Goal: Task Accomplishment & Management: Manage account settings

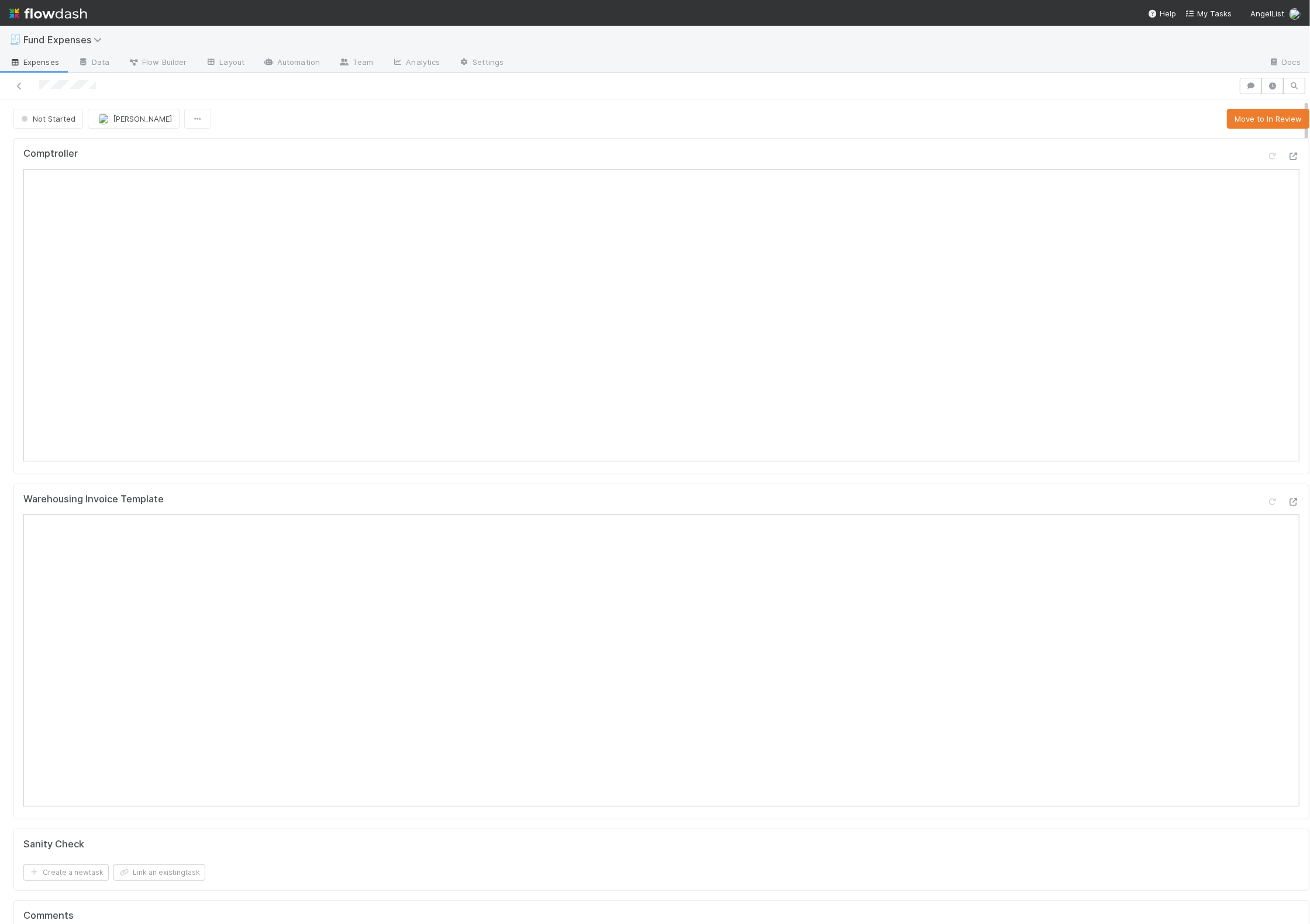
click at [1176, 109] on div "Not Started Linda Ortiz Move to In Review" at bounding box center [661, 118] width 1296 height 20
click at [1242, 114] on button "Move to In Review" at bounding box center [1268, 118] width 82 height 20
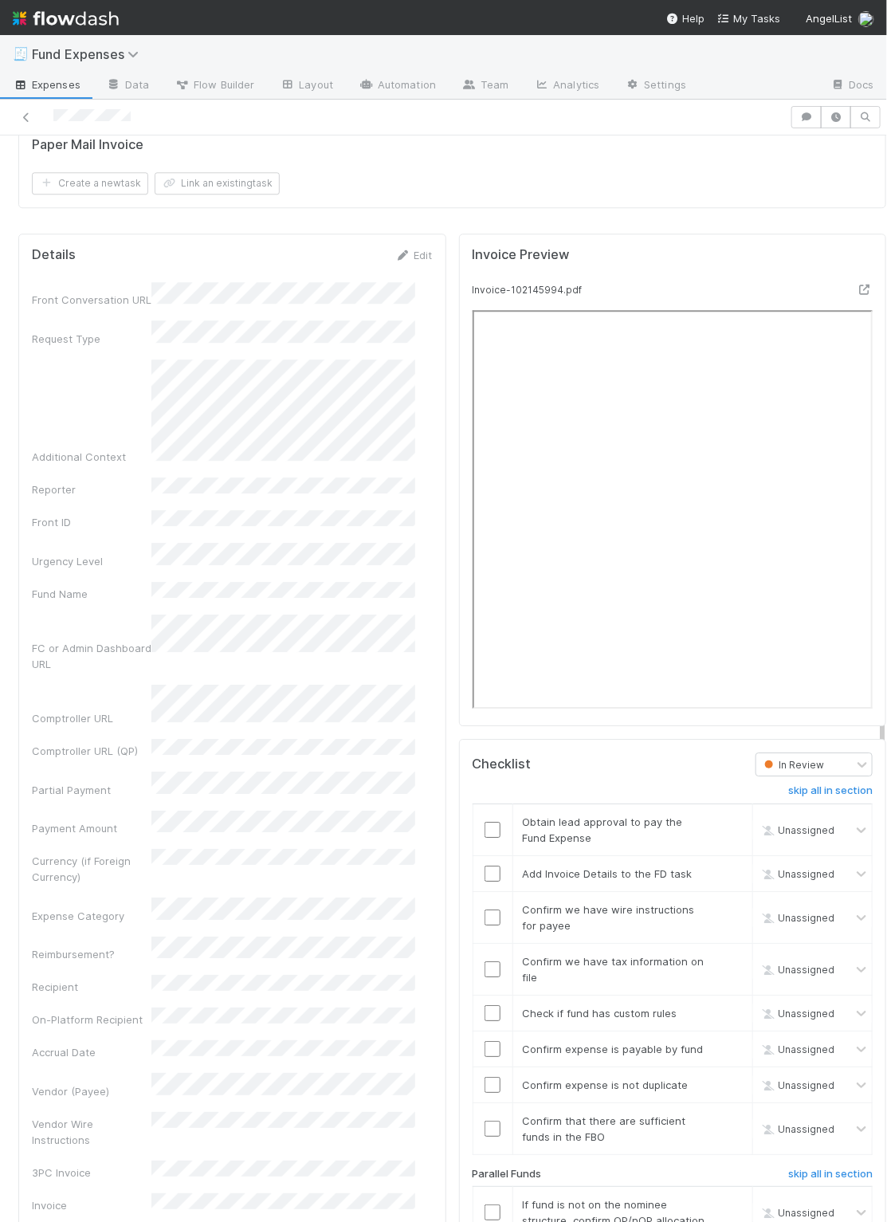
scroll to position [1457, 0]
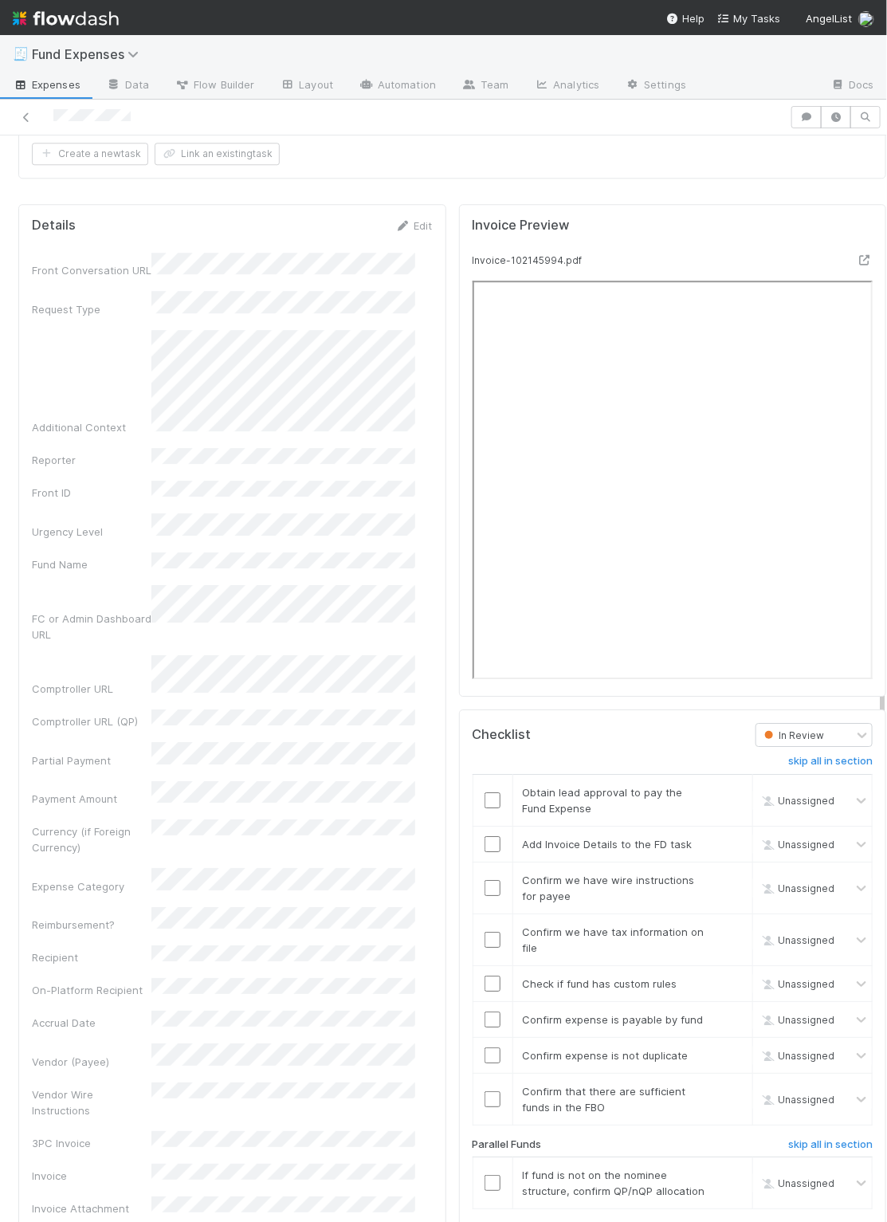
click at [430, 293] on div "Details Edit Front Conversation URL Request Type Additional Context Reporter Fr…" at bounding box center [232, 1229] width 441 height 2063
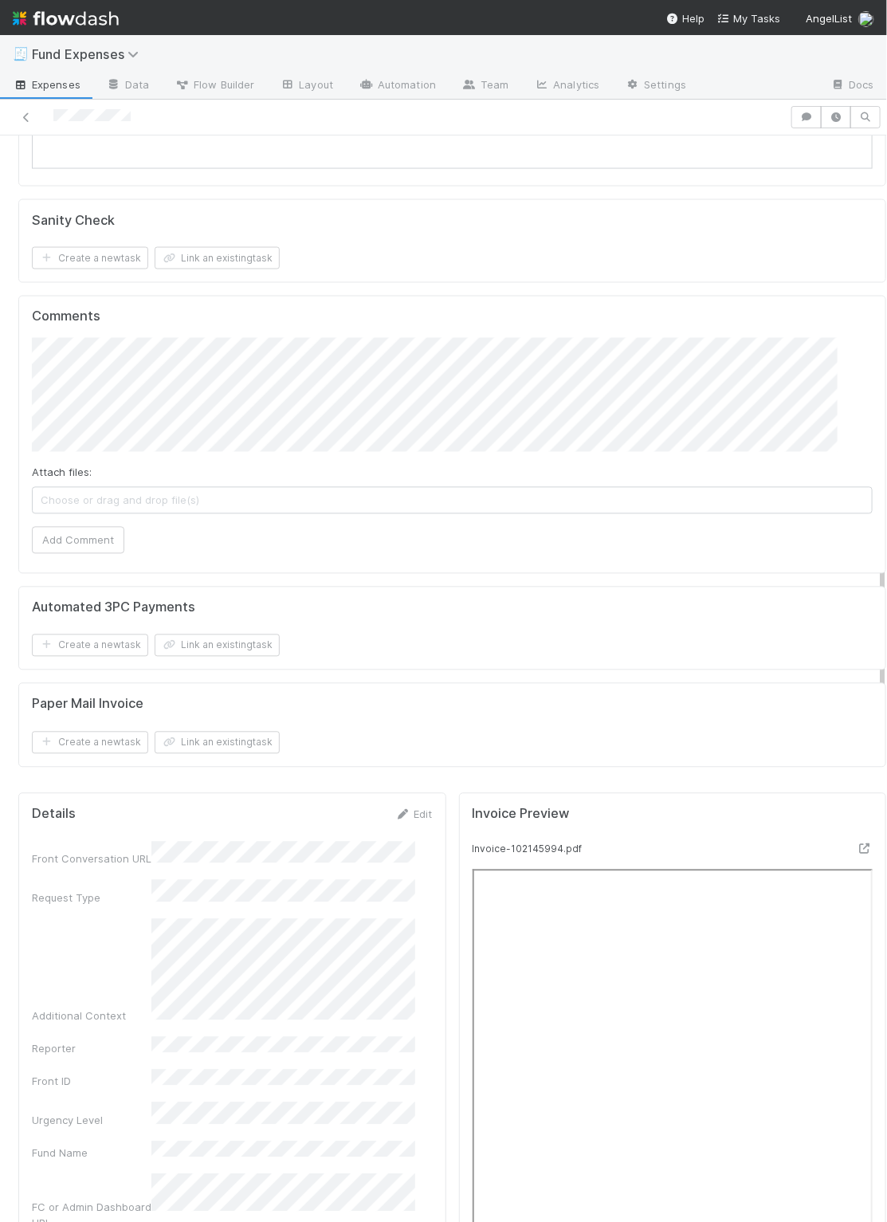
scroll to position [471, 0]
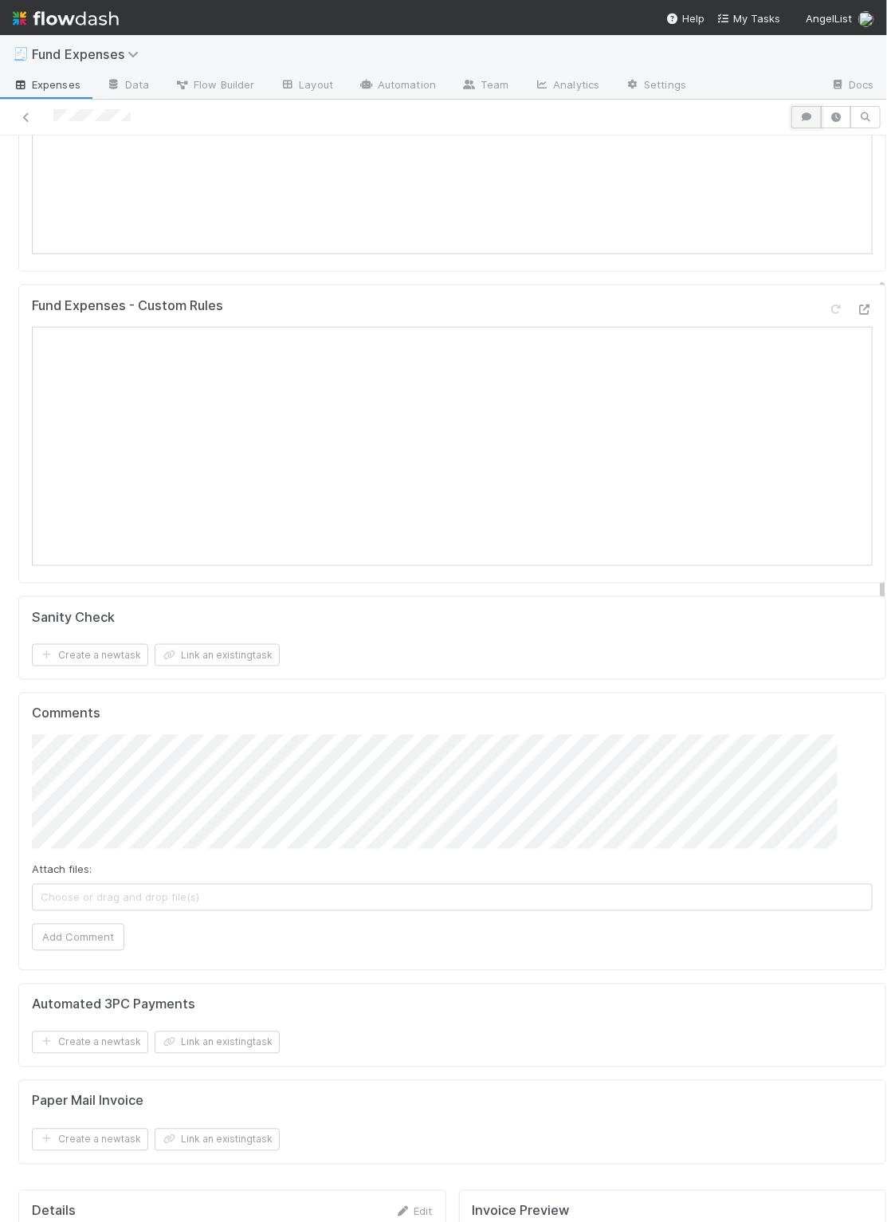
click at [794, 124] on button "button" at bounding box center [807, 117] width 30 height 22
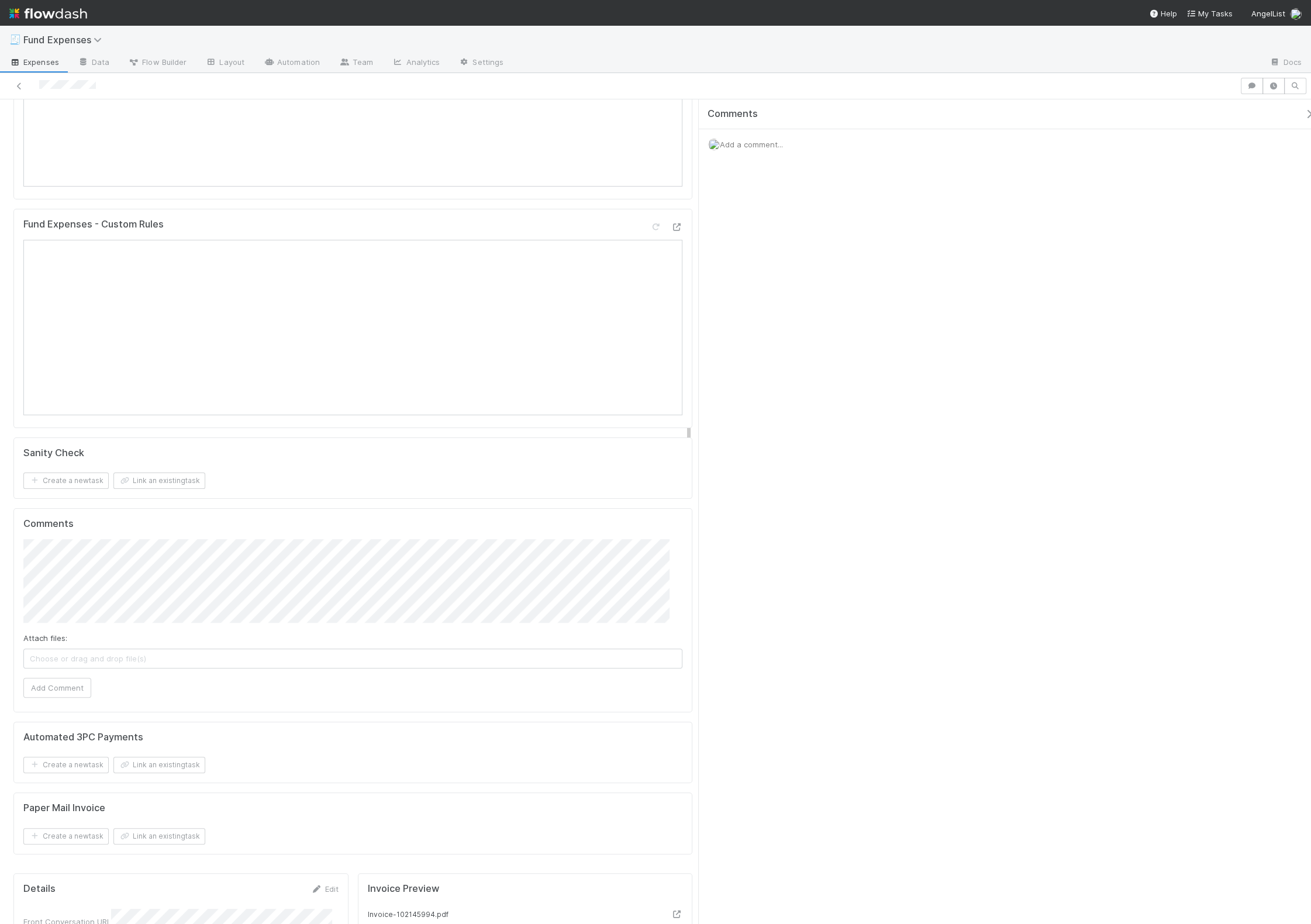
click at [804, 139] on div "Add a comment..." at bounding box center [1011, 144] width 625 height 30
click at [796, 139] on div "Add a comment..." at bounding box center [1011, 144] width 625 height 30
click at [763, 142] on span "Add a comment..." at bounding box center [751, 144] width 63 height 10
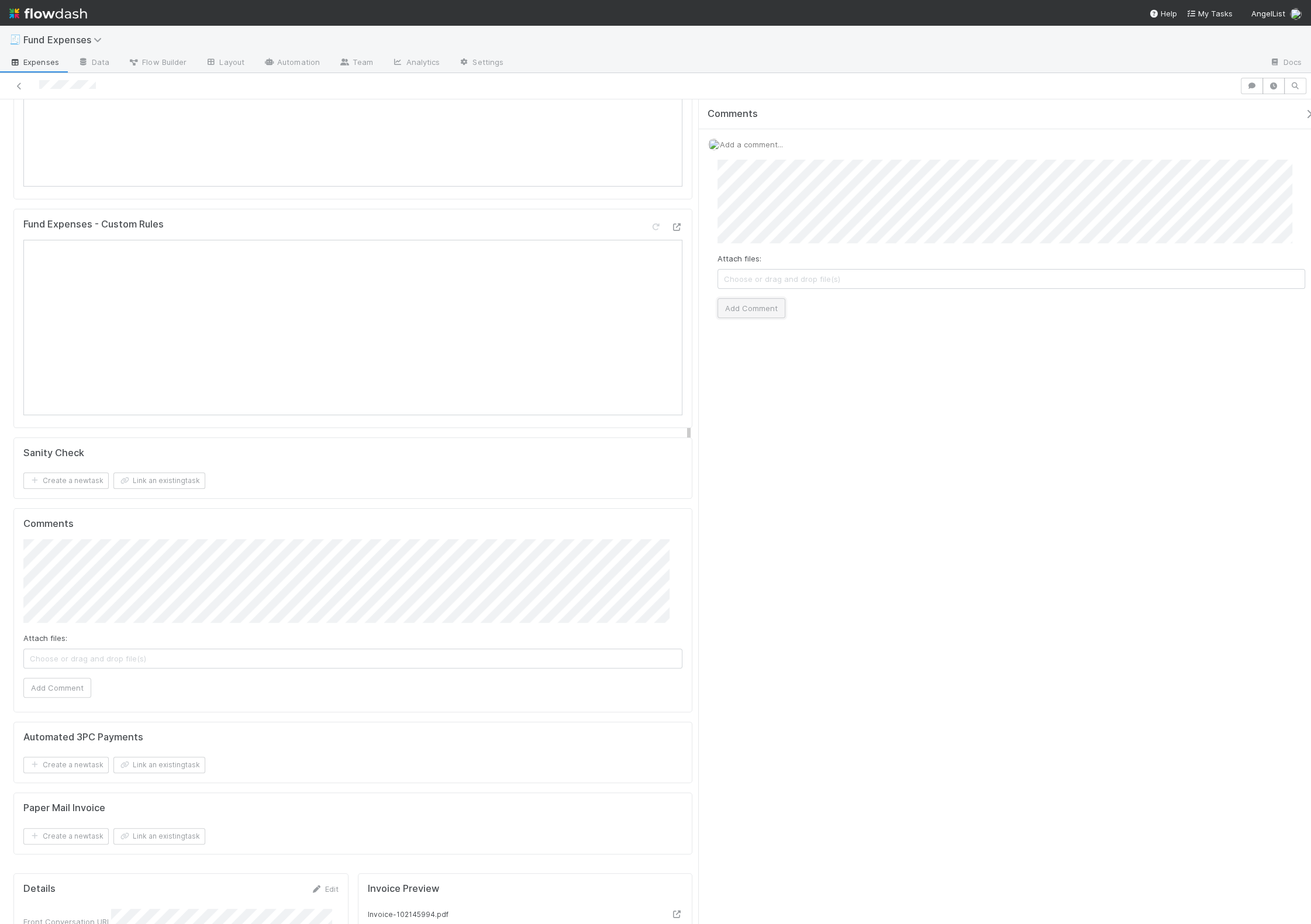
click at [739, 311] on button "Add Comment" at bounding box center [751, 308] width 67 height 20
click at [782, 146] on span "Add a comment..." at bounding box center [751, 144] width 63 height 10
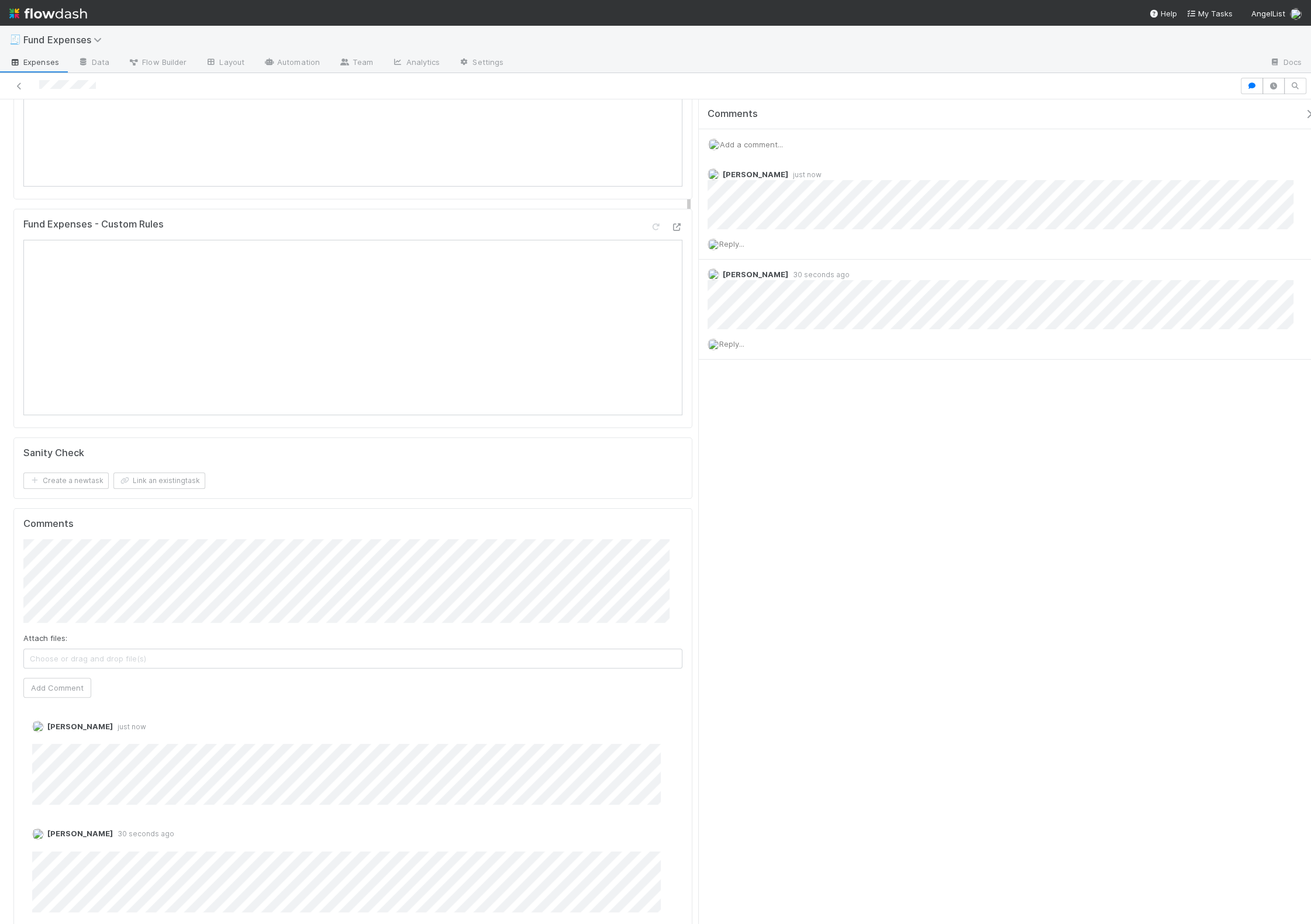
scroll to position [0, 0]
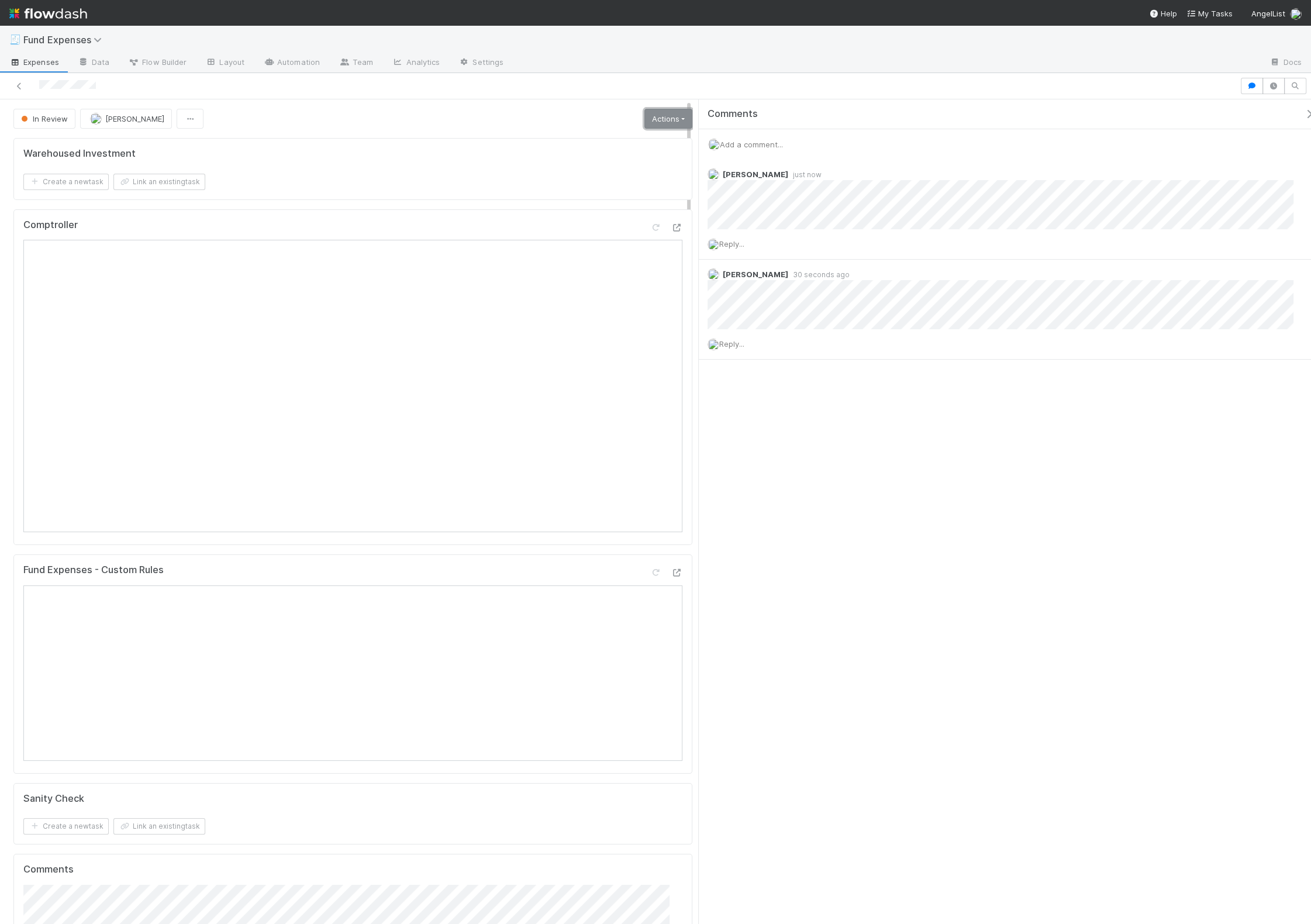
click at [649, 110] on link "Actions" at bounding box center [668, 118] width 48 height 20
click at [610, 159] on button "Return to expense submitted for additional info" at bounding box center [597, 160] width 202 height 16
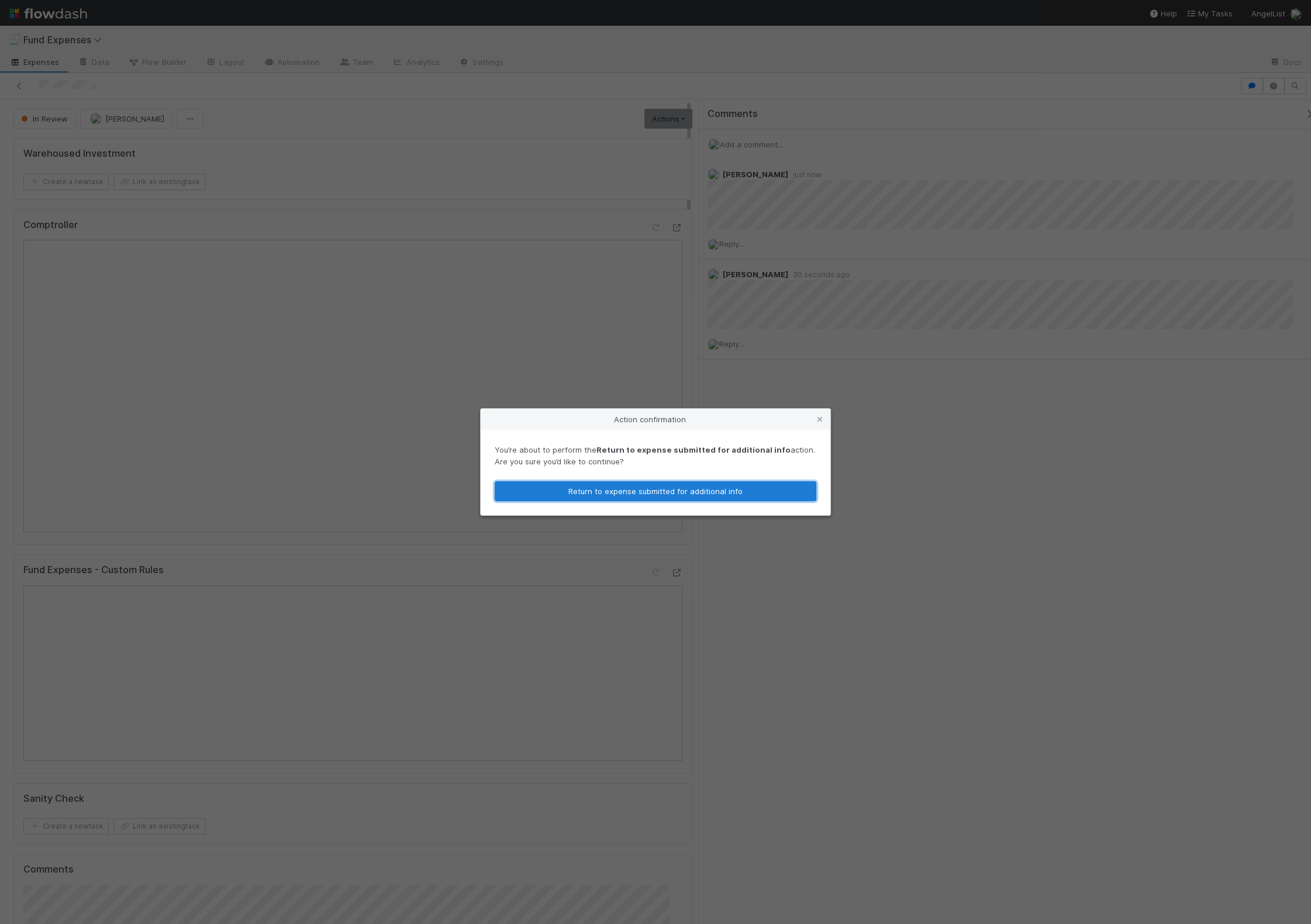
click at [709, 493] on button "Return to expense submitted for additional info" at bounding box center [656, 491] width 322 height 20
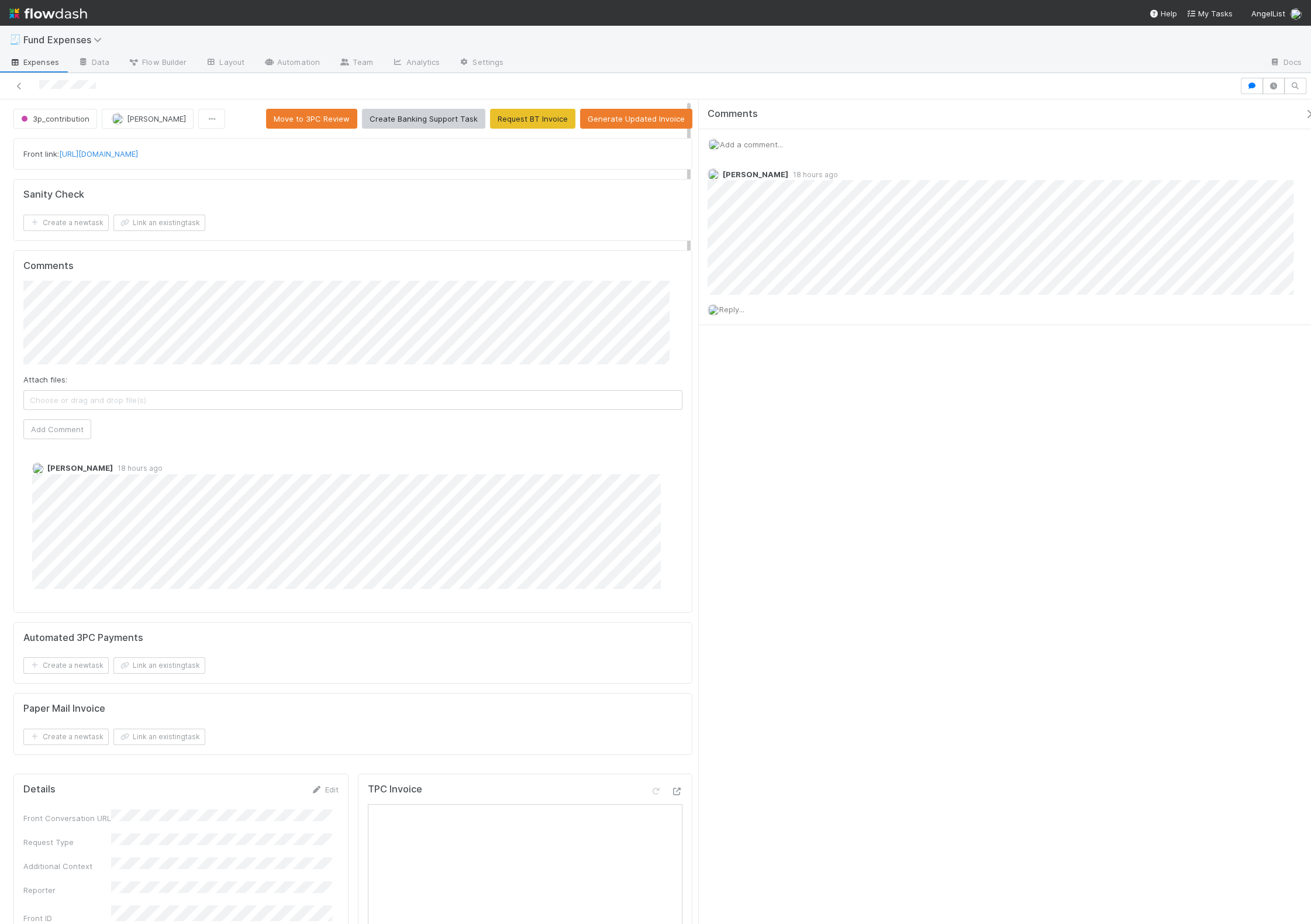
click at [829, 143] on div "Add a comment..." at bounding box center [1011, 144] width 625 height 30
click at [765, 137] on div "Add a comment..." at bounding box center [1011, 144] width 625 height 30
click at [783, 137] on div "Add a comment..." at bounding box center [1011, 144] width 625 height 30
click at [752, 142] on span "Add a comment..." at bounding box center [751, 144] width 63 height 10
click at [768, 249] on span "[PERSON_NAME]" at bounding box center [777, 254] width 59 height 10
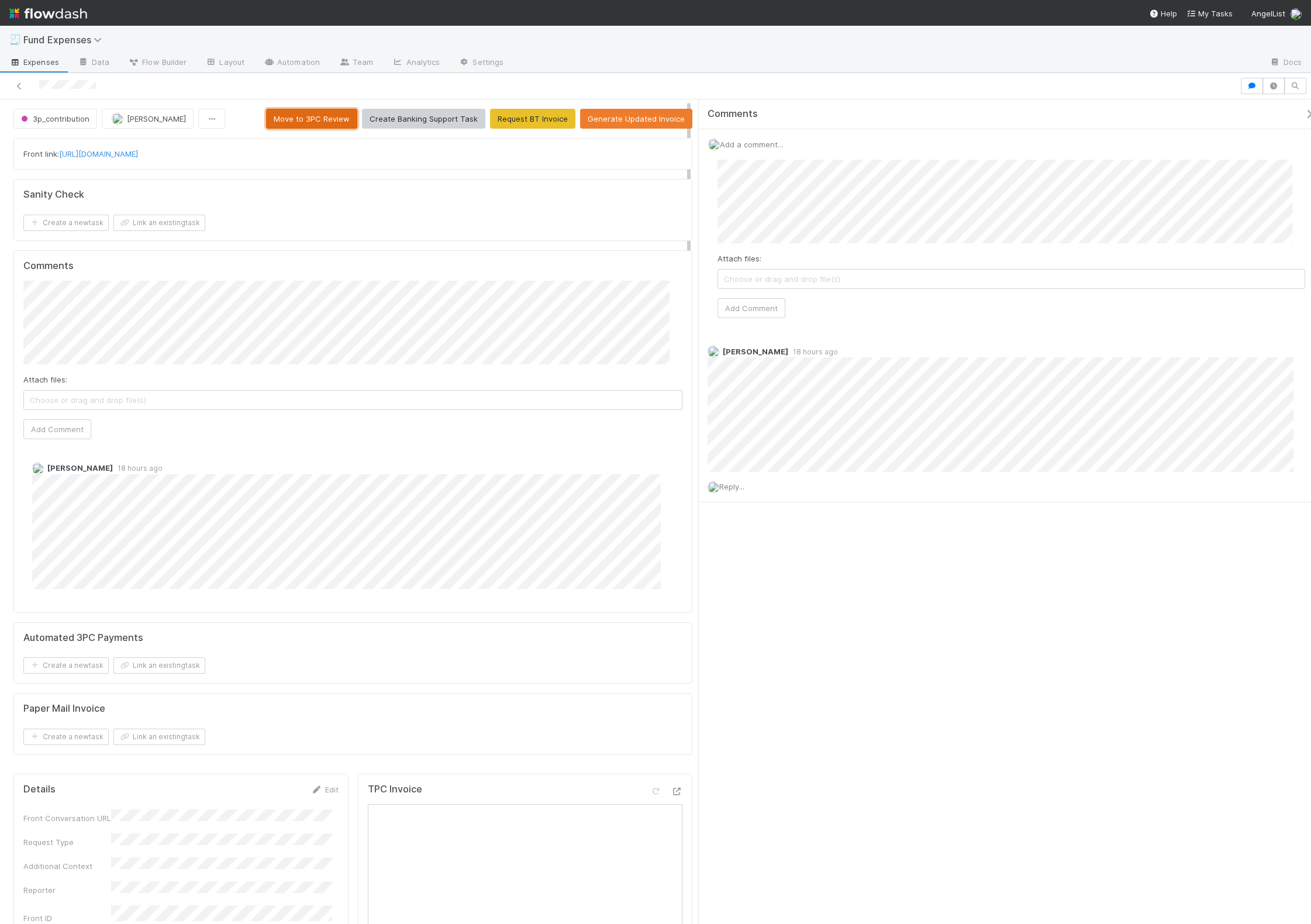
click at [313, 117] on button "Move to 3PC Review" at bounding box center [312, 118] width 91 height 20
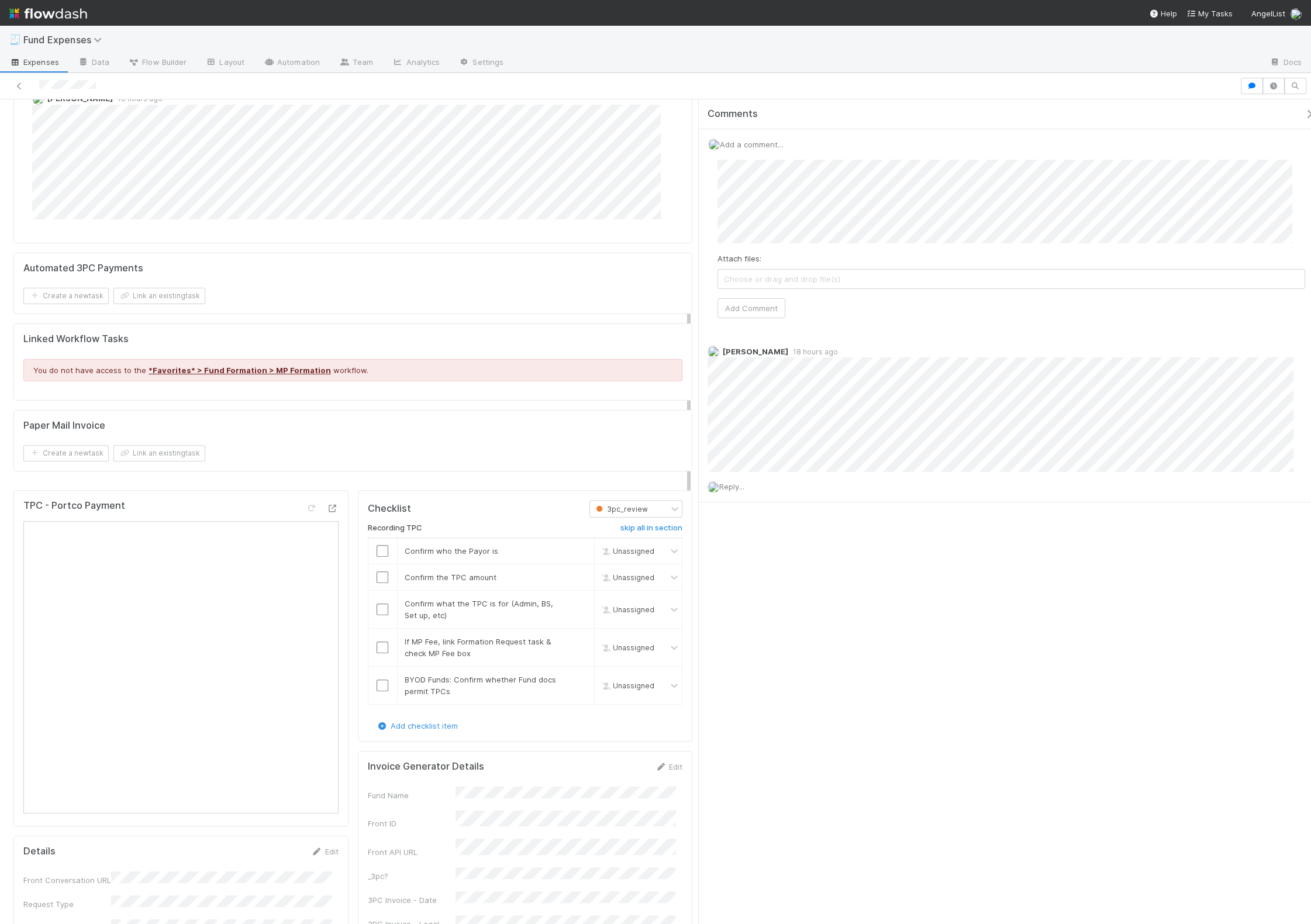
scroll to position [648, 0]
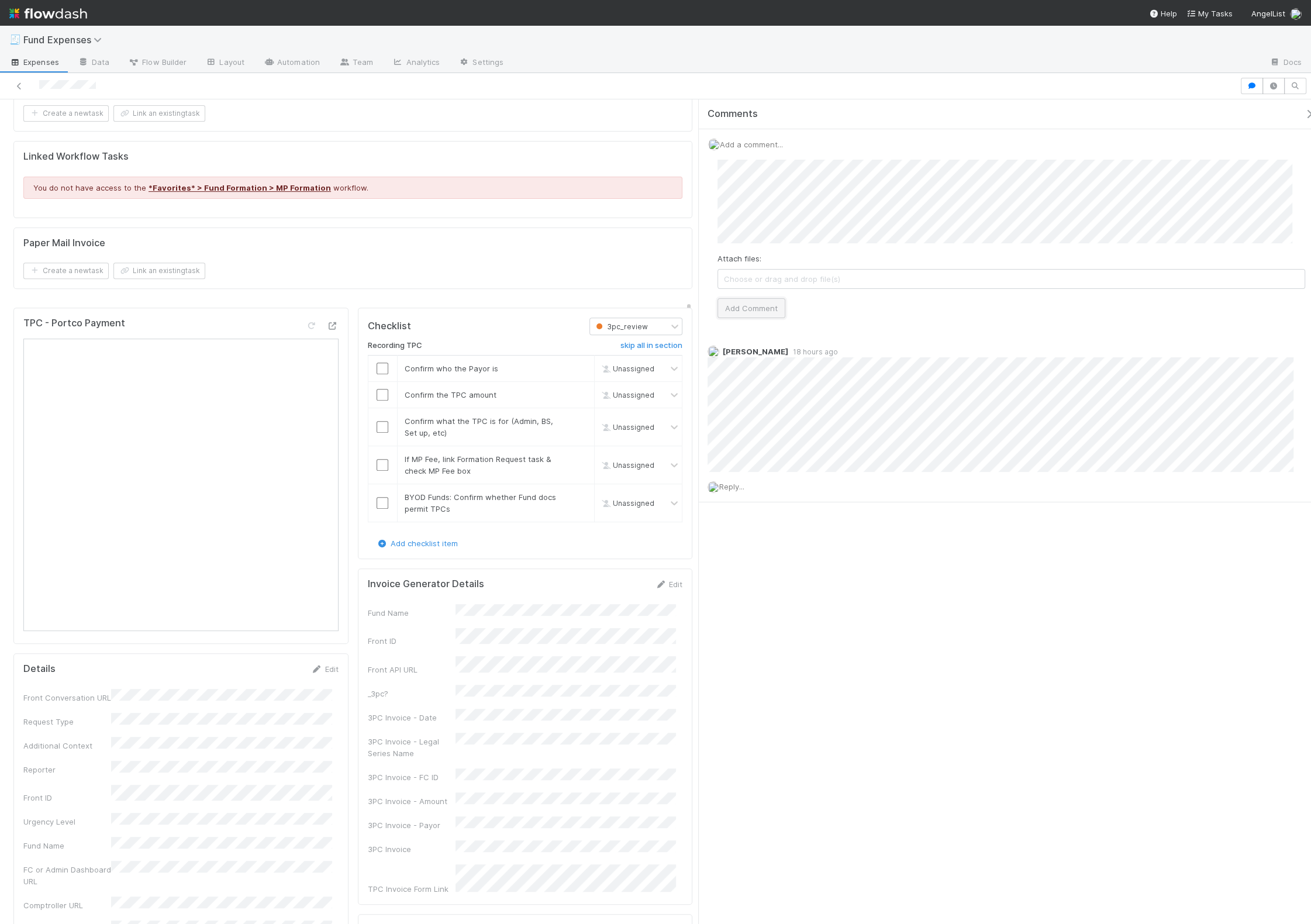
click at [750, 304] on button "Add Comment" at bounding box center [751, 308] width 67 height 20
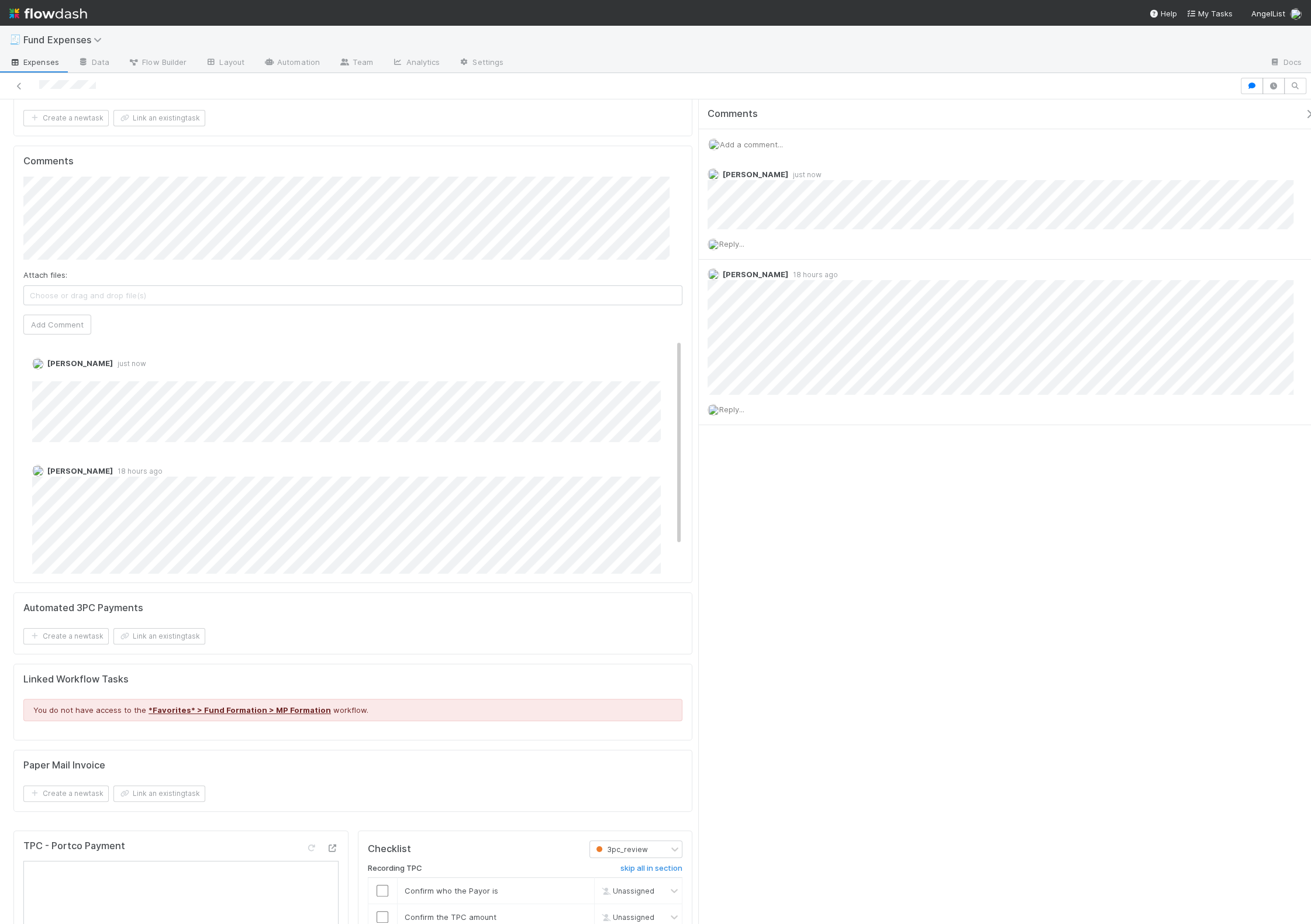
scroll to position [0, 0]
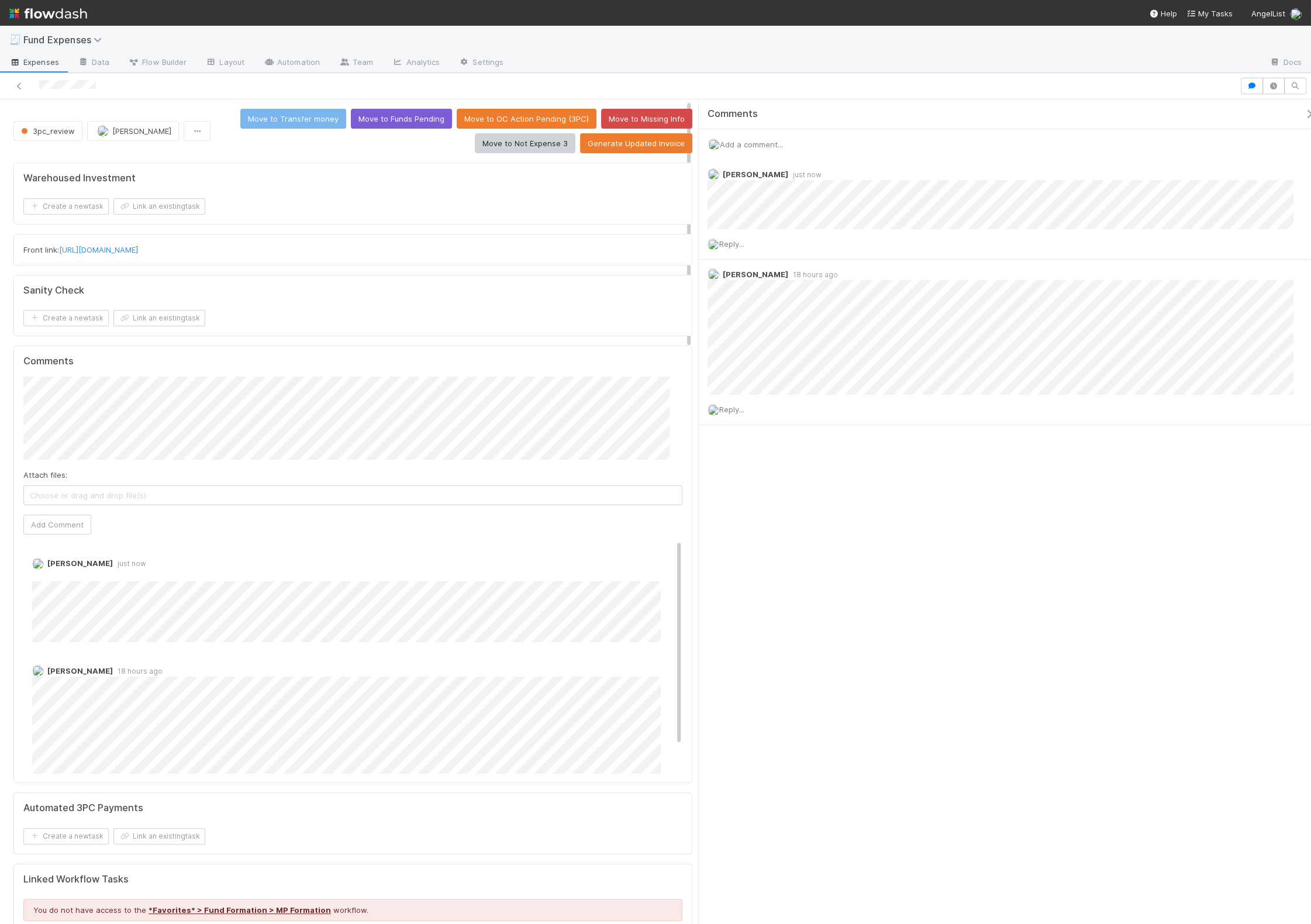
click at [532, 217] on div "Warehoused Investment Create a new task Link an existing task" at bounding box center [353, 194] width 679 height 62
click at [532, 144] on button "Move to Not Expense 3" at bounding box center [524, 143] width 100 height 20
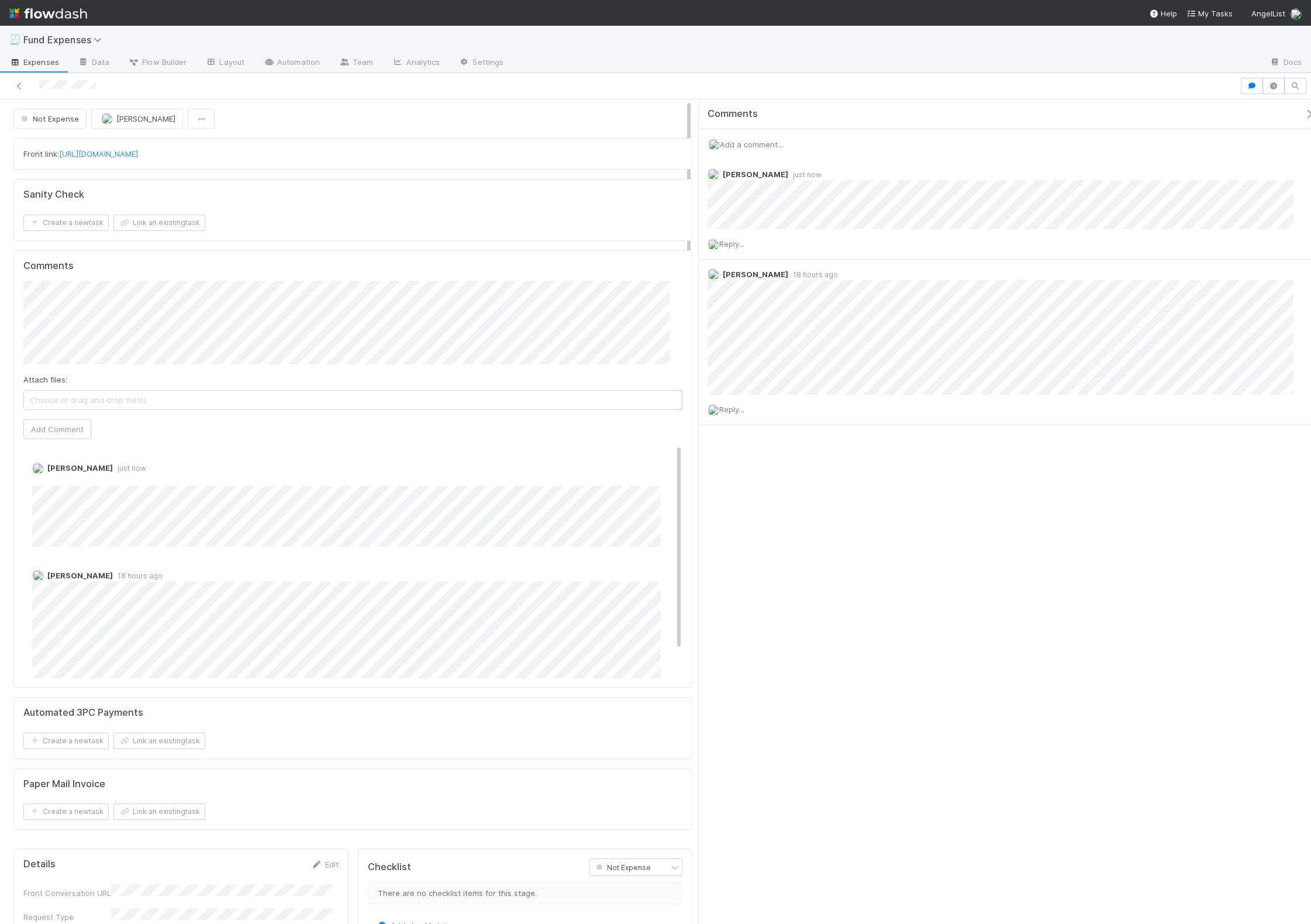
click at [1303, 109] on icon "button" at bounding box center [1309, 114] width 12 height 10
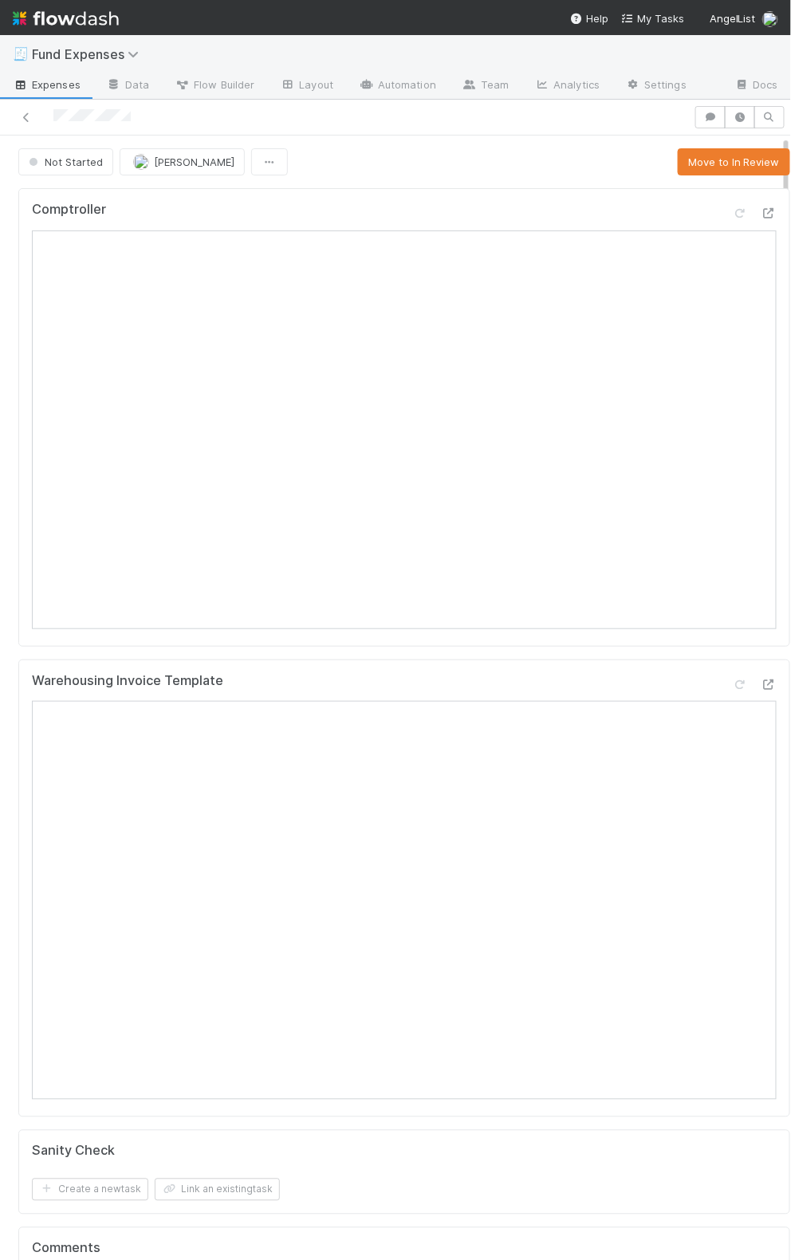
click at [439, 673] on div "Warehousing Invoice Template" at bounding box center [404, 687] width 745 height 29
click at [421, 182] on div "Comptroller Warehousing Invoice Template Sanity Check Create a new task Link an…" at bounding box center [404, 1105] width 785 height 1847
click at [707, 170] on button "Move to In Review" at bounding box center [734, 161] width 112 height 27
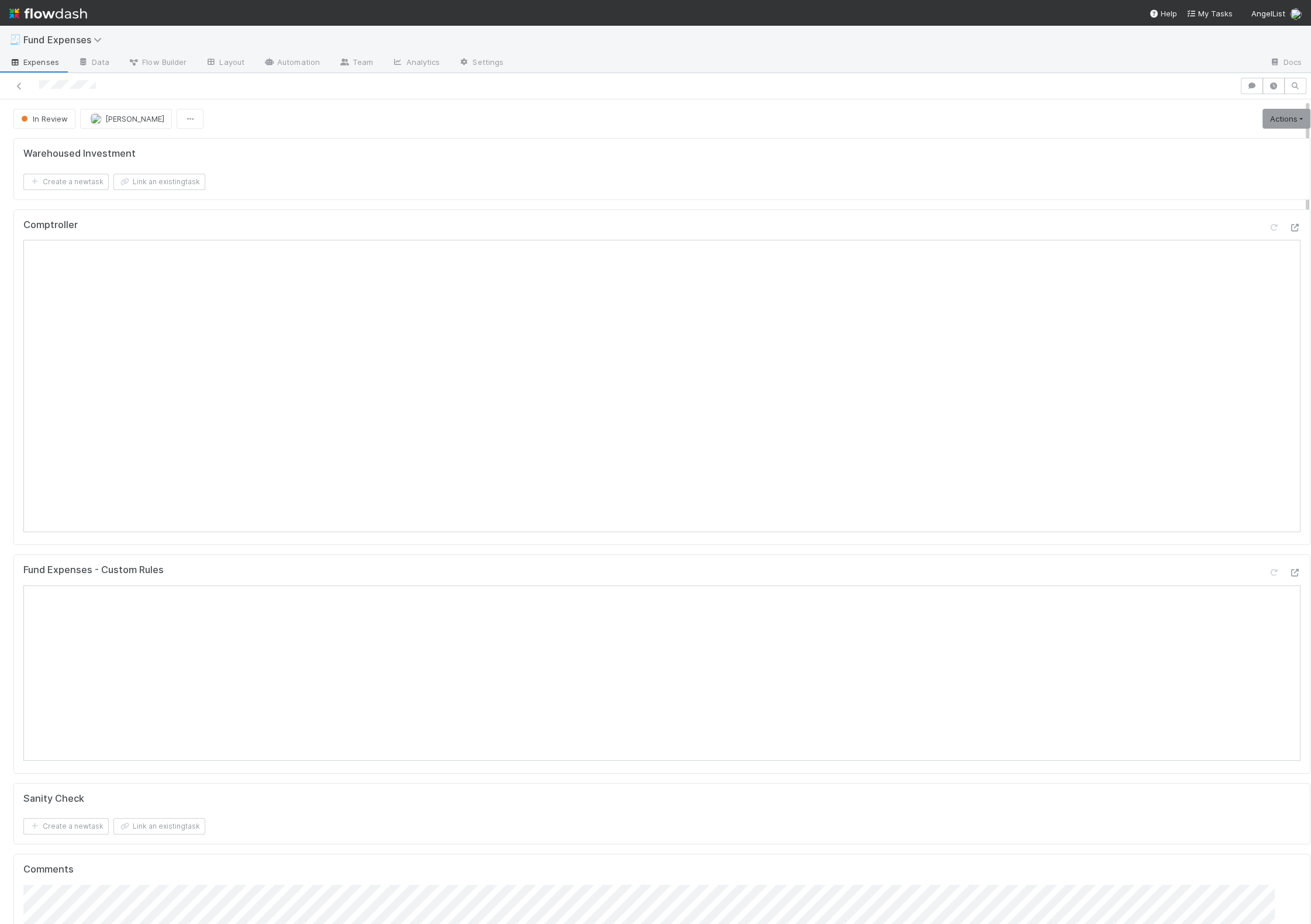
click at [429, 163] on form "Warehoused Investment Create a new task Link an existing task" at bounding box center [661, 169] width 1277 height 42
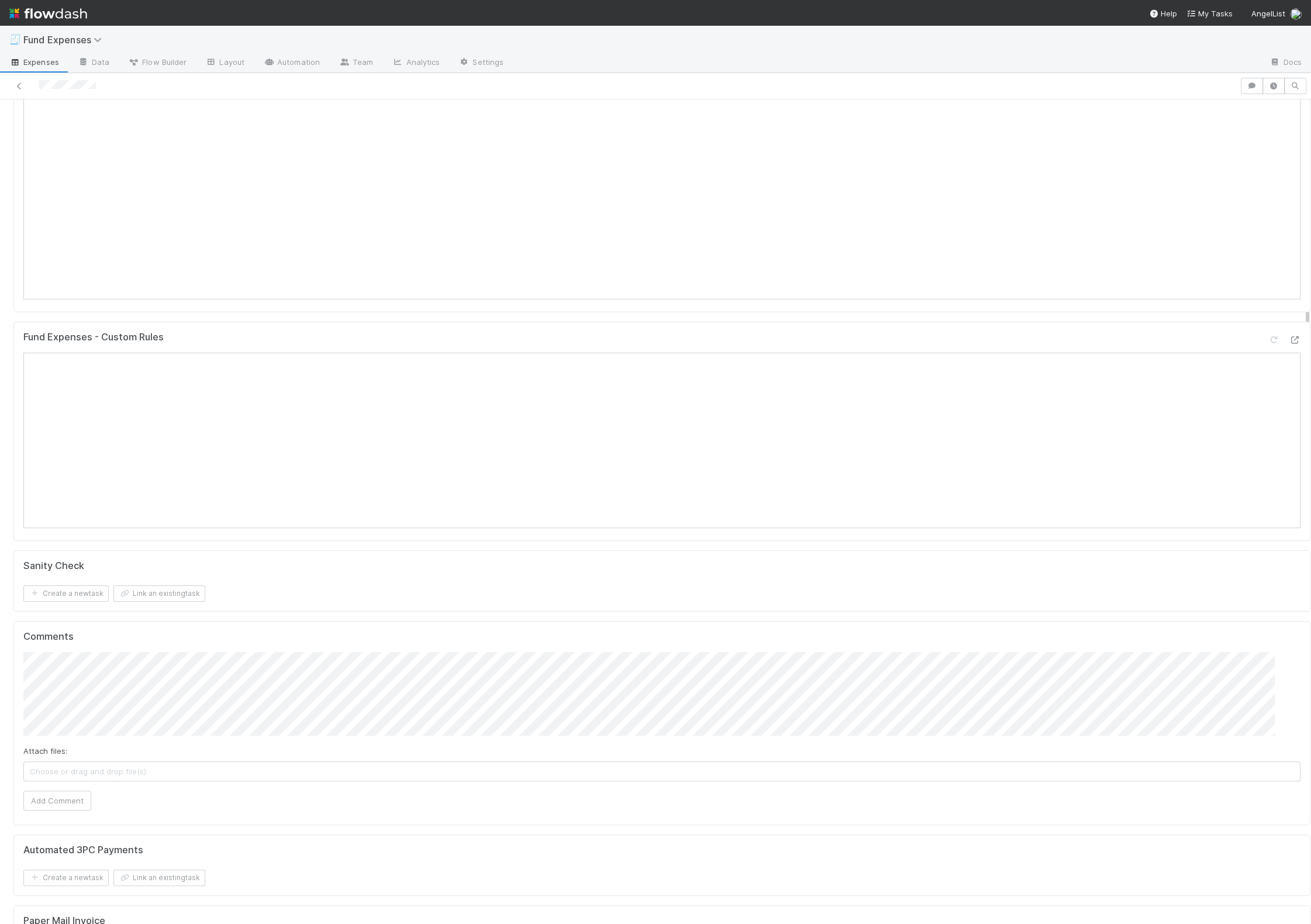
scroll to position [259, 0]
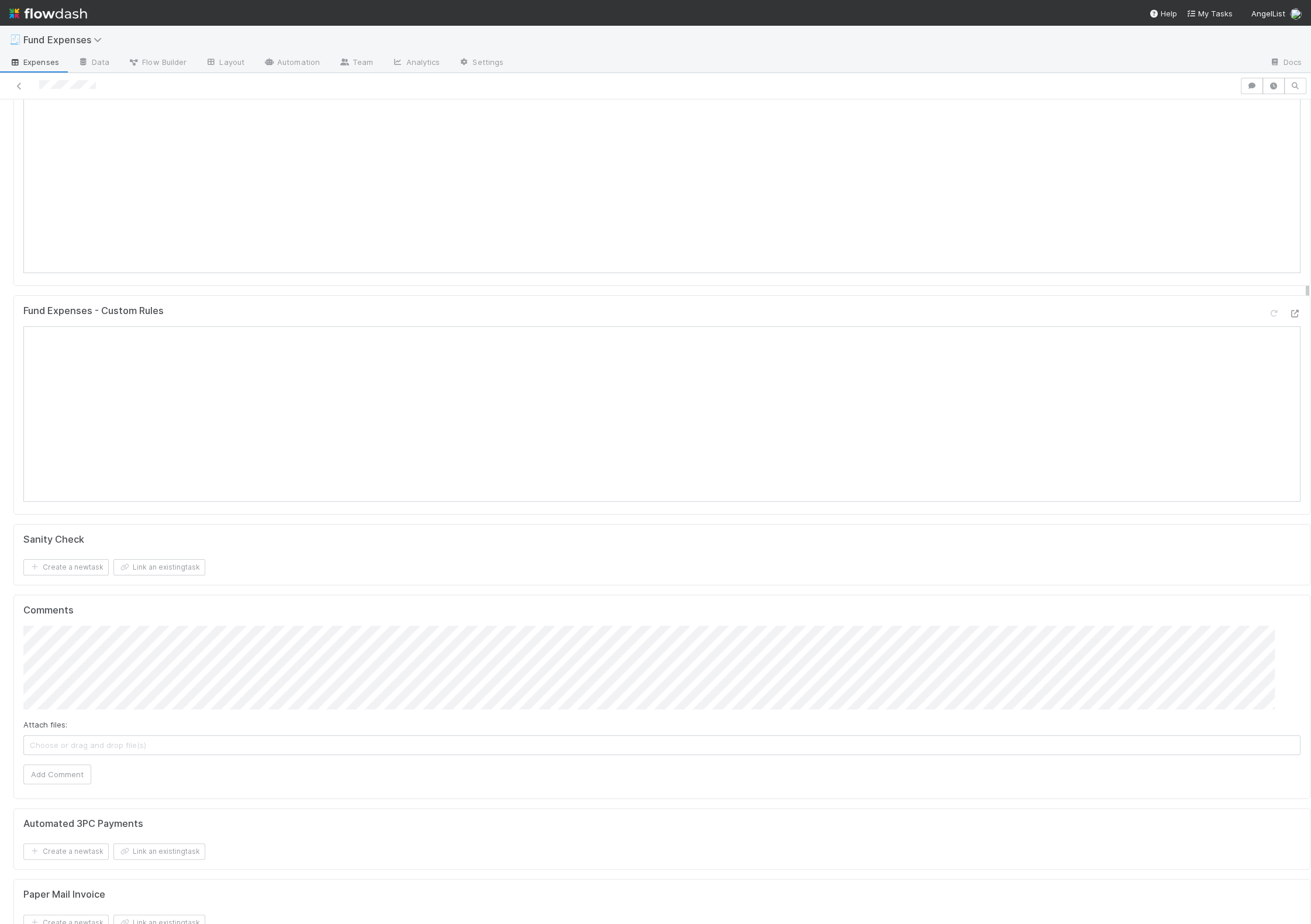
click at [507, 307] on div "Fund Expenses - Custom Rules" at bounding box center [661, 315] width 1277 height 21
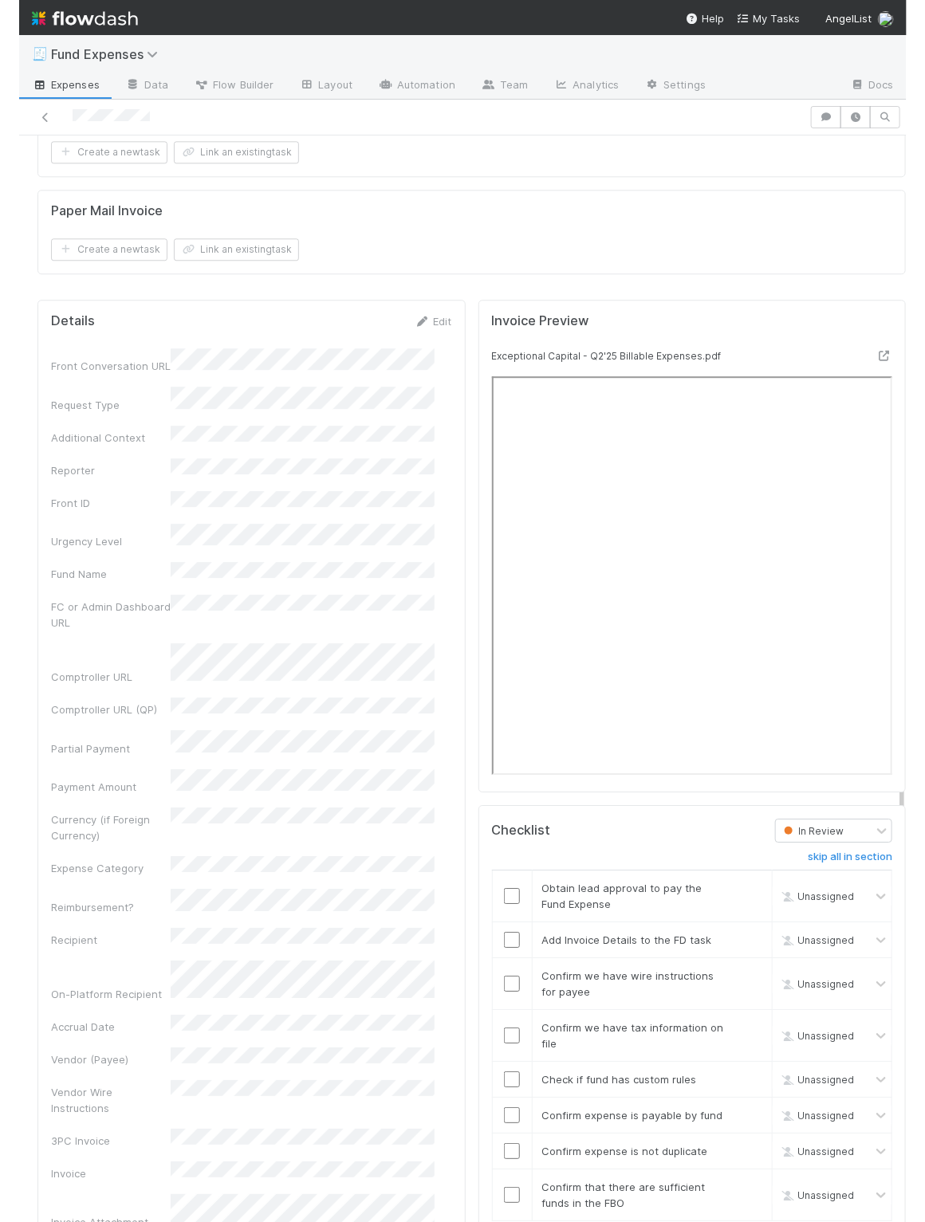
scroll to position [1363, 0]
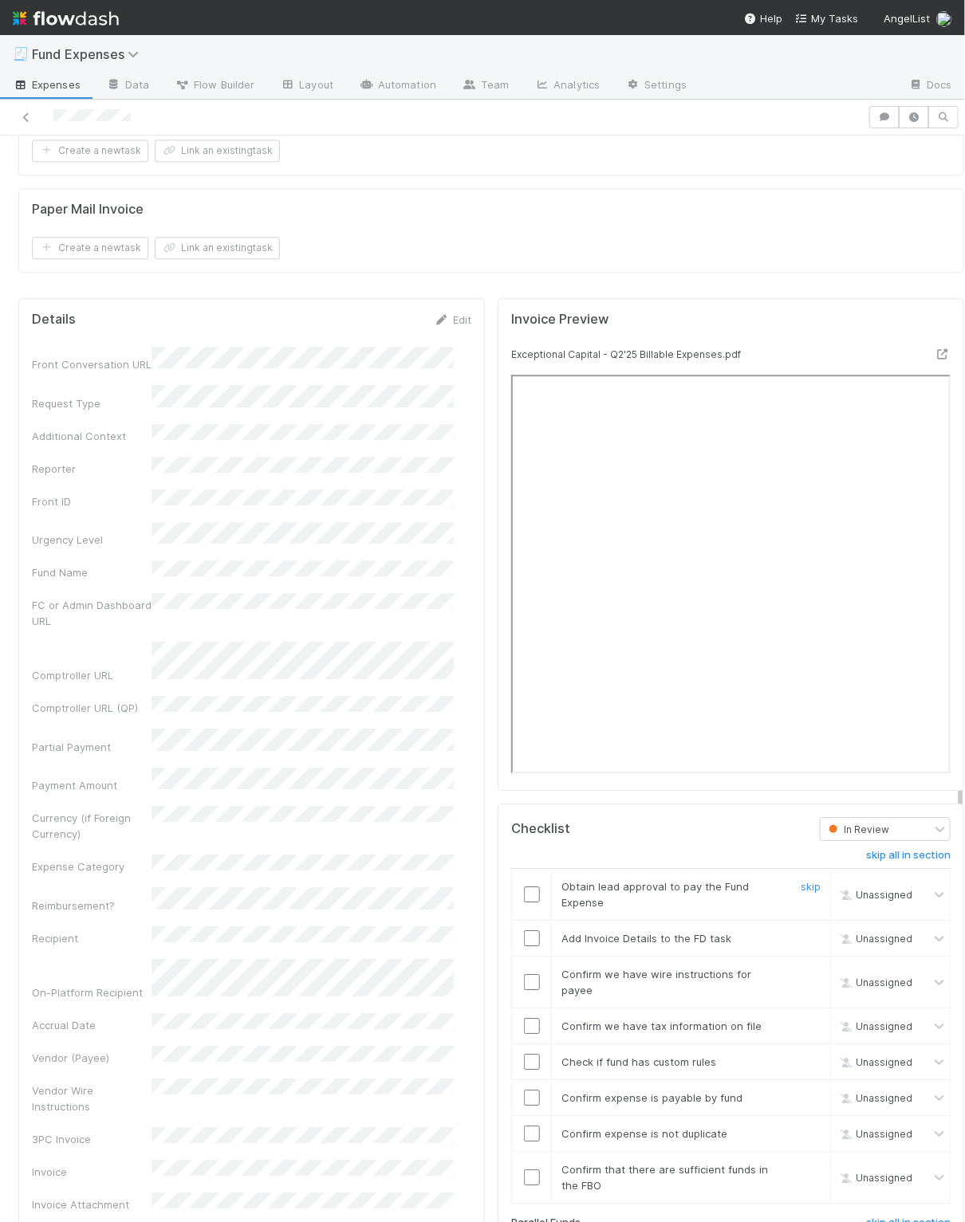
click at [524, 887] on input "checkbox" at bounding box center [532, 895] width 16 height 16
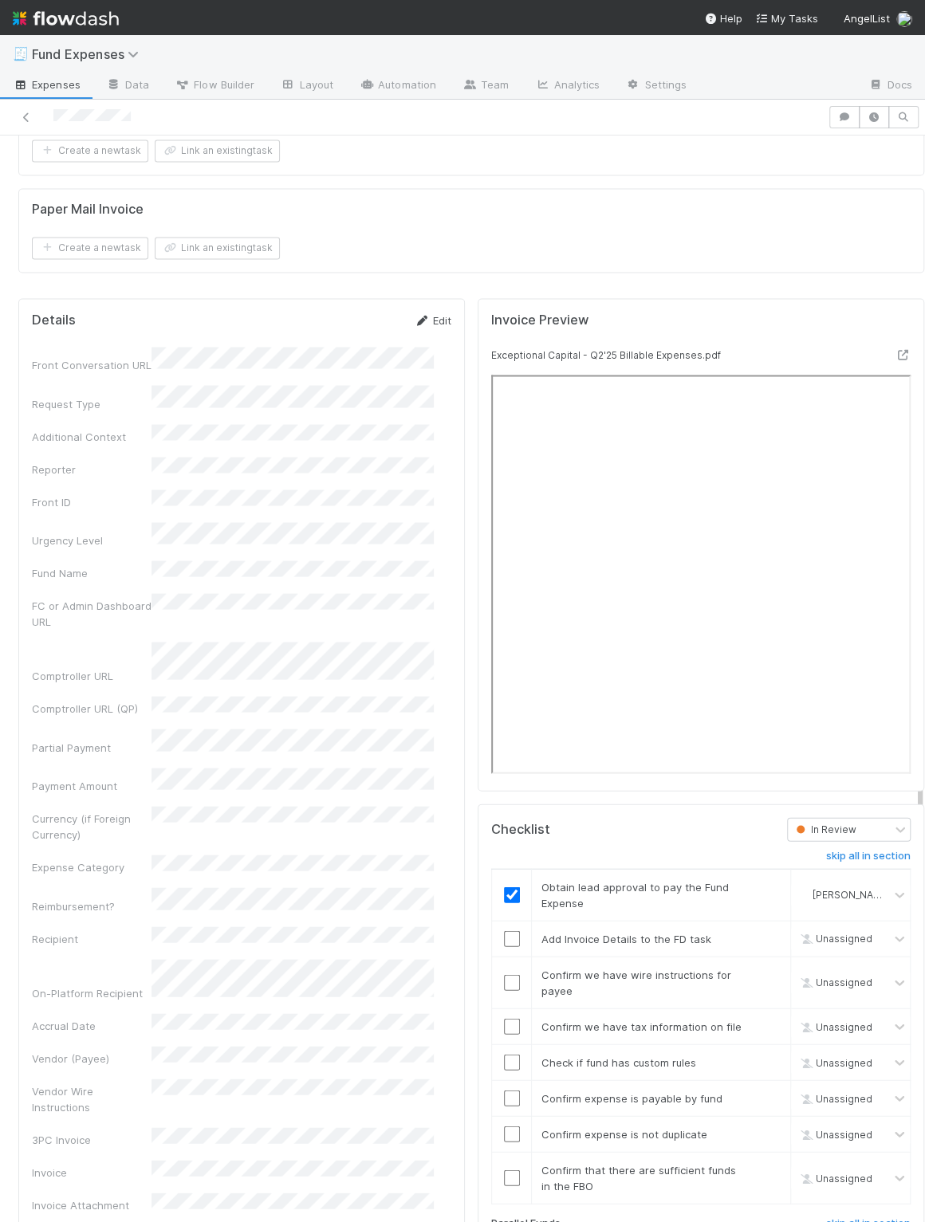
click at [425, 313] on link "Edit" at bounding box center [432, 319] width 37 height 13
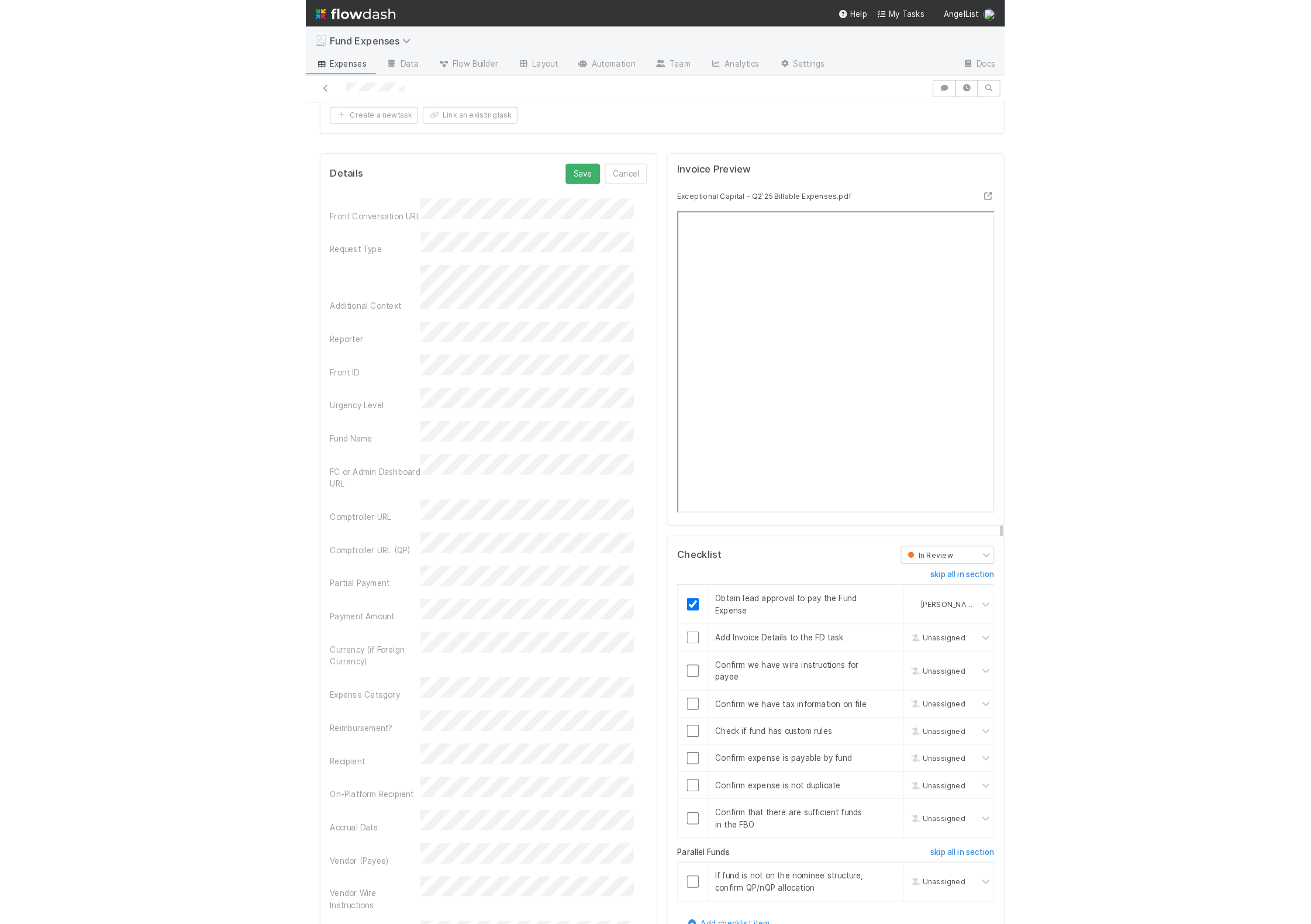
scroll to position [1074, 0]
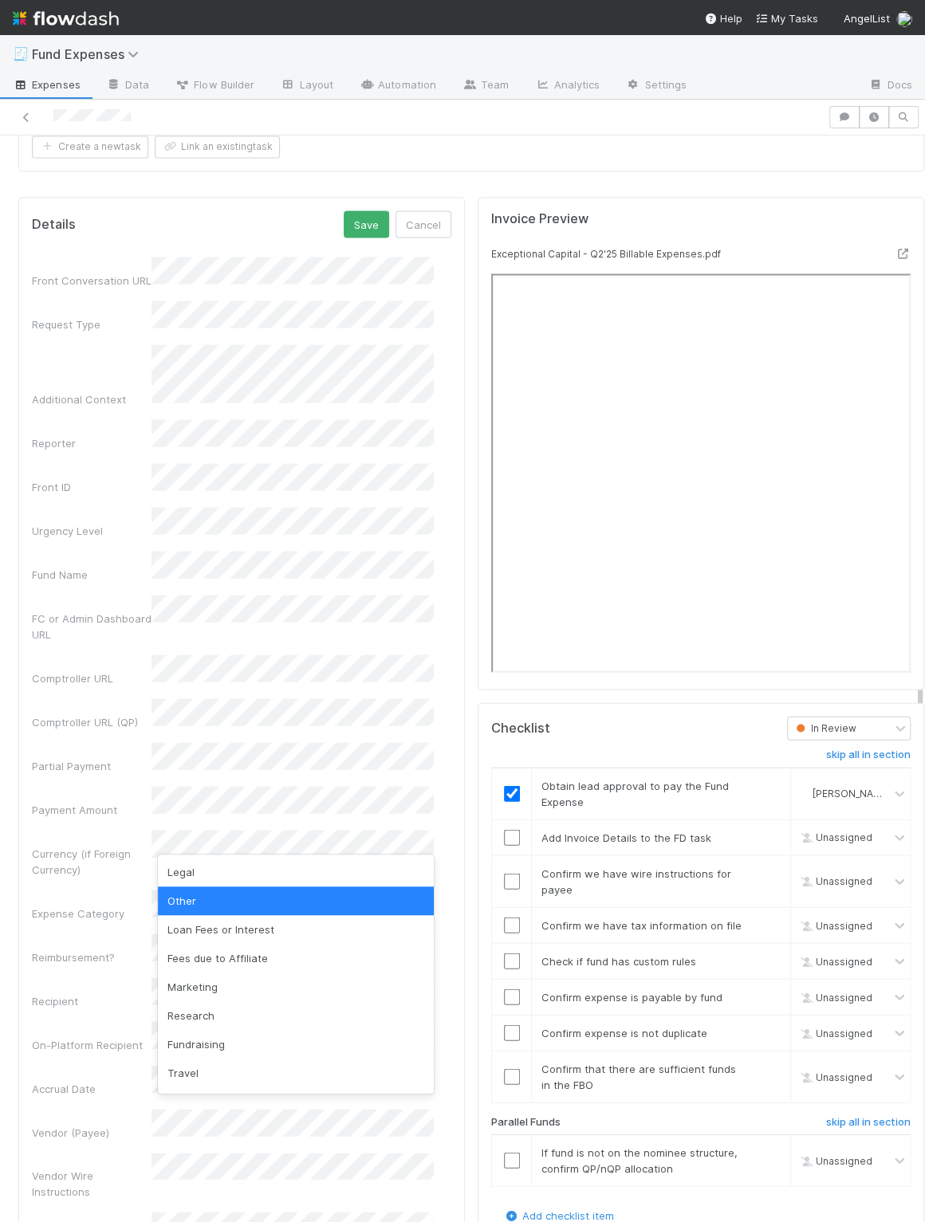
click at [250, 911] on div "Other" at bounding box center [296, 901] width 276 height 29
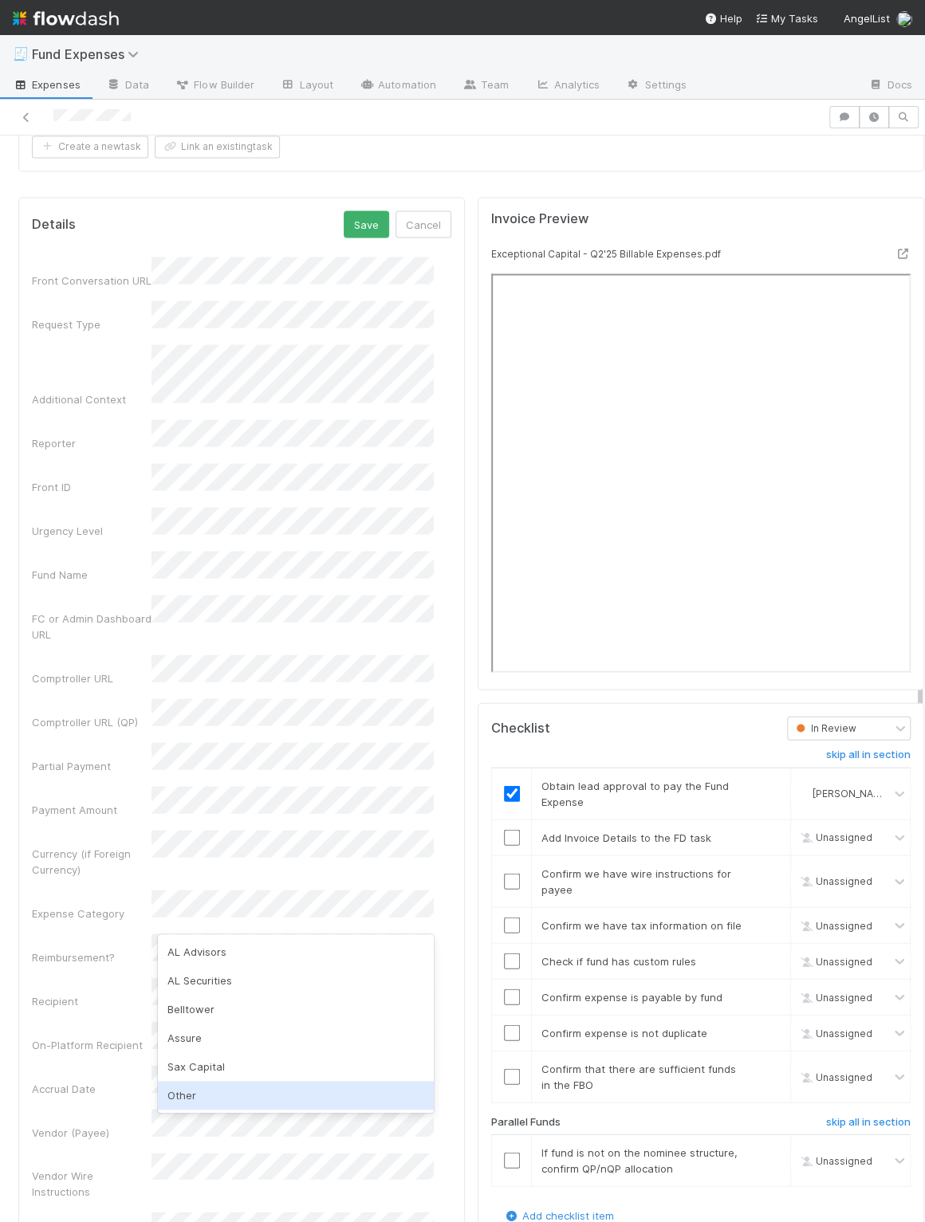
click at [181, 1105] on div "Other" at bounding box center [296, 1095] width 276 height 29
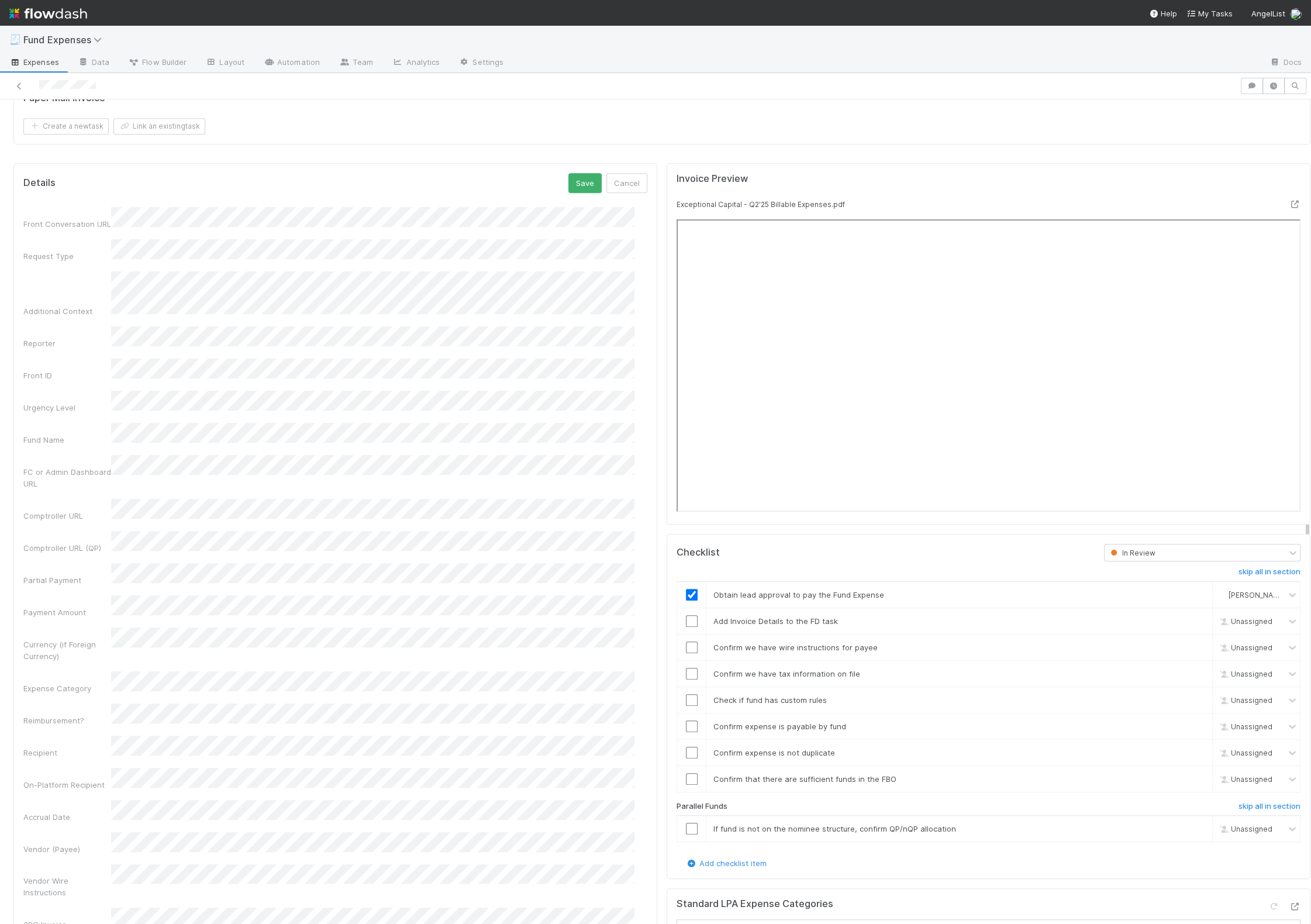
scroll to position [1046, 0]
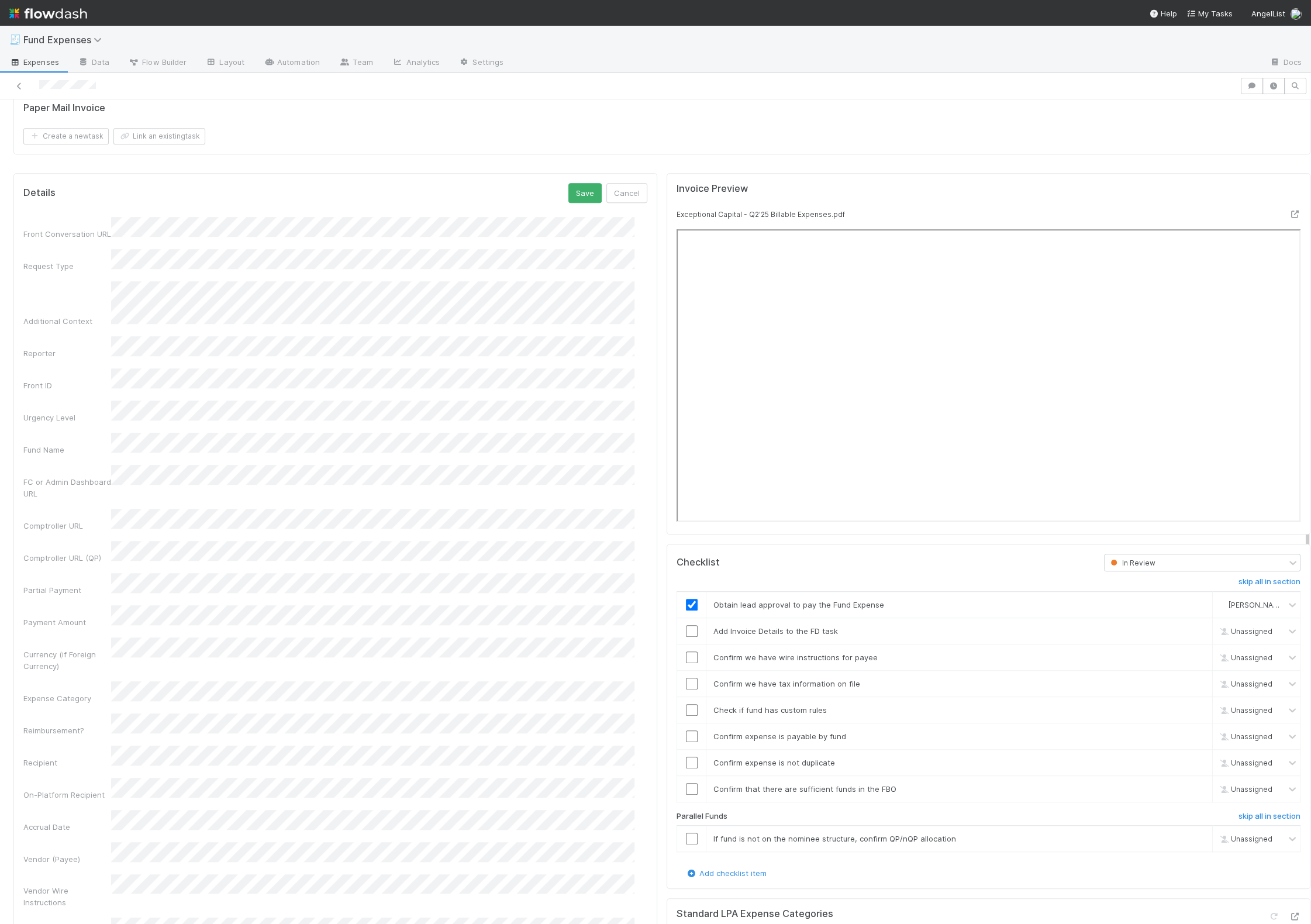
click at [373, 673] on div "13" at bounding box center [375, 670] width 16 height 16
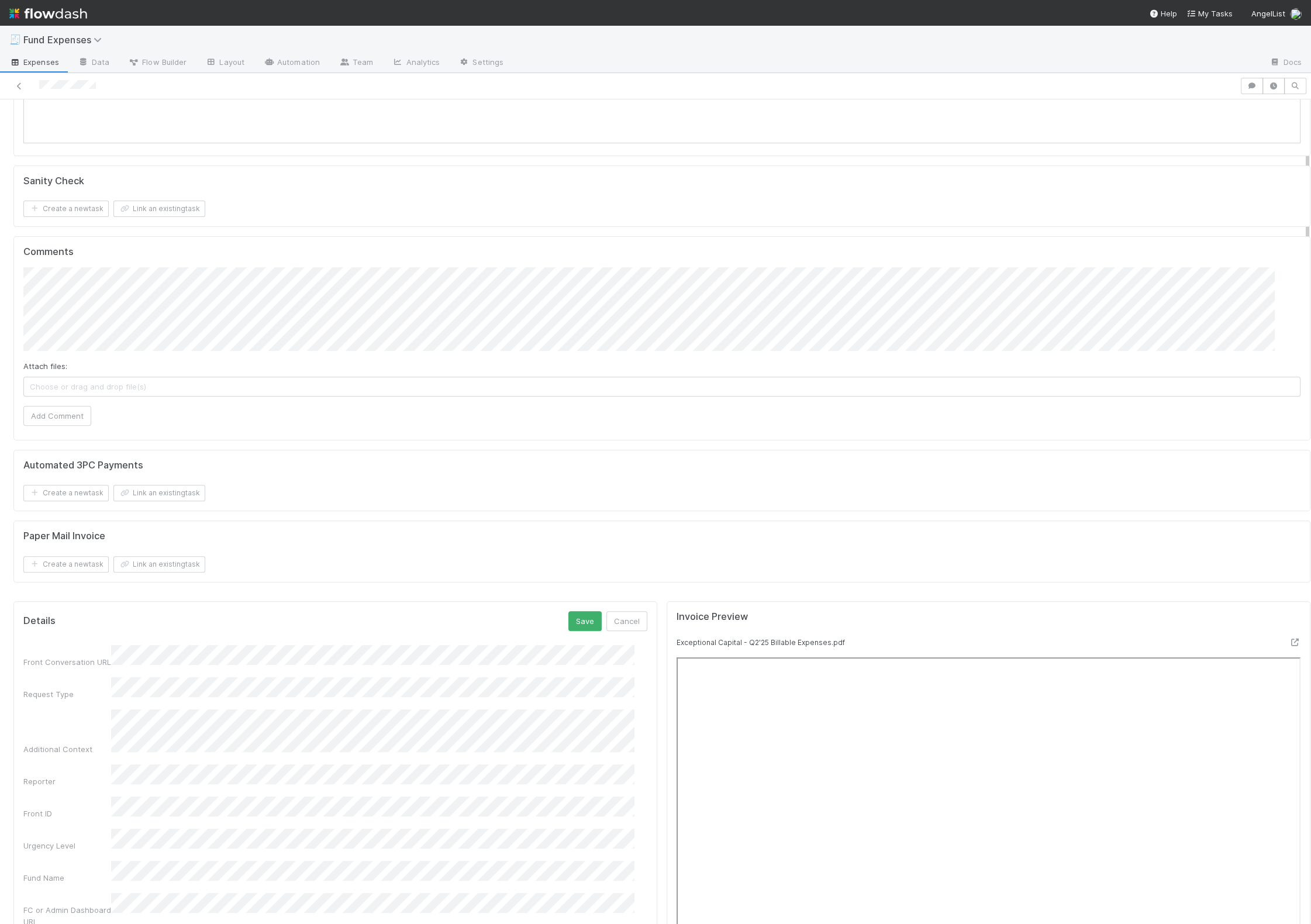
scroll to position [940, 0]
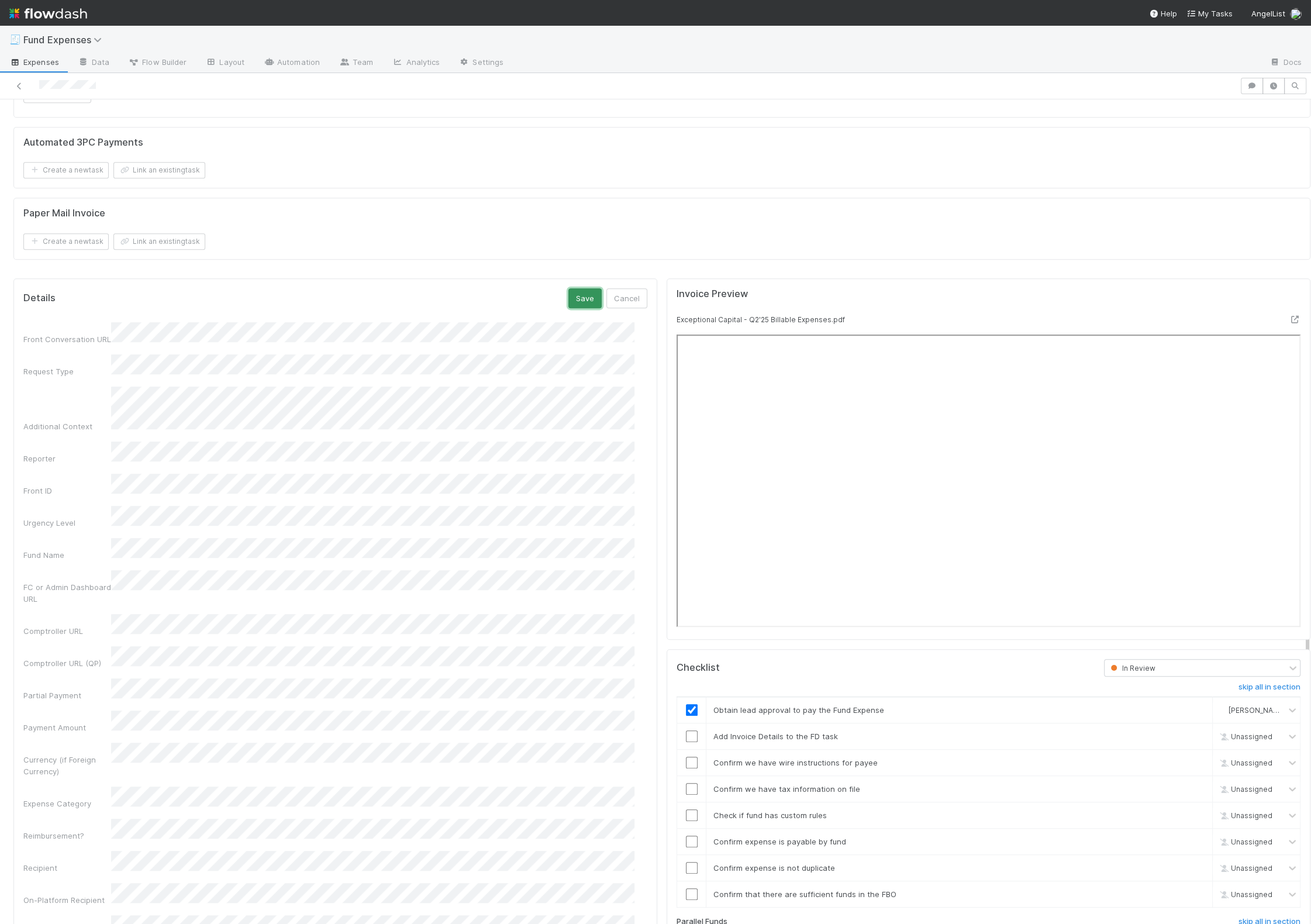
click at [576, 292] on button "Save" at bounding box center [584, 298] width 33 height 20
click at [579, 730] on input "checkbox" at bounding box center [691, 736] width 12 height 12
click at [579, 758] on input "checkbox" at bounding box center [691, 763] width 12 height 12
checkbox input "true"
click at [579, 783] on input "checkbox" at bounding box center [691, 789] width 12 height 12
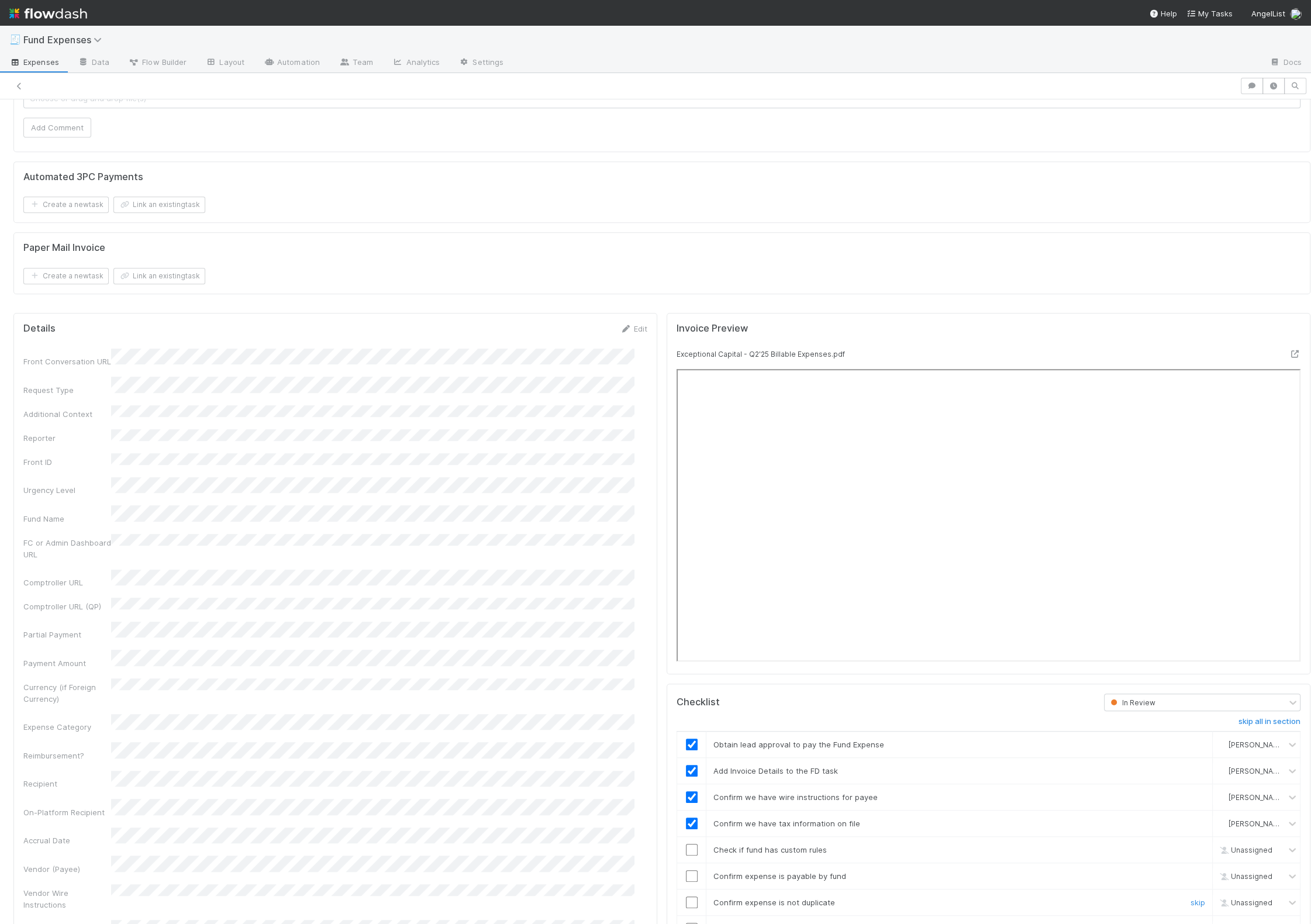
scroll to position [1028, 0]
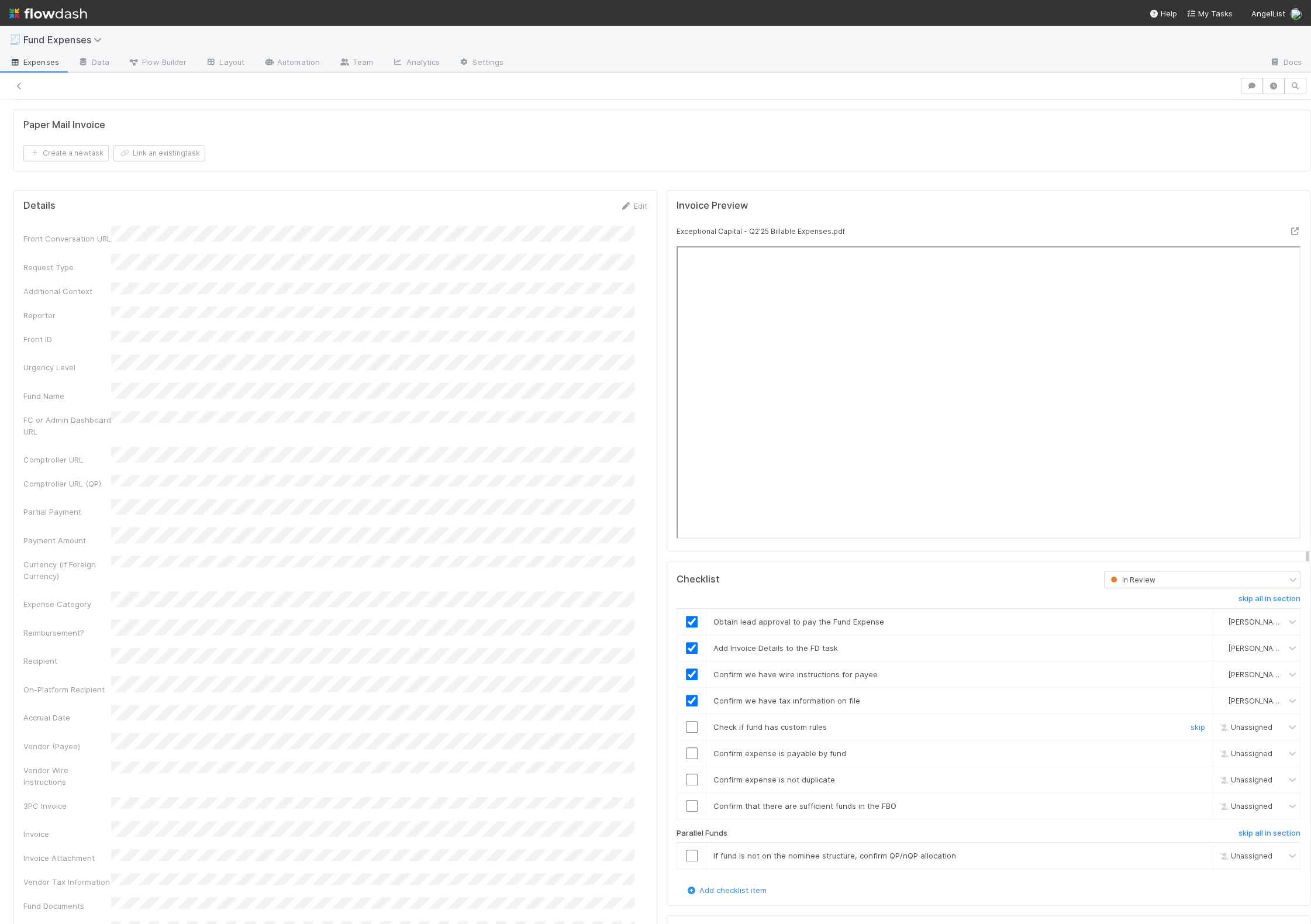
click at [579, 721] on input "checkbox" at bounding box center [691, 727] width 12 height 12
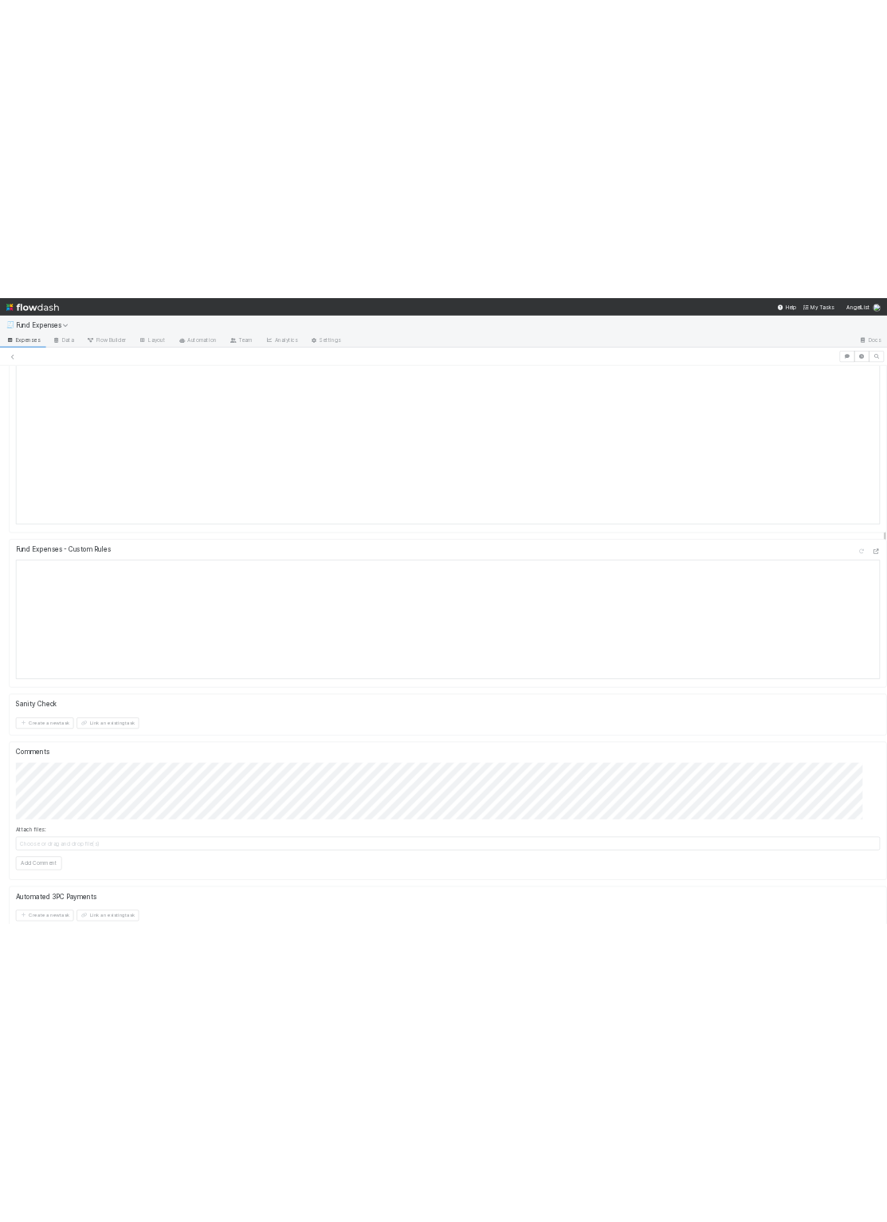
scroll to position [0, 0]
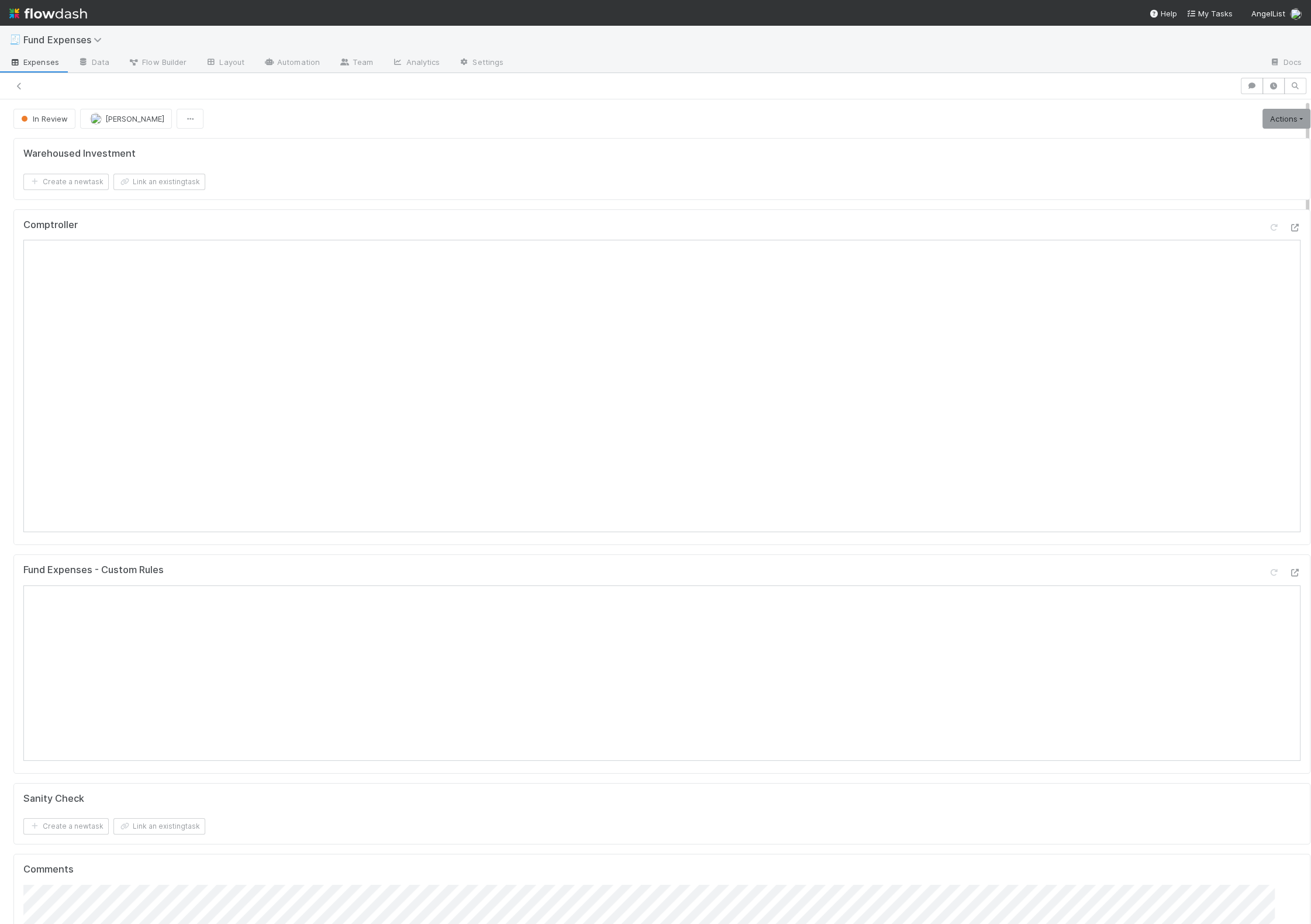
click at [579, 549] on div "Warehoused Investment Create a new task Link an existing task Comptroller Fund …" at bounding box center [661, 673] width 1306 height 1080
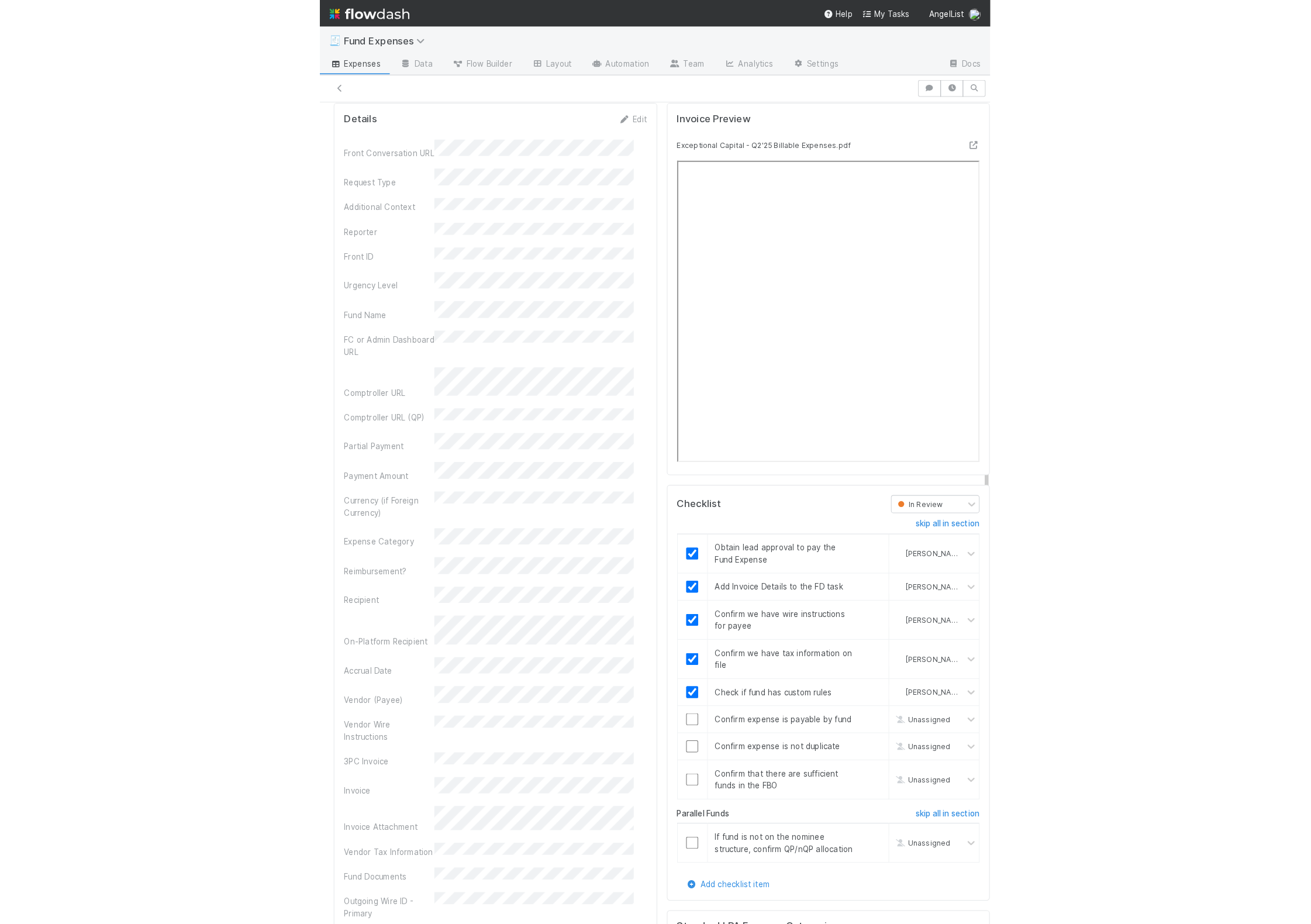
scroll to position [1234, 0]
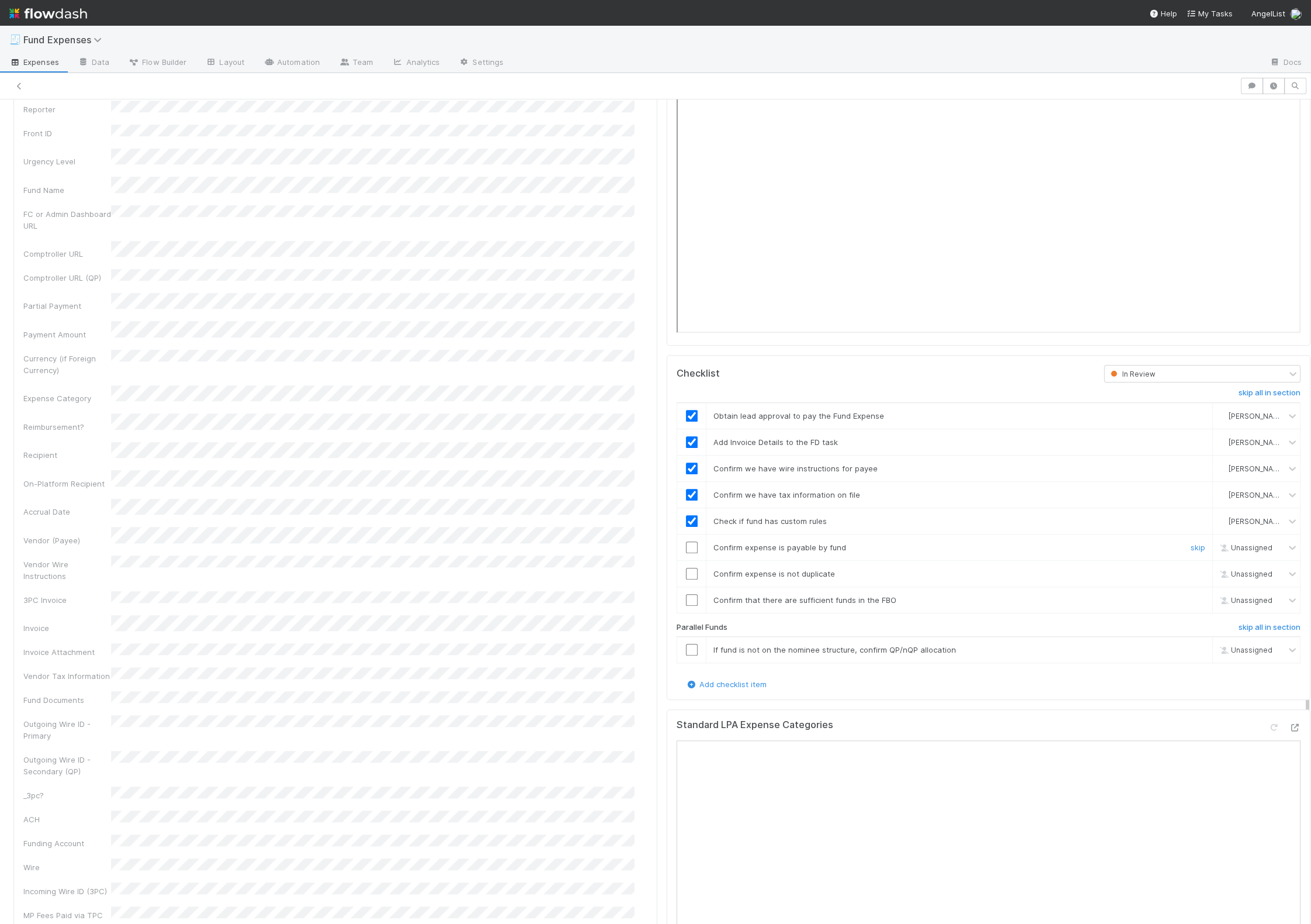
click at [579, 545] on input "checkbox" at bounding box center [691, 547] width 12 height 12
click at [579, 570] on input "checkbox" at bounding box center [691, 573] width 12 height 12
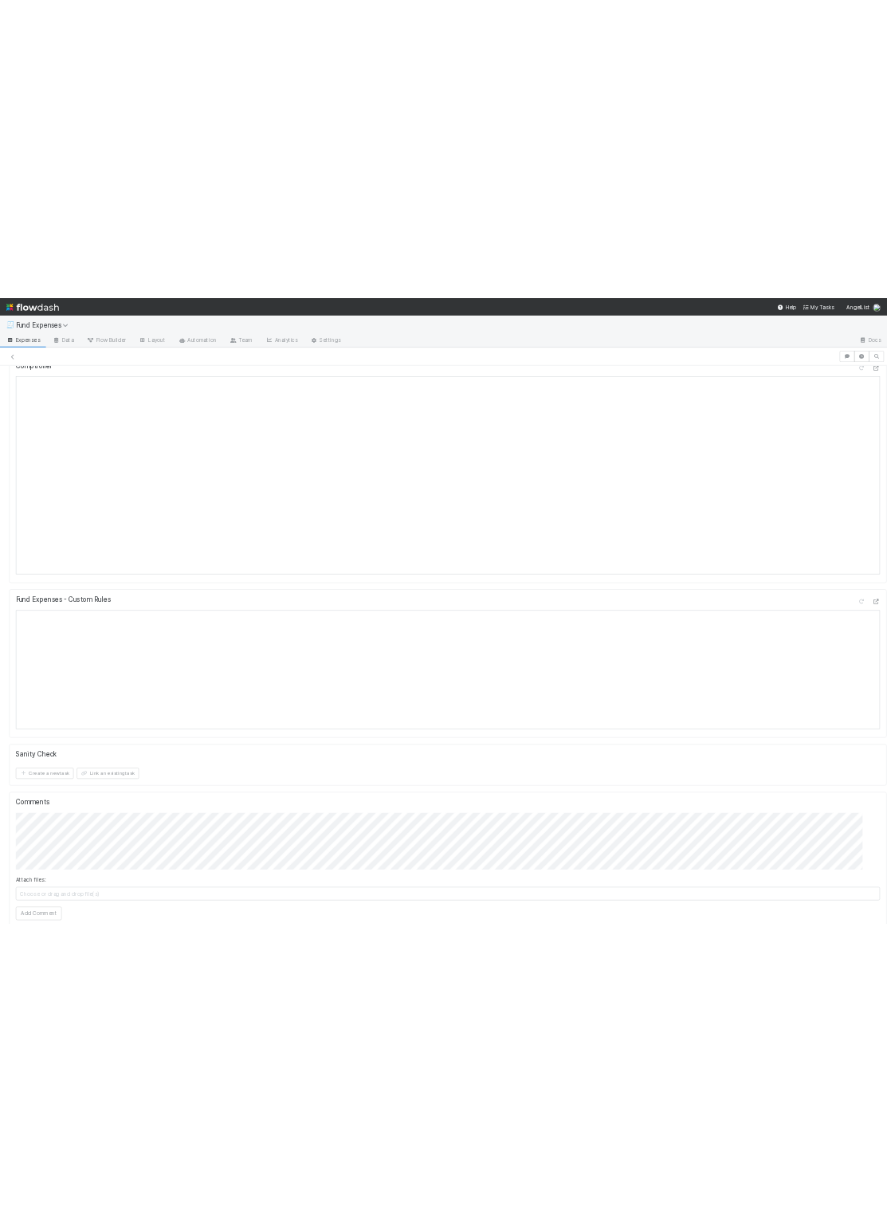
scroll to position [0, 0]
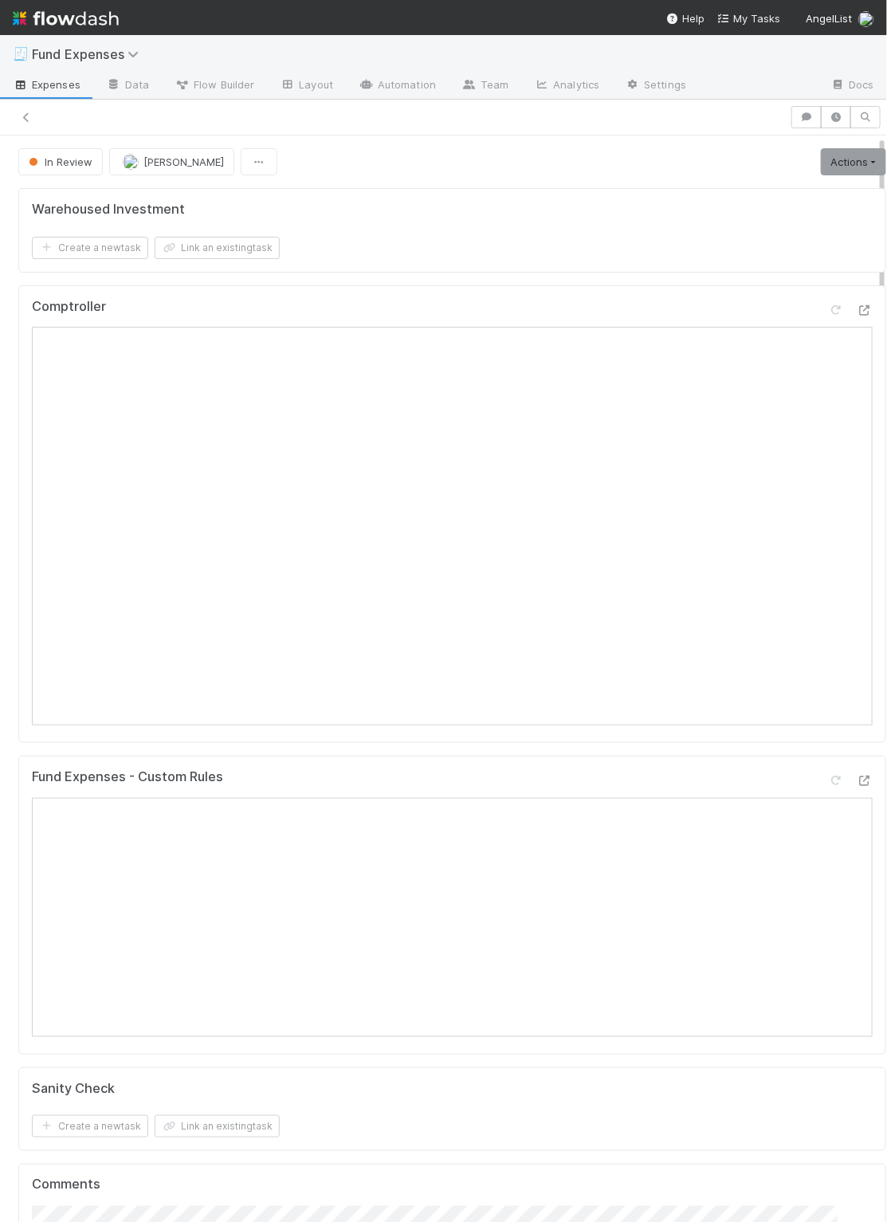
click at [677, 761] on div "Fund Expenses - Custom Rules" at bounding box center [452, 905] width 868 height 299
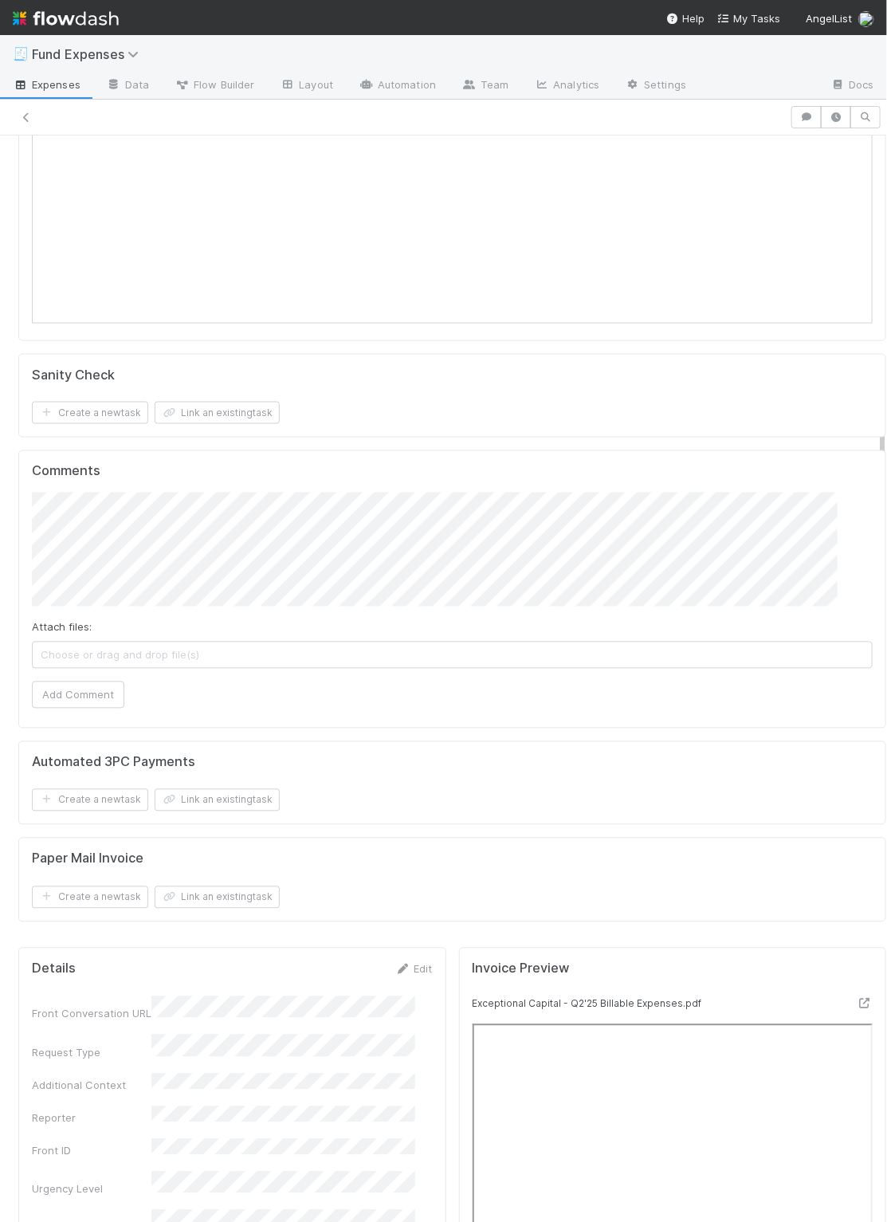
scroll to position [1200, 0]
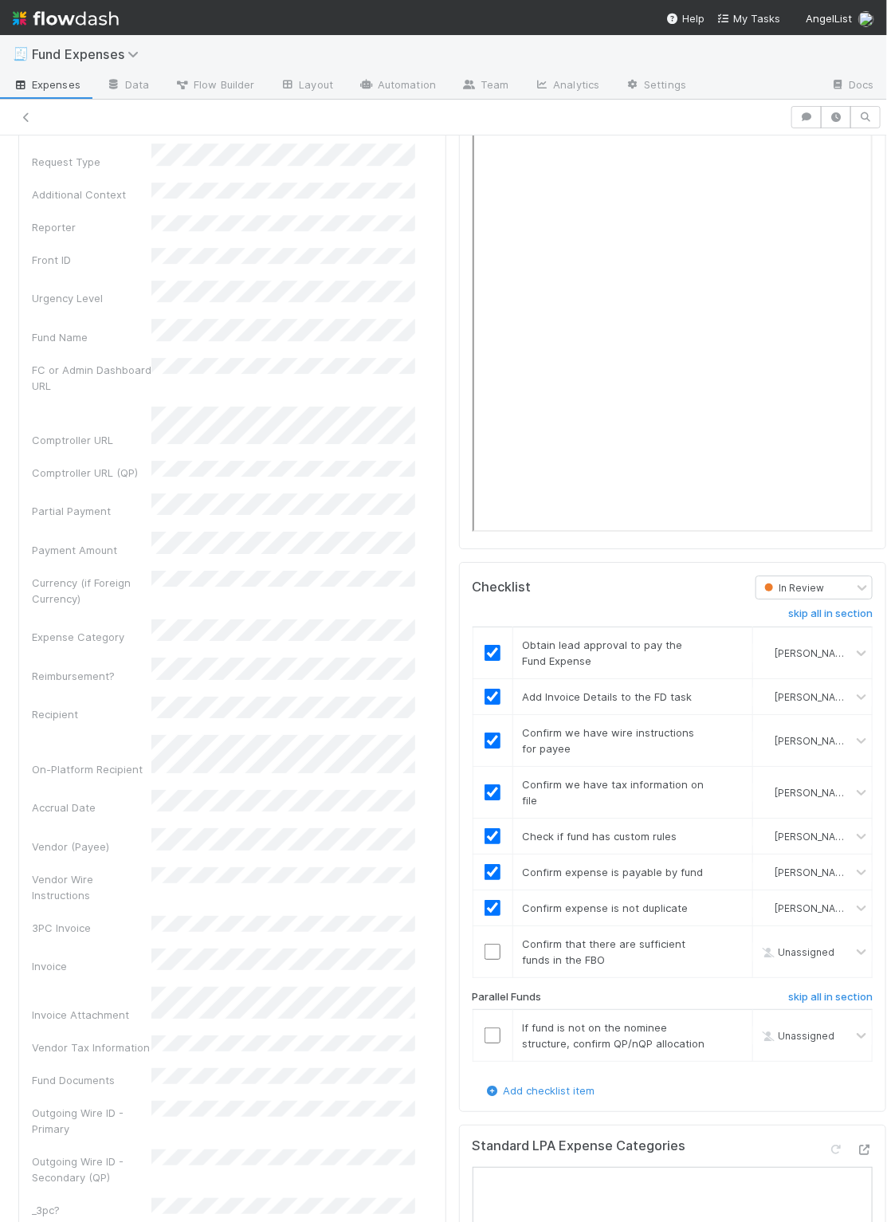
scroll to position [1726, 0]
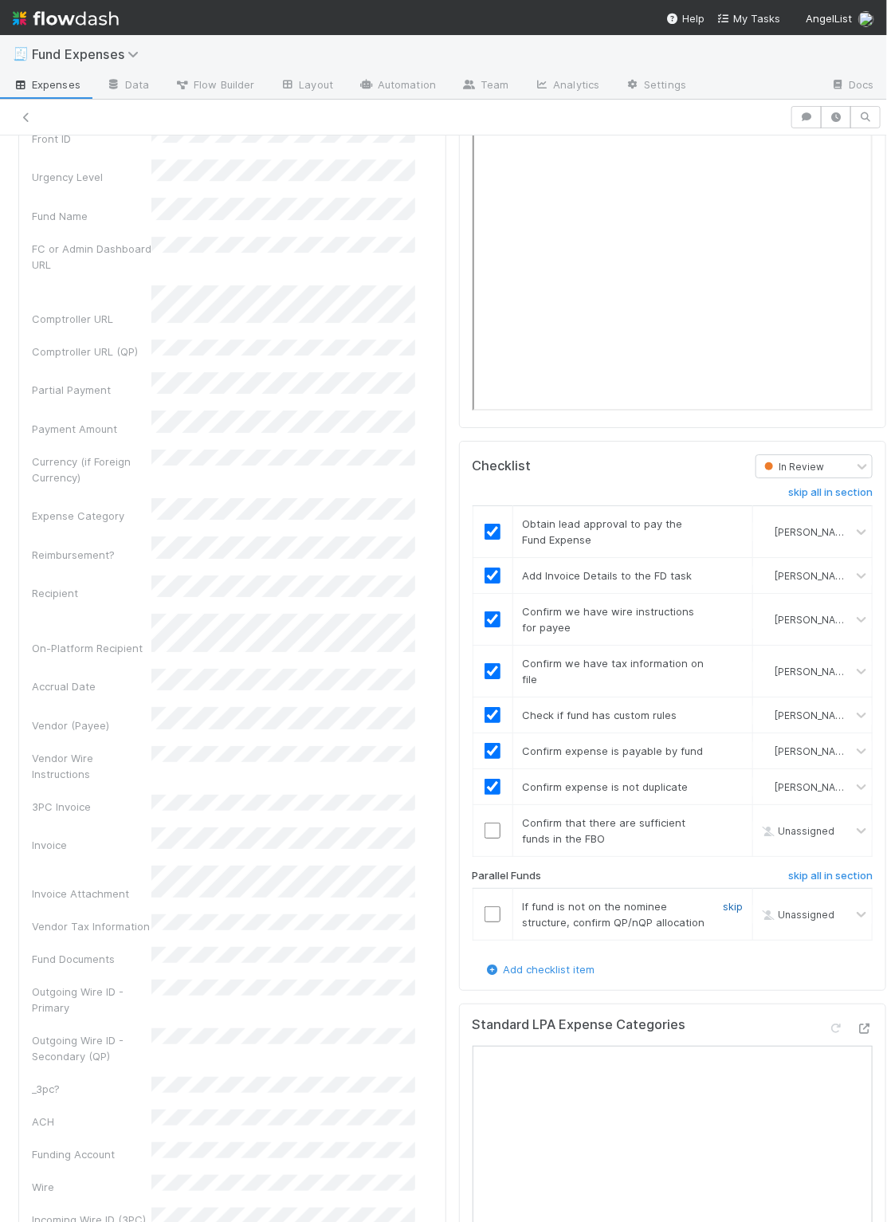
click at [723, 913] on link "skip" at bounding box center [733, 906] width 20 height 13
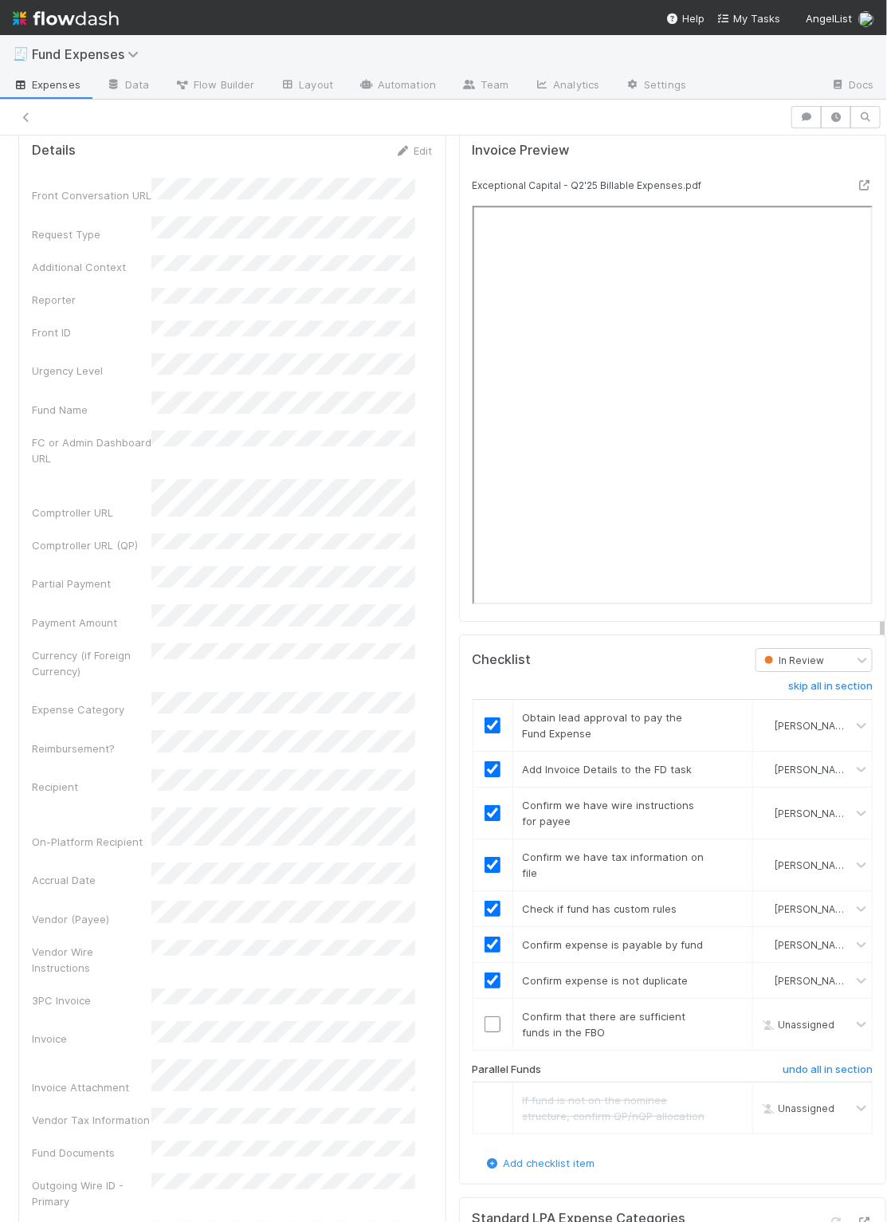
scroll to position [1559, 0]
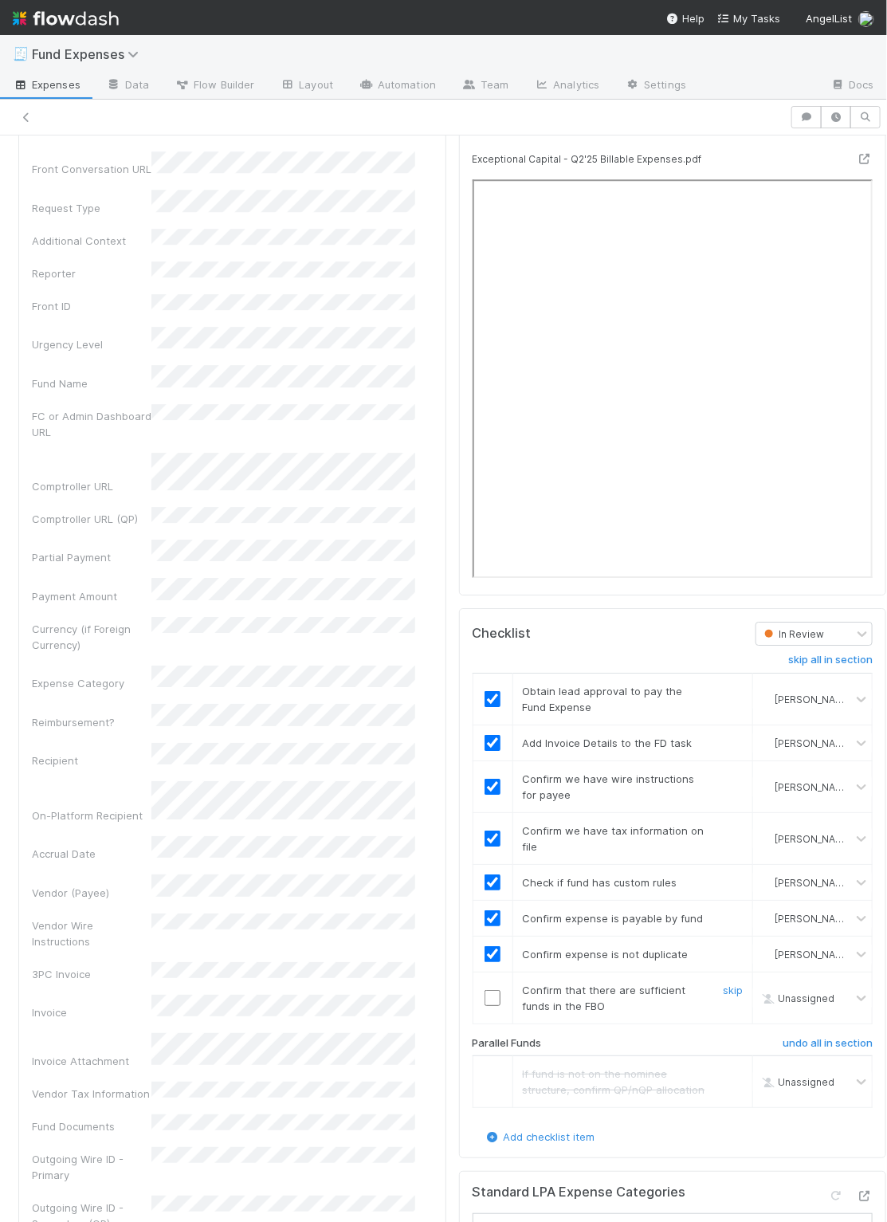
click at [485, 1006] on input "checkbox" at bounding box center [493, 998] width 16 height 16
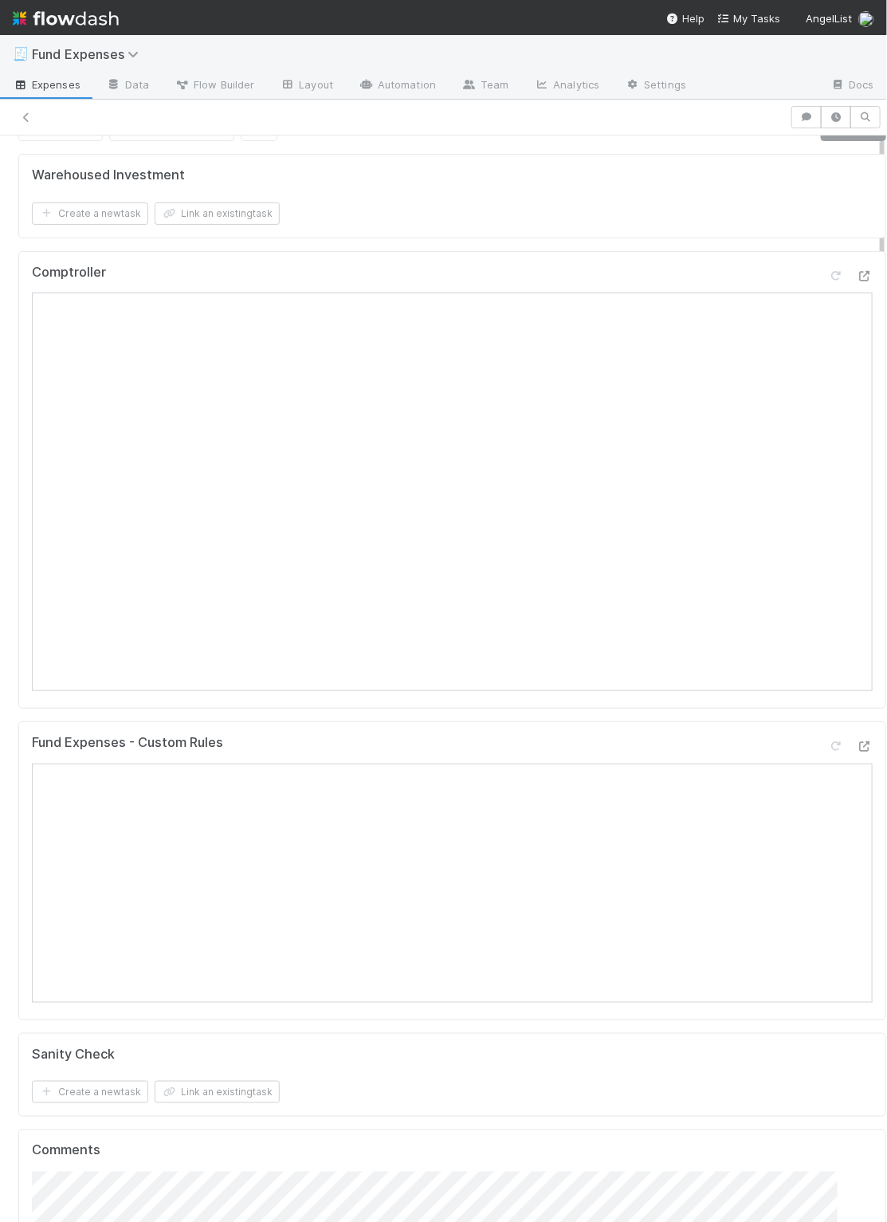
scroll to position [0, 0]
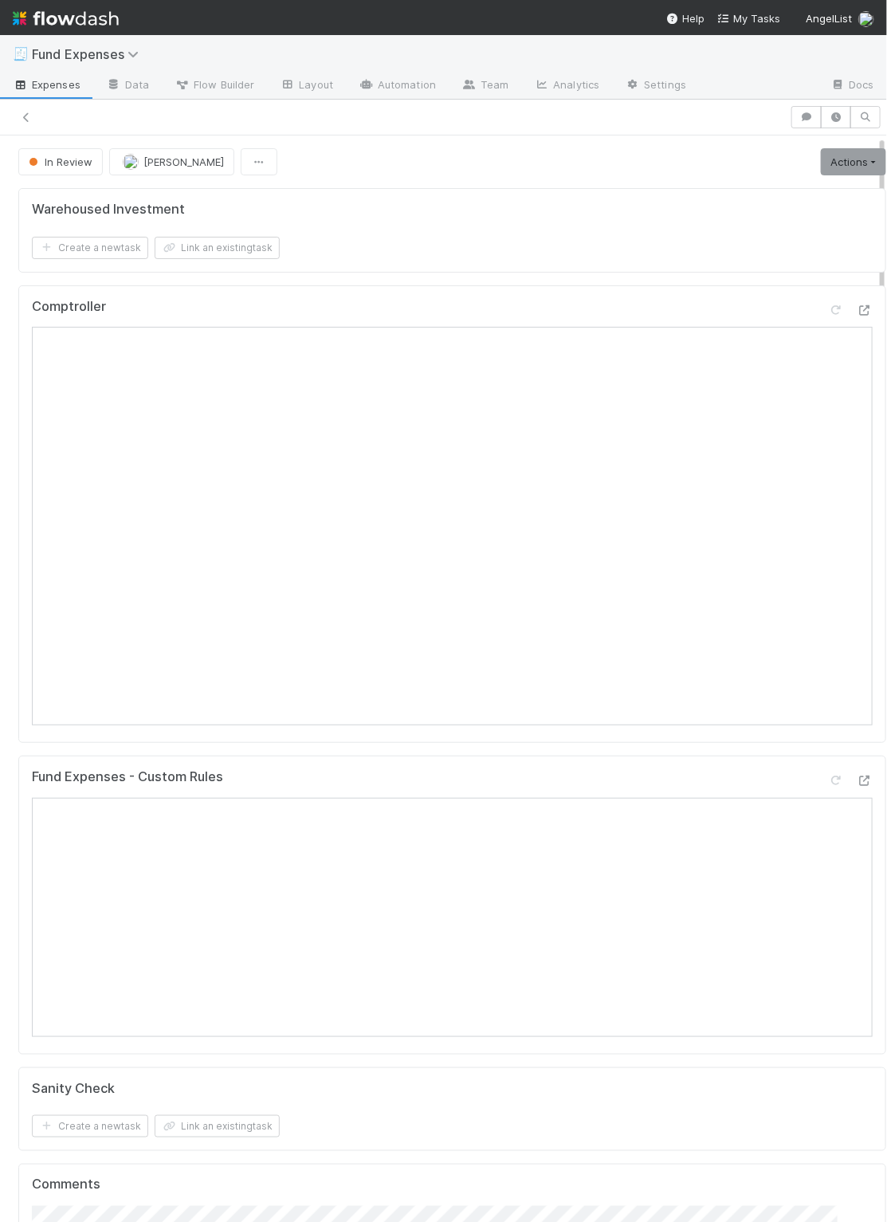
click at [693, 237] on div "Create a new task Link an existing task" at bounding box center [452, 248] width 841 height 22
click at [790, 118] on icon "button" at bounding box center [807, 117] width 16 height 10
click at [575, 191] on span "Add a comment..." at bounding box center [572, 197] width 86 height 13
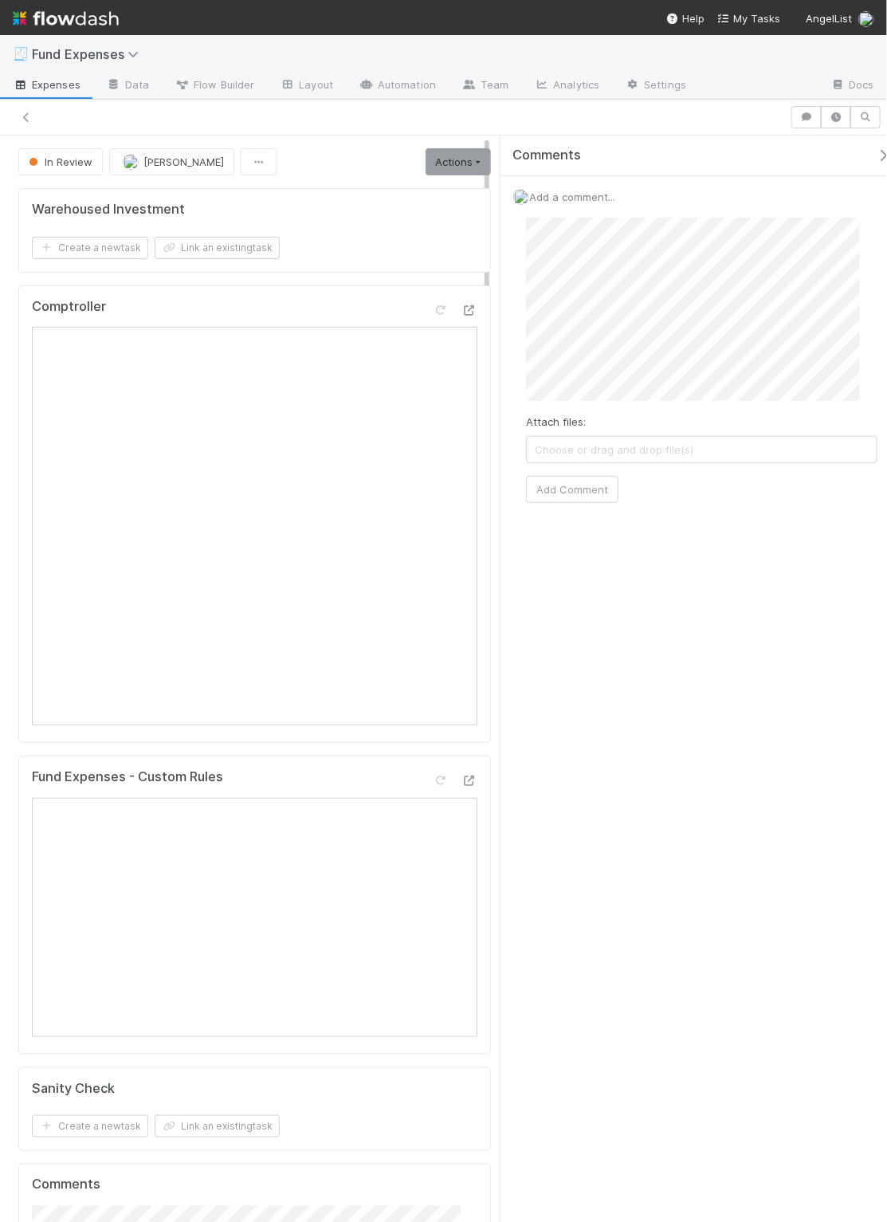
click at [446, 278] on div "In Review Linda Ortiz Actions Move to Transfer money Return to expense submitte…" at bounding box center [443, 680] width 887 height 1088
click at [607, 630] on div "Comments Add a comment... Attach files: Choose or drag and drop file(s) Add Com…" at bounding box center [694, 680] width 387 height 1088
click at [564, 489] on button "Add Comment" at bounding box center [572, 489] width 92 height 27
click at [790, 140] on div "Comments" at bounding box center [703, 156] width 404 height 41
click at [790, 149] on icon "button" at bounding box center [885, 155] width 16 height 13
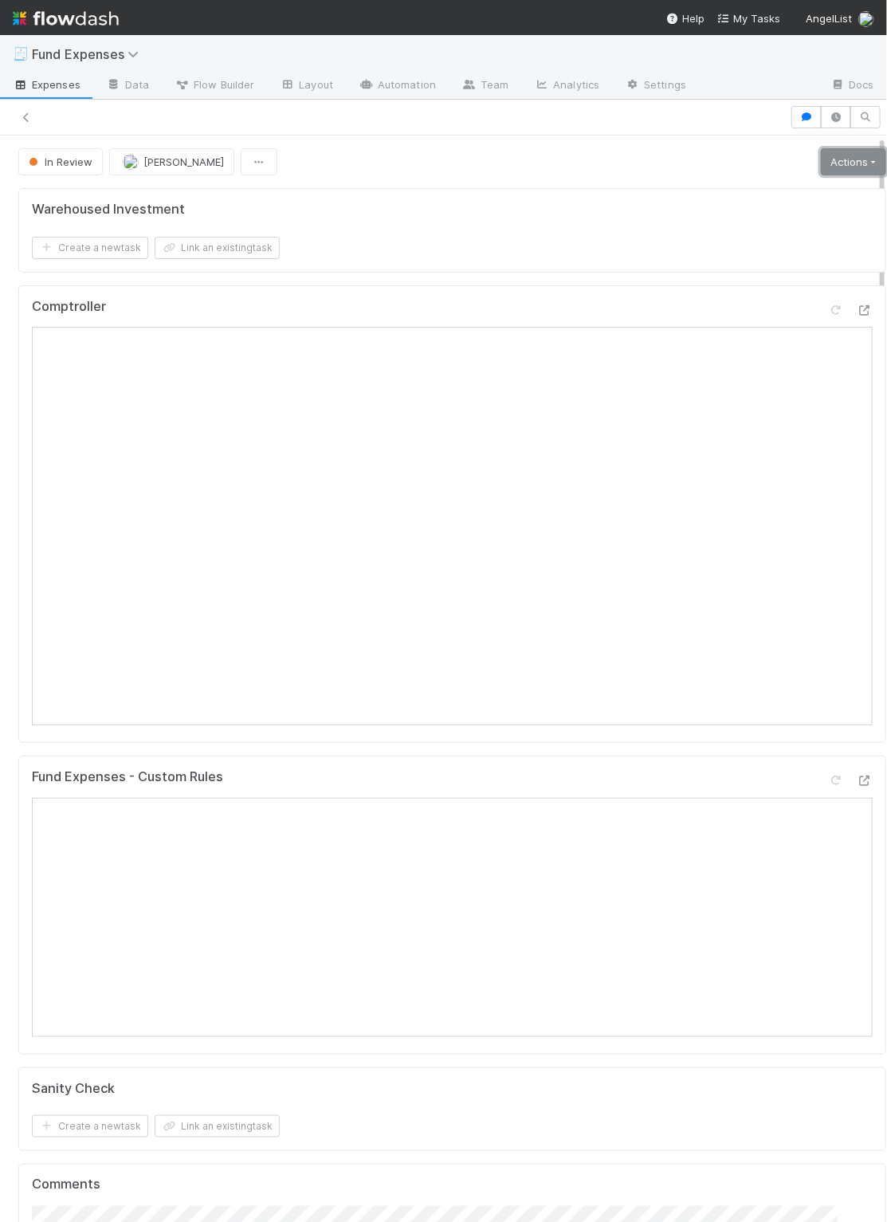
click at [790, 156] on link "Actions" at bounding box center [853, 161] width 65 height 27
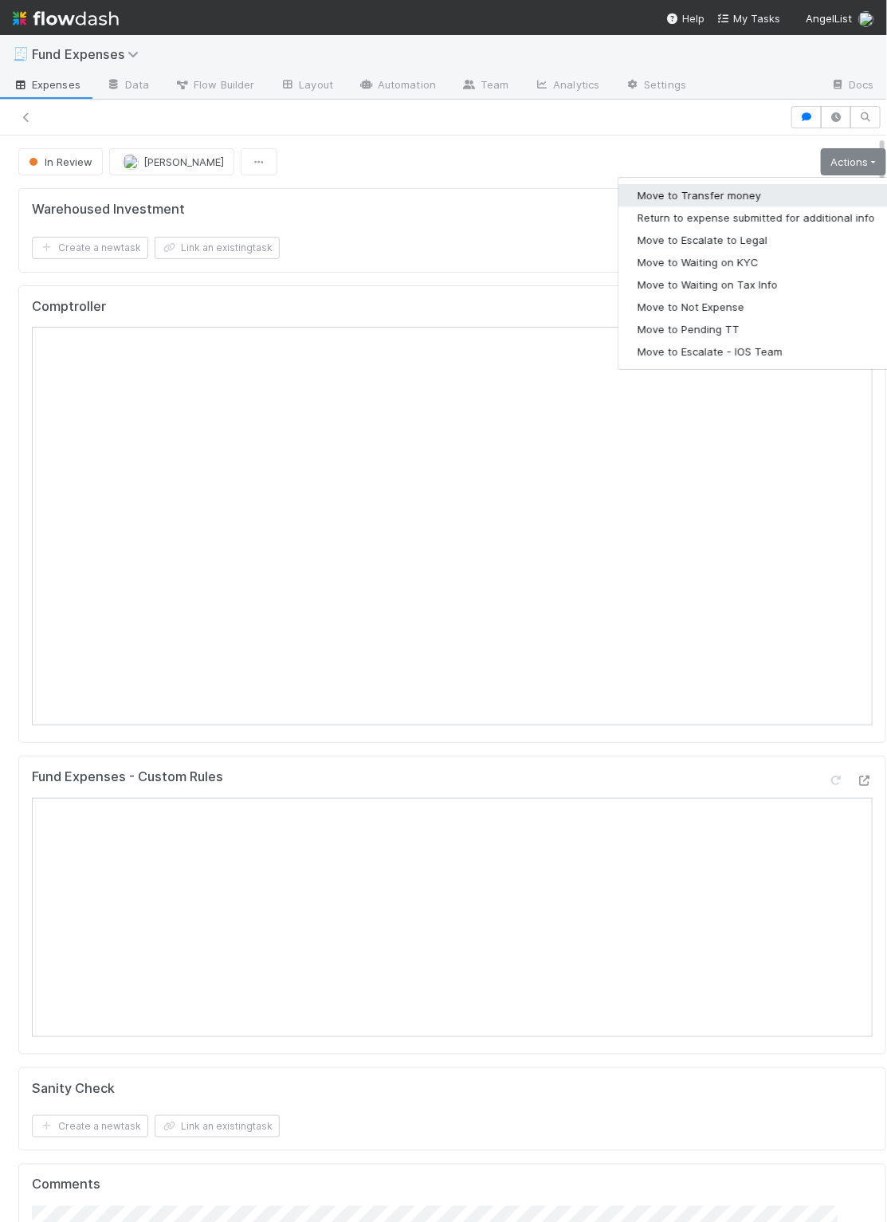
click at [765, 187] on button "Move to Transfer money" at bounding box center [757, 195] width 276 height 22
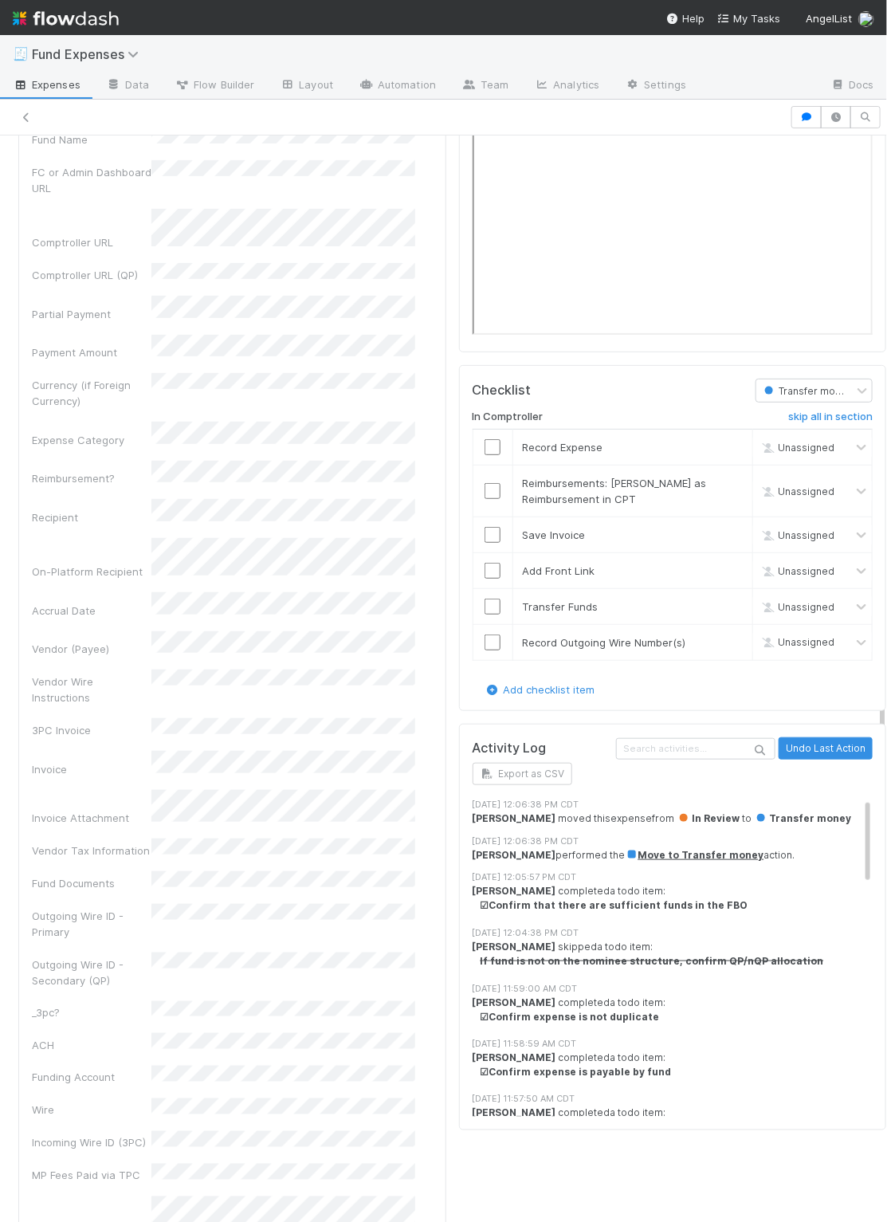
scroll to position [2223, 0]
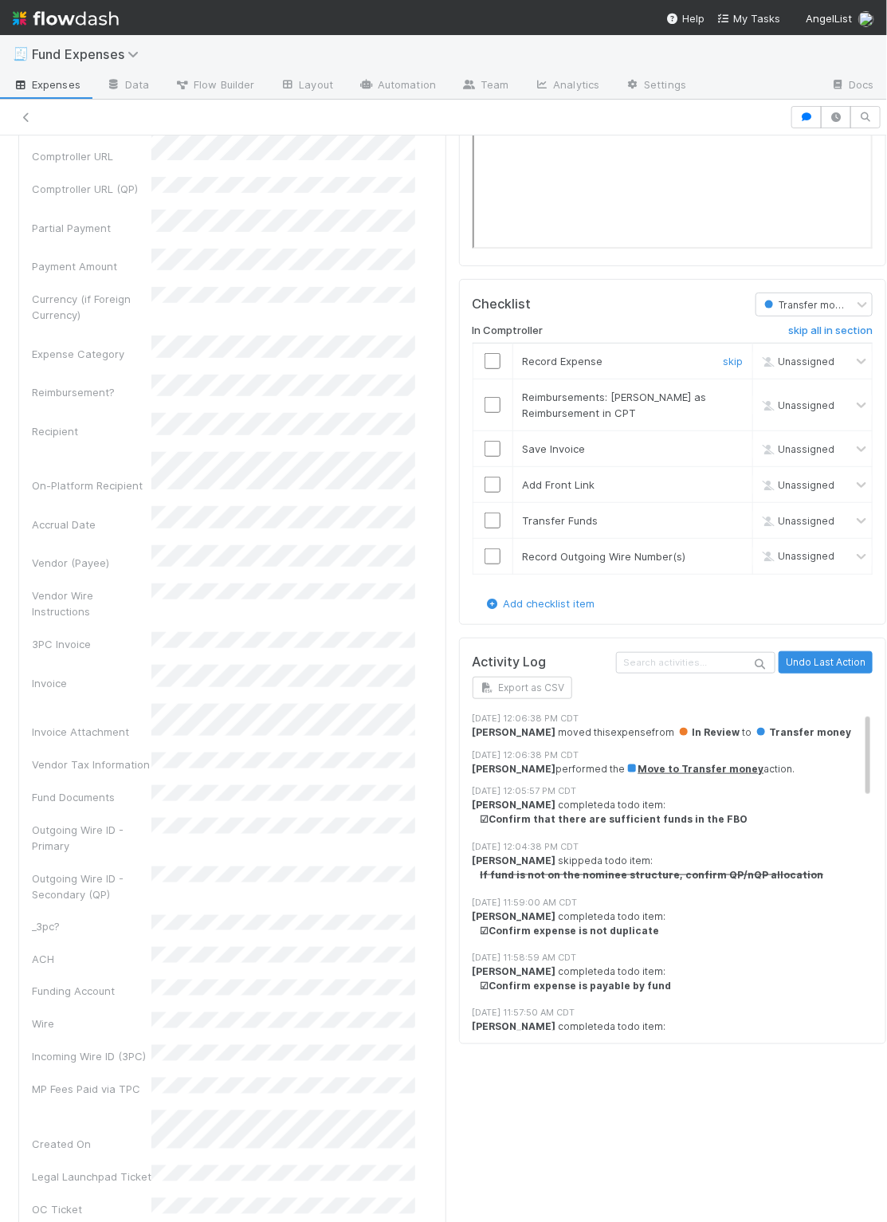
click at [485, 353] on input "checkbox" at bounding box center [493, 361] width 16 height 16
click at [723, 391] on link "skip" at bounding box center [733, 397] width 20 height 13
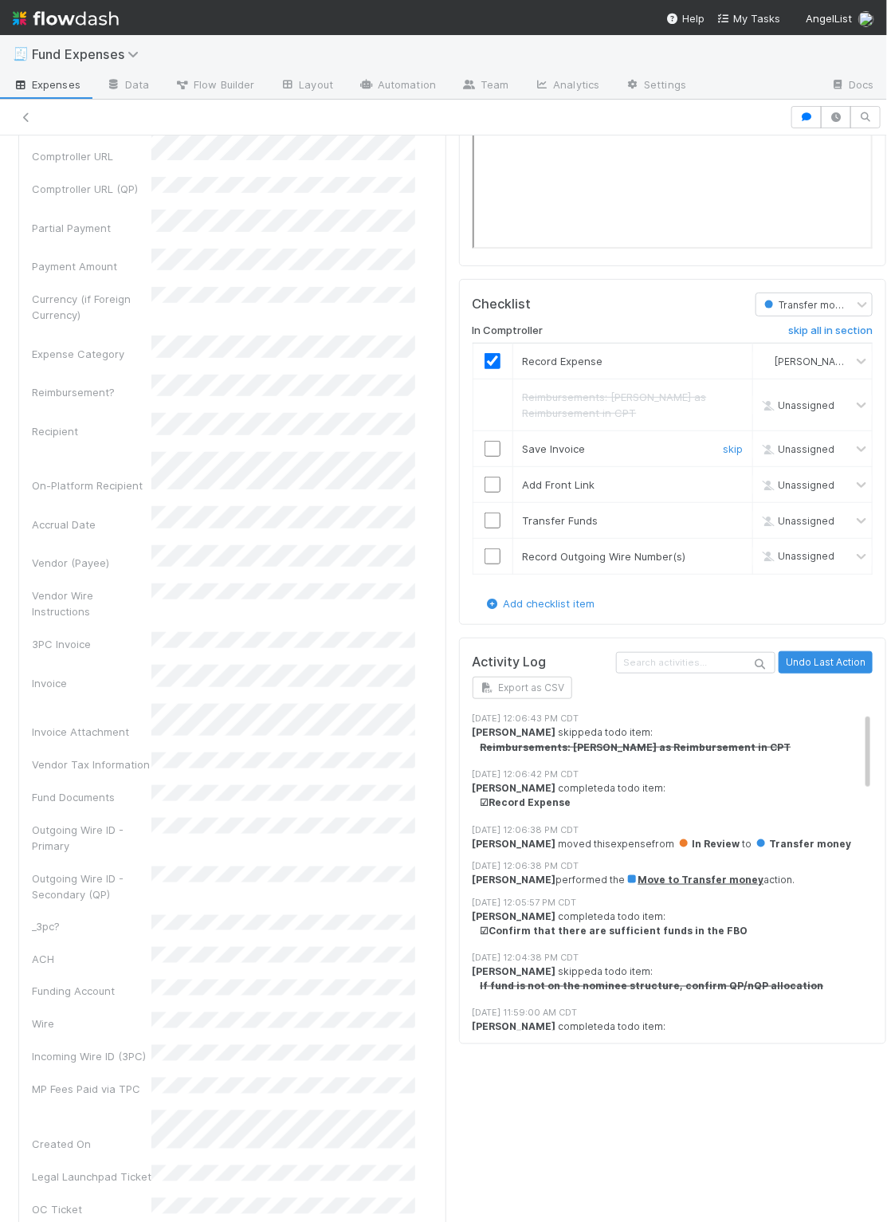
click at [485, 446] on input "checkbox" at bounding box center [493, 449] width 16 height 16
click at [485, 480] on input "checkbox" at bounding box center [493, 485] width 16 height 16
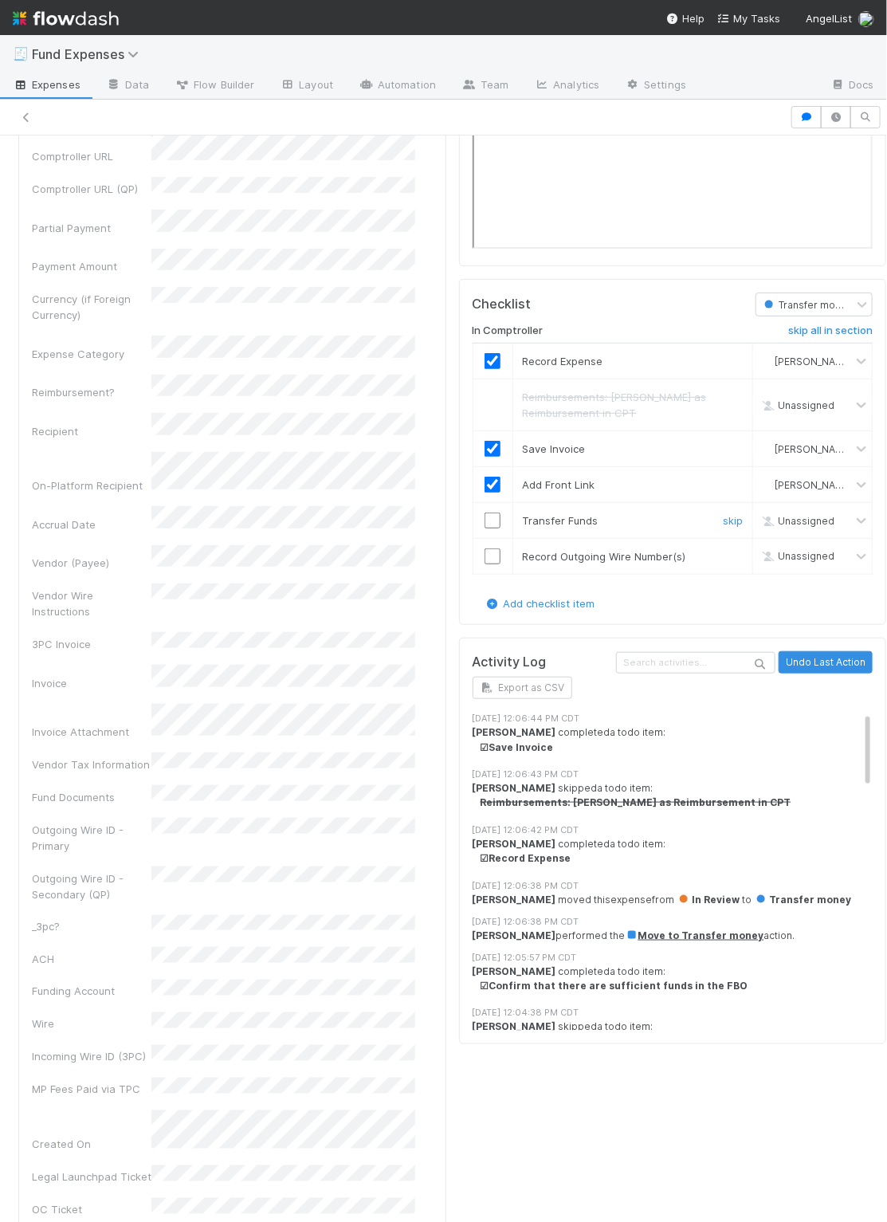
click at [480, 525] on td at bounding box center [493, 521] width 40 height 36
click at [485, 518] on input "checkbox" at bounding box center [493, 521] width 16 height 16
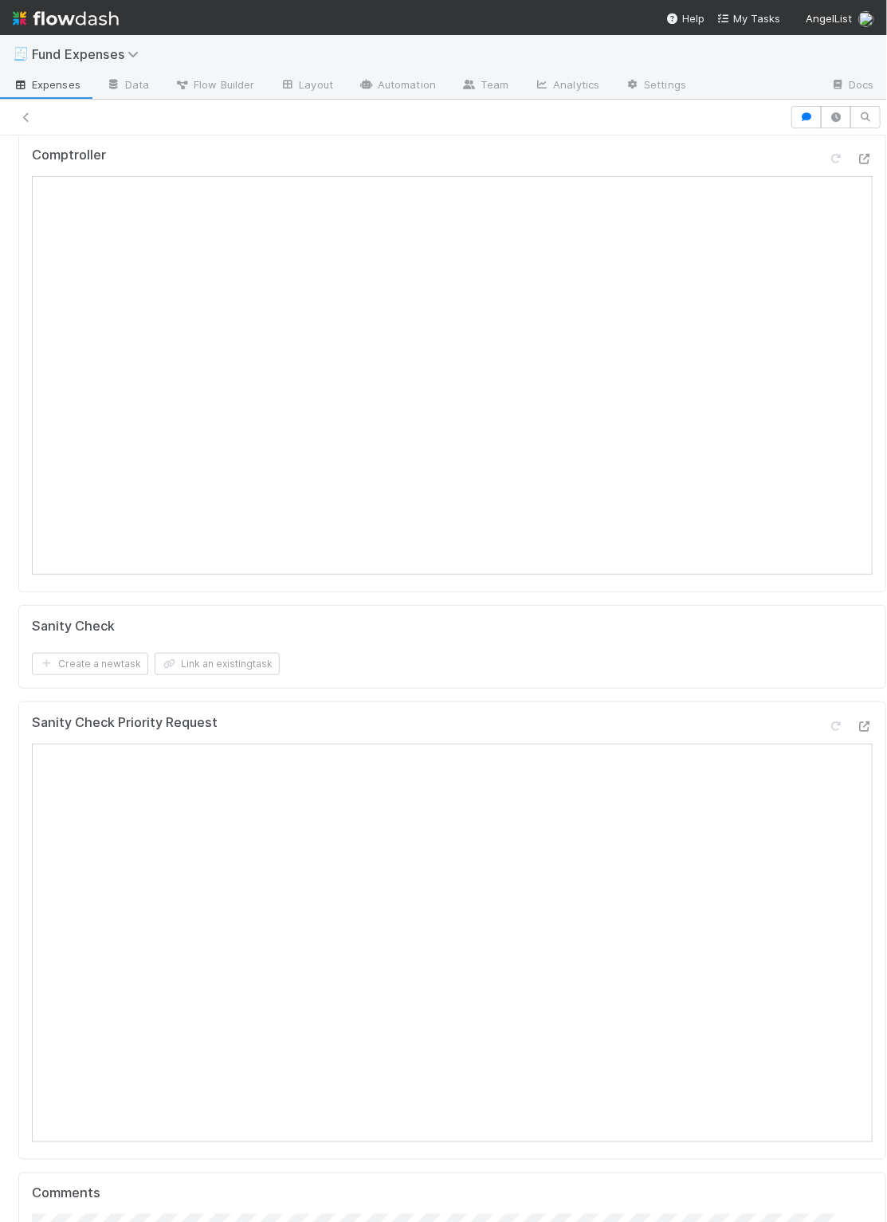
scroll to position [77, 0]
click at [459, 705] on div "Comptroller Sanity Check Create a new task Link an existing task Sanity Check P…" at bounding box center [452, 1025] width 881 height 1774
click at [206, 671] on button "Link an existing task" at bounding box center [217, 674] width 125 height 22
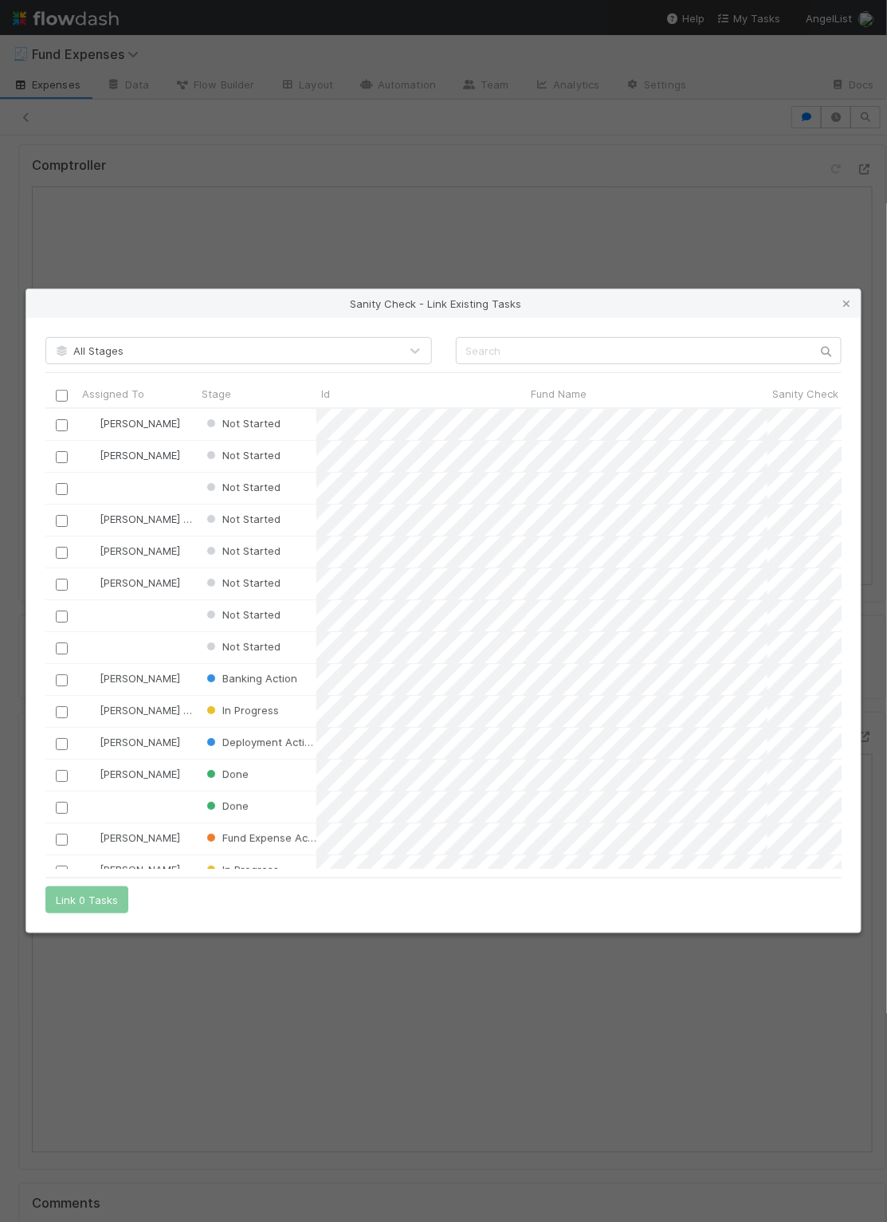
scroll to position [443, 779]
click at [548, 349] on input "text" at bounding box center [649, 350] width 387 height 27
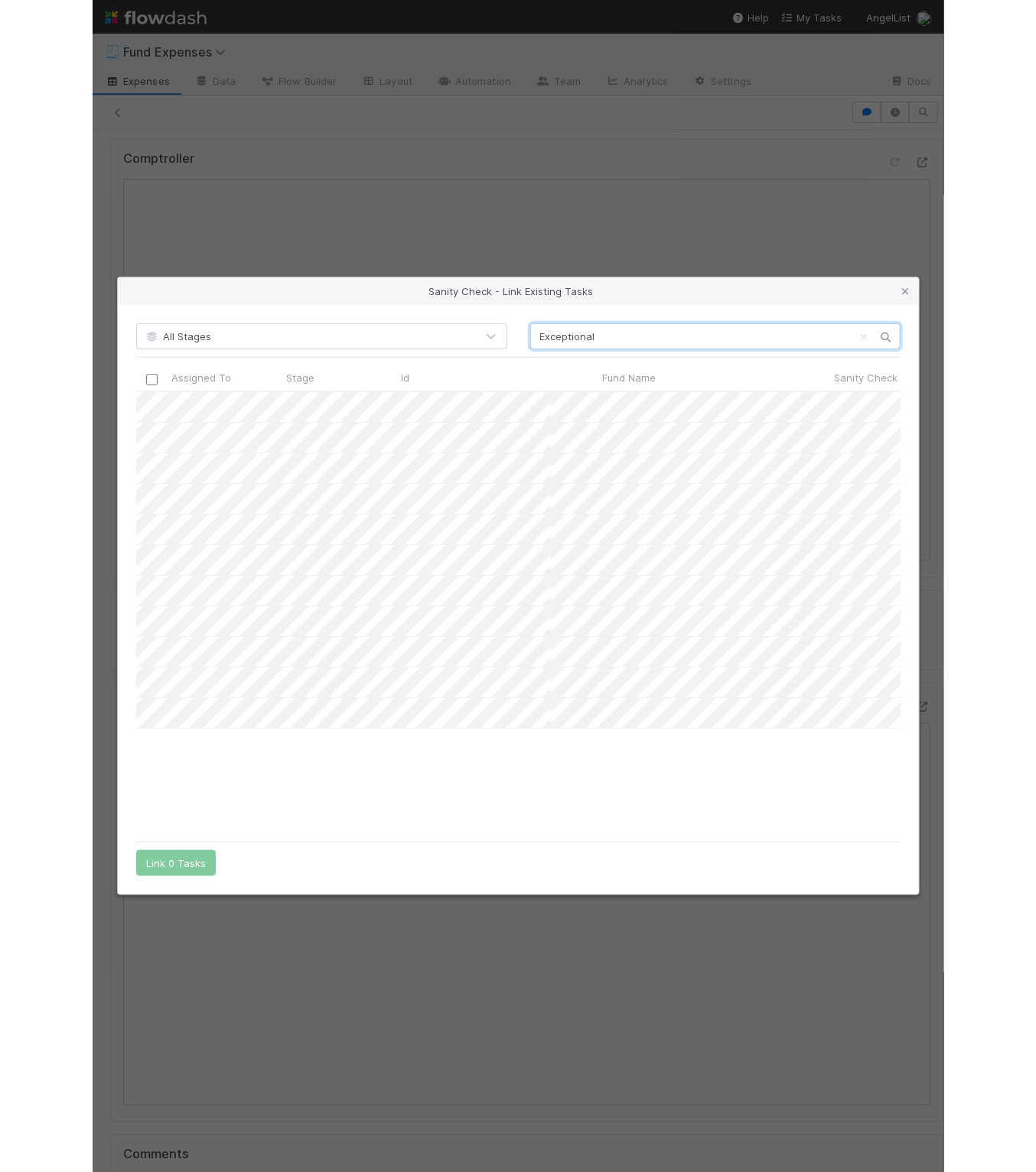
scroll to position [0, 0]
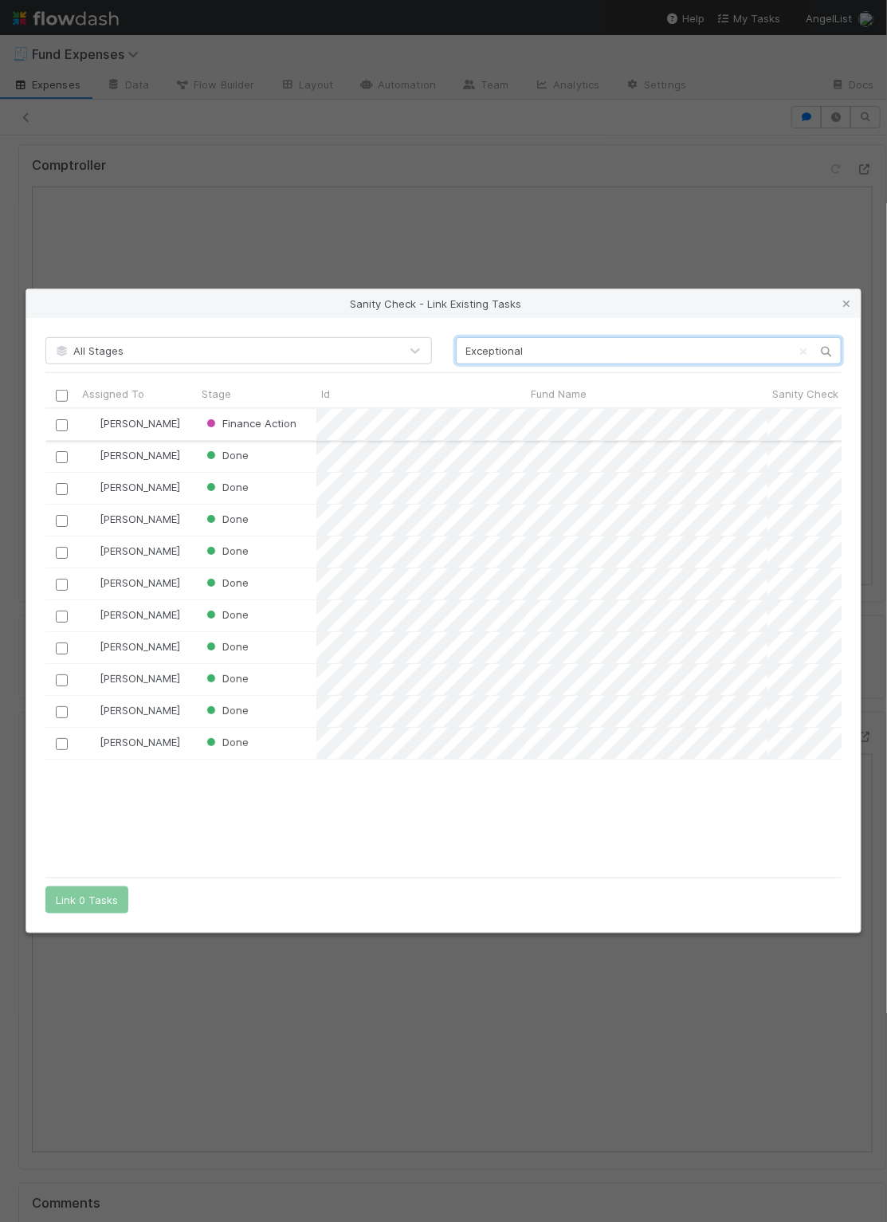
type input "Exceptional"
click at [61, 424] on input "checkbox" at bounding box center [62, 425] width 12 height 12
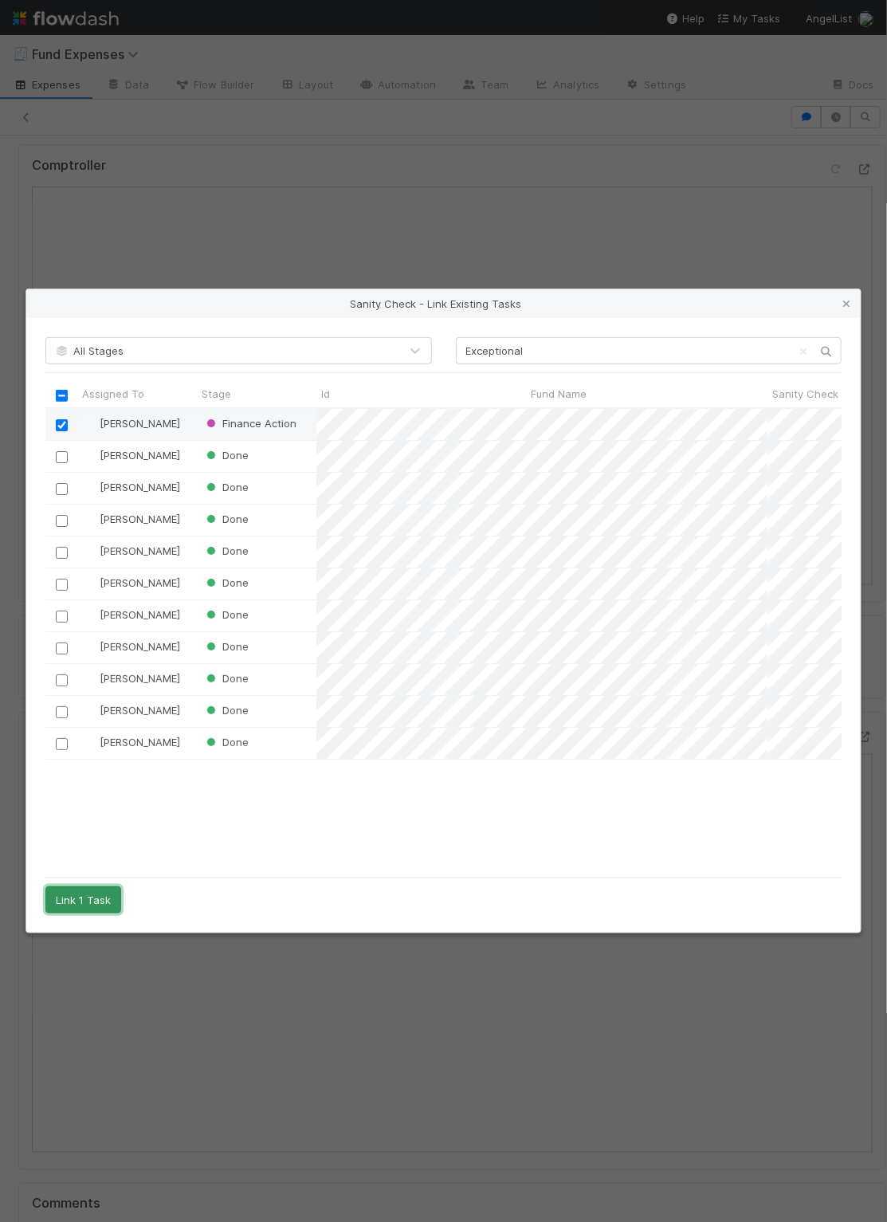
click at [81, 891] on button "Link 1 Task" at bounding box center [83, 900] width 76 height 27
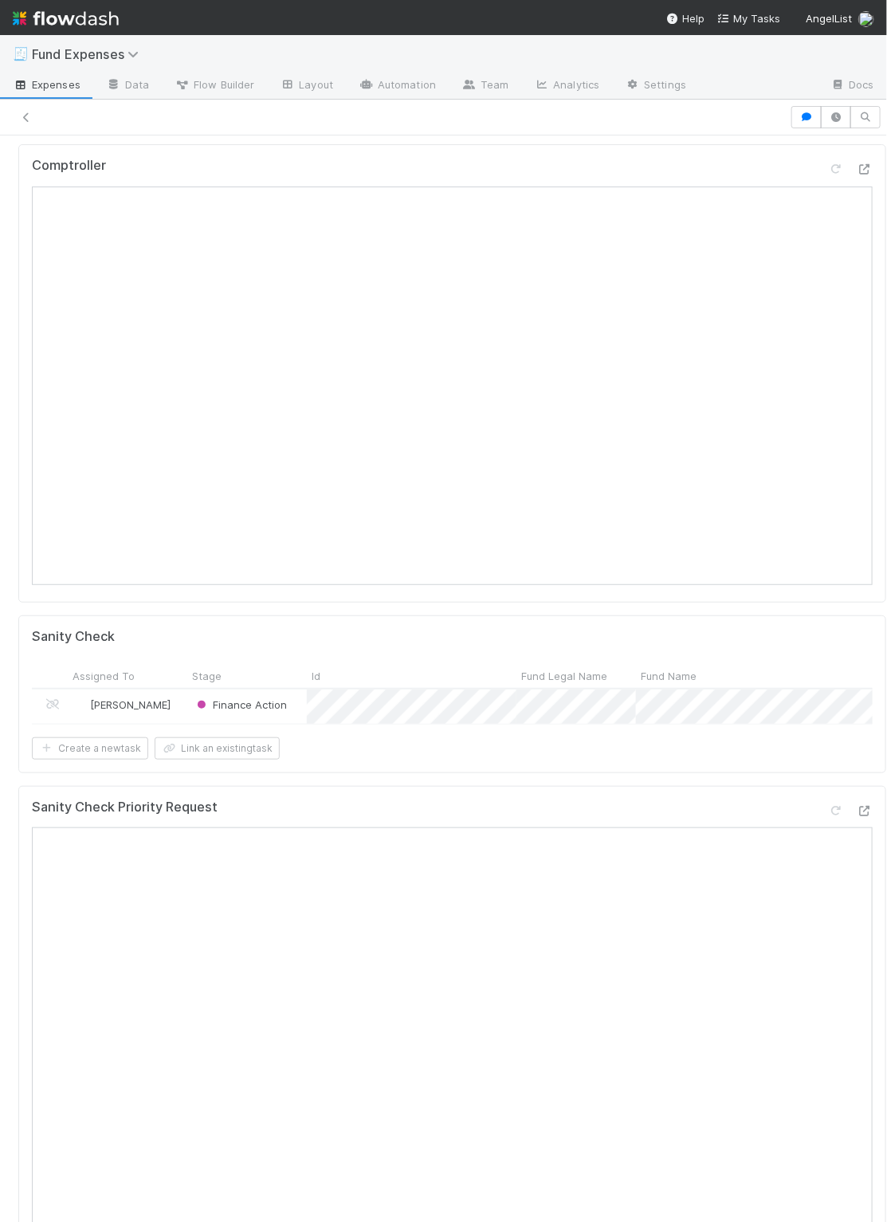
click at [730, 773] on div "Sanity Check Assigned To Stage Id Fund Legal Name Fund Name Fund Type Sanity Ch…" at bounding box center [452, 695] width 868 height 158
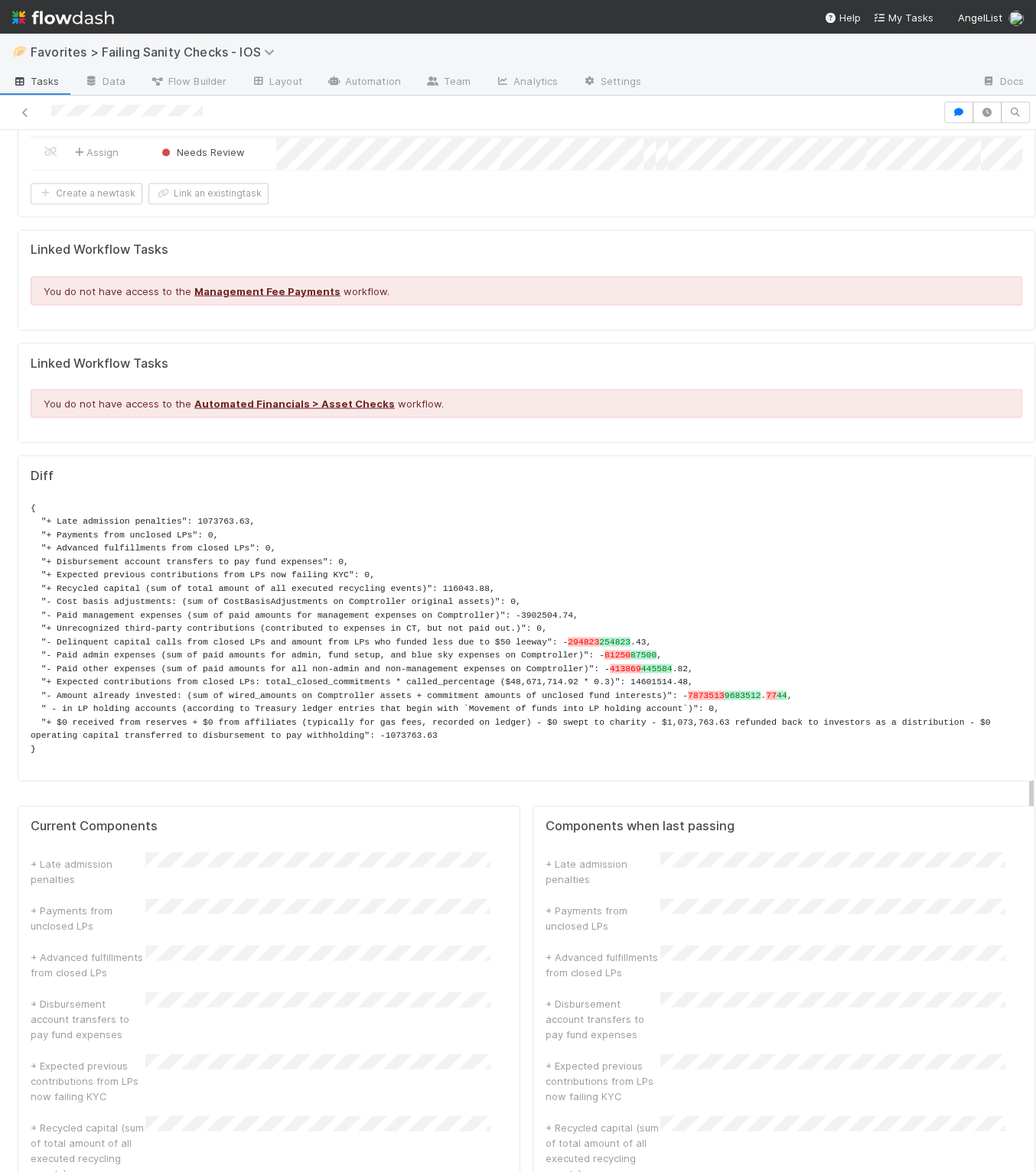
scroll to position [2156, 0]
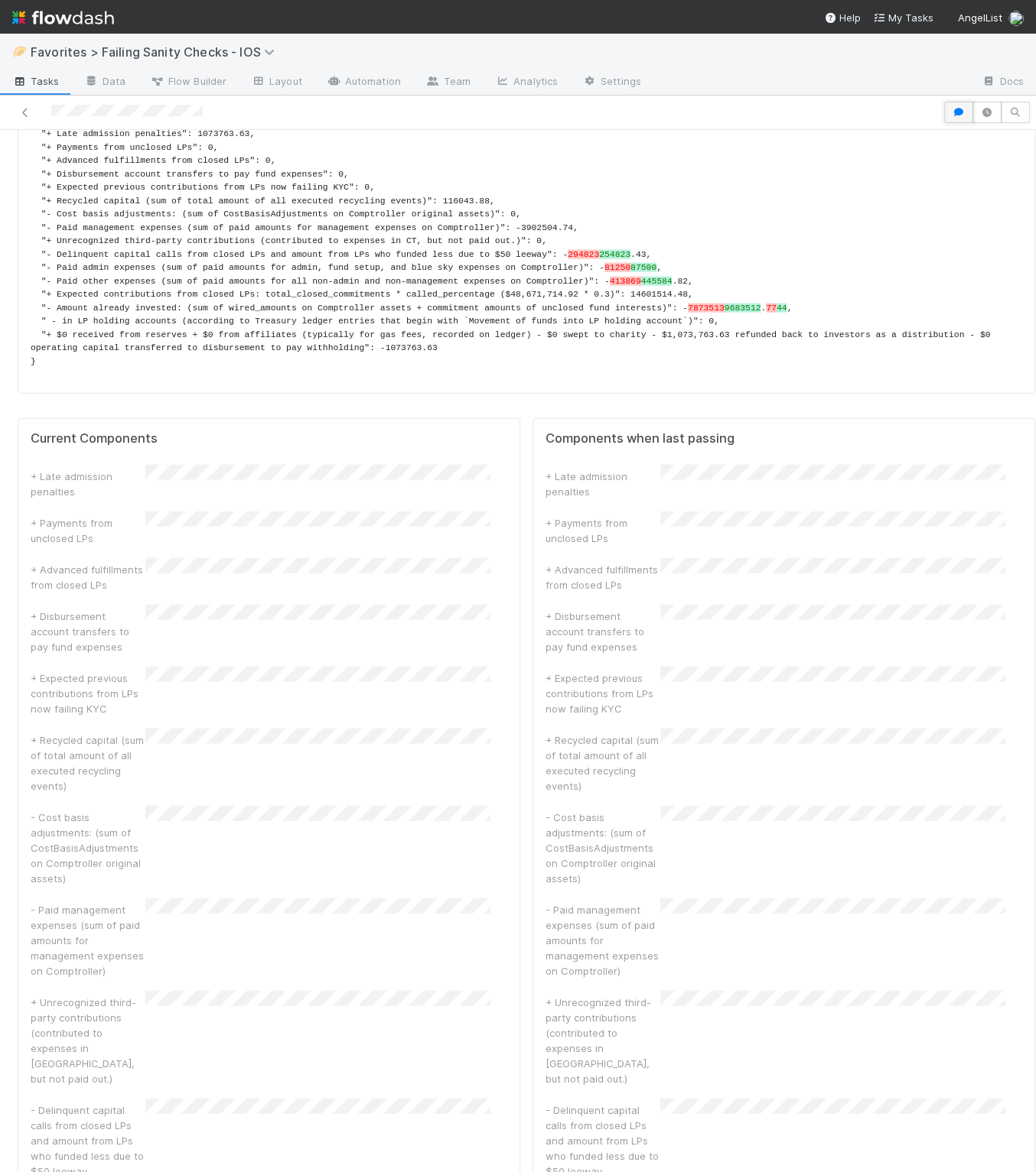
click at [758, 107] on icon "button" at bounding box center [958, 112] width 15 height 10
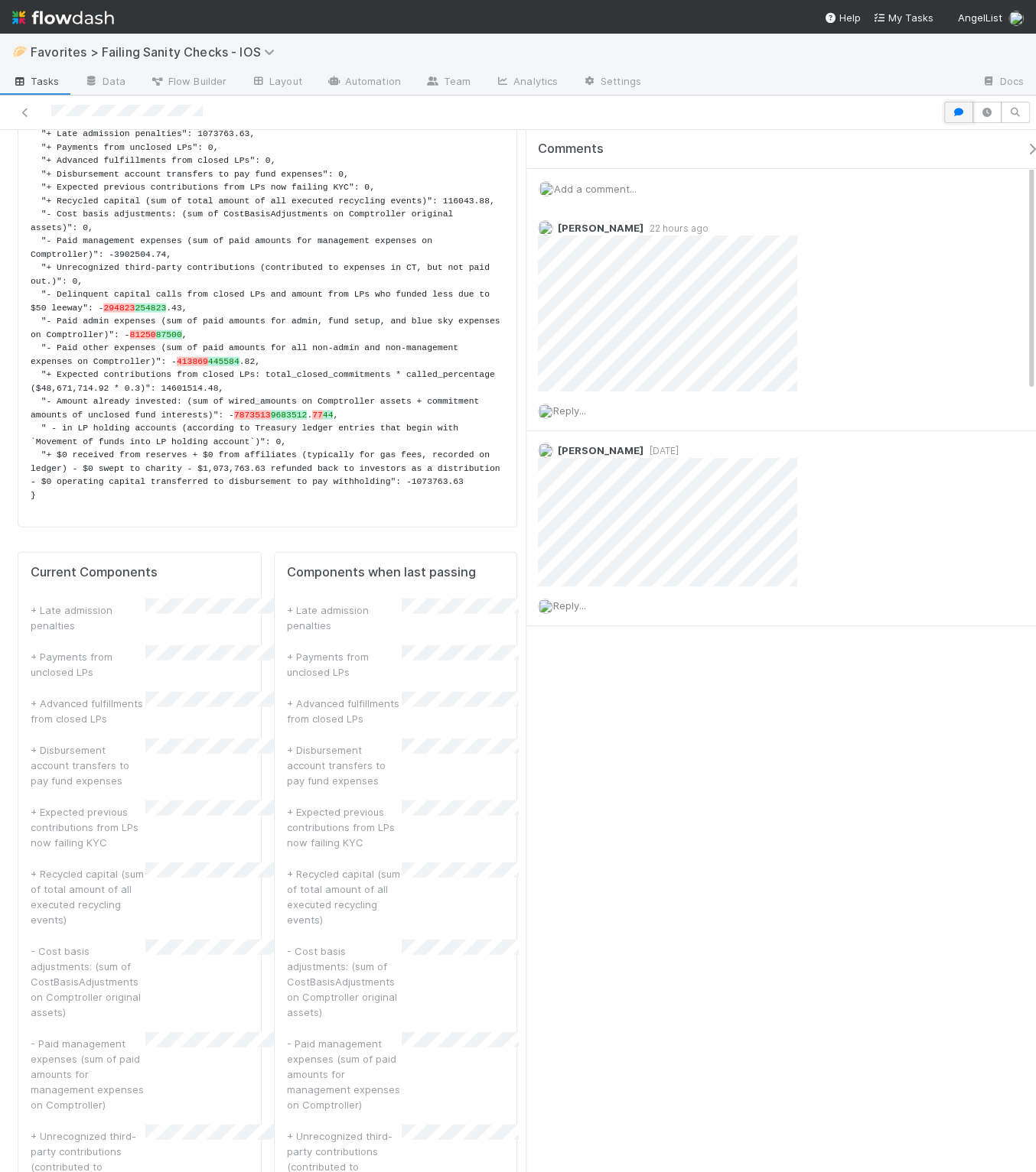
scroll to position [2188, 0]
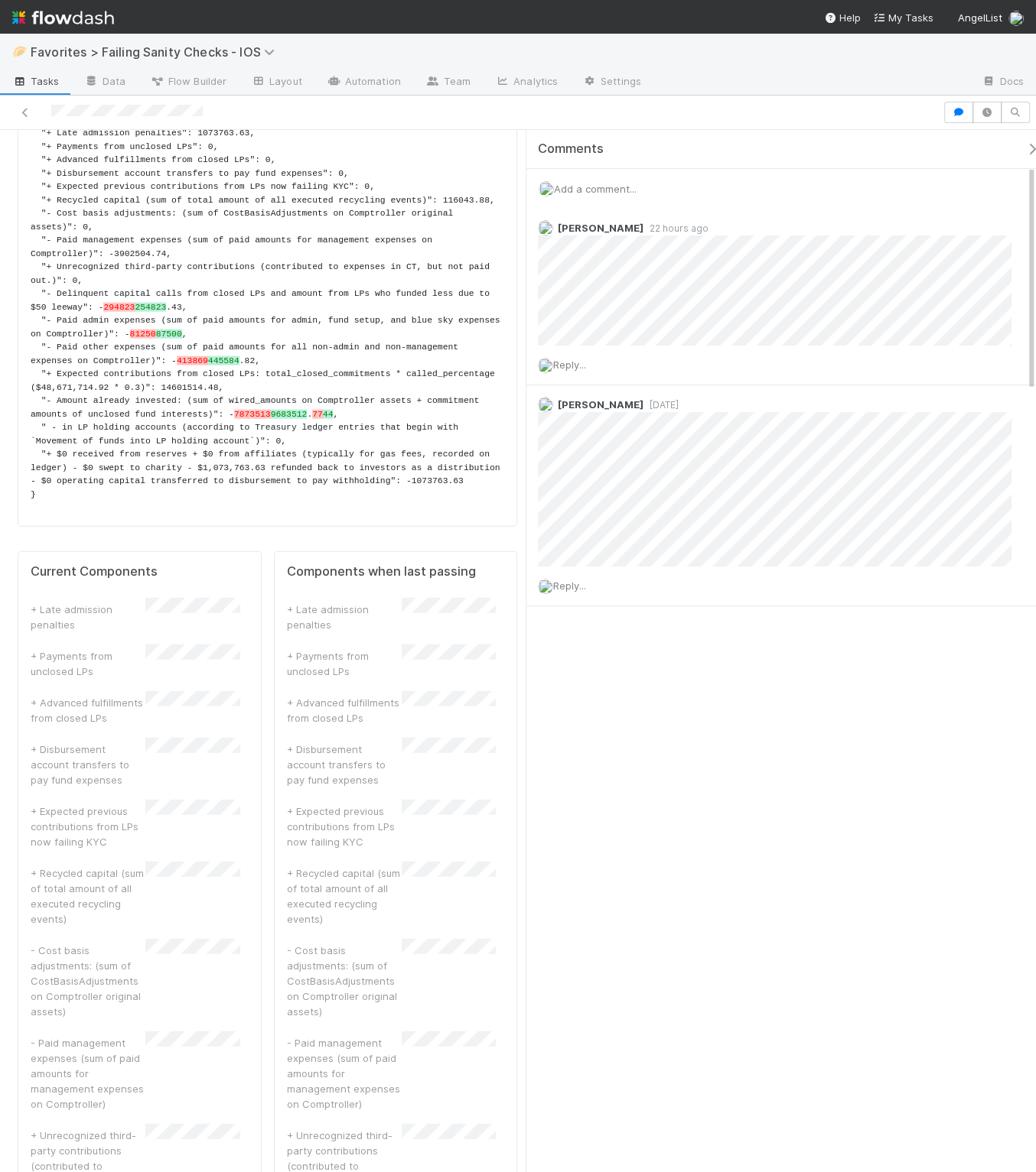
click at [758, 147] on icon "button" at bounding box center [1032, 149] width 15 height 12
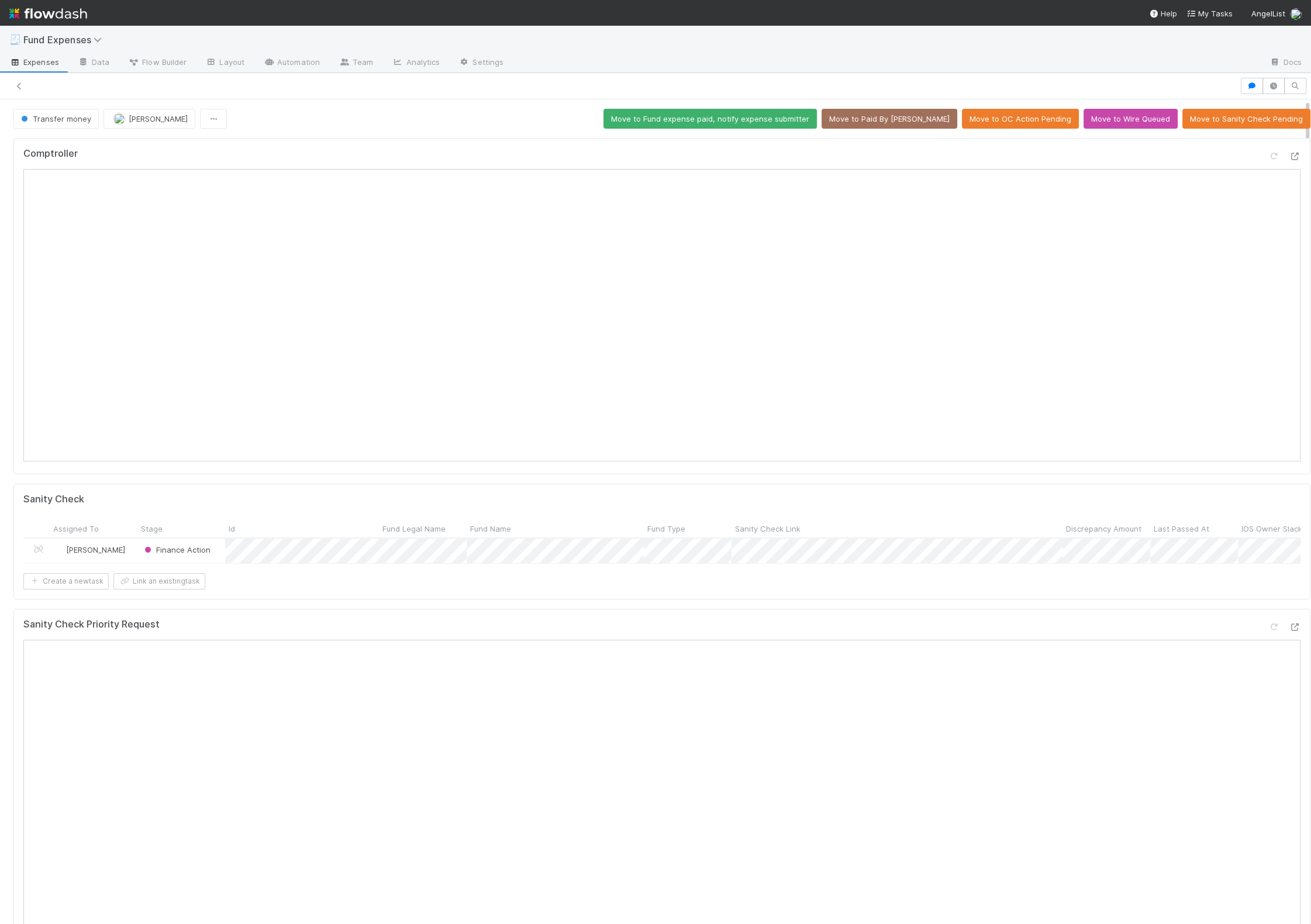
click at [579, 142] on div "Comptroller" at bounding box center [661, 306] width 1296 height 336
click at [579, 136] on div "Comptroller Sanity Check Assigned To Stage Id Fund Legal Name Fund Name Fund Ty…" at bounding box center [661, 811] width 1306 height 1355
click at [579, 122] on button "Move to Sanity Check Pending" at bounding box center [1246, 118] width 128 height 20
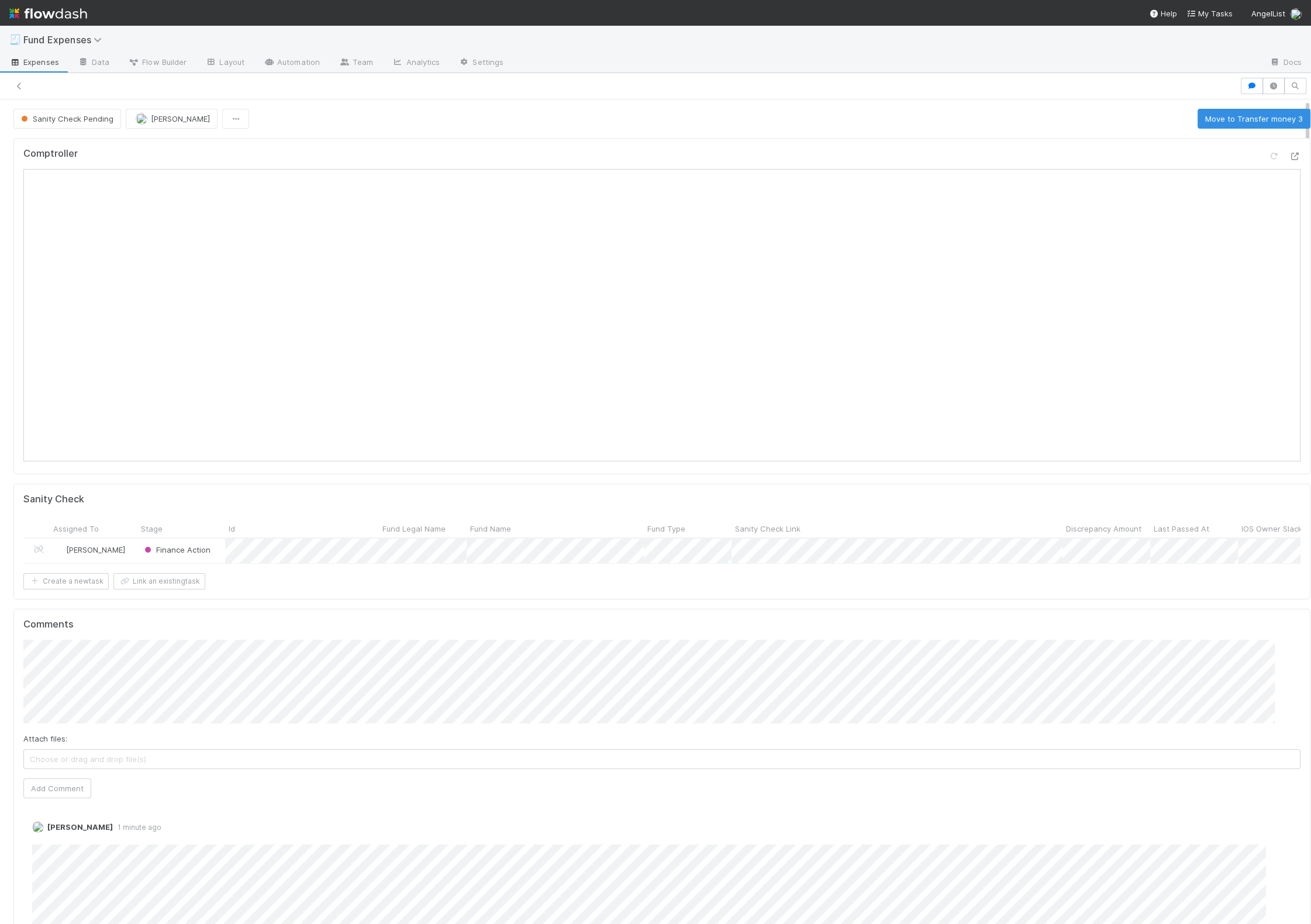
click at [579, 76] on div at bounding box center [656, 87] width 1311 height 26
click at [48, 843] on link "Edit" at bounding box center [48, 838] width 13 height 10
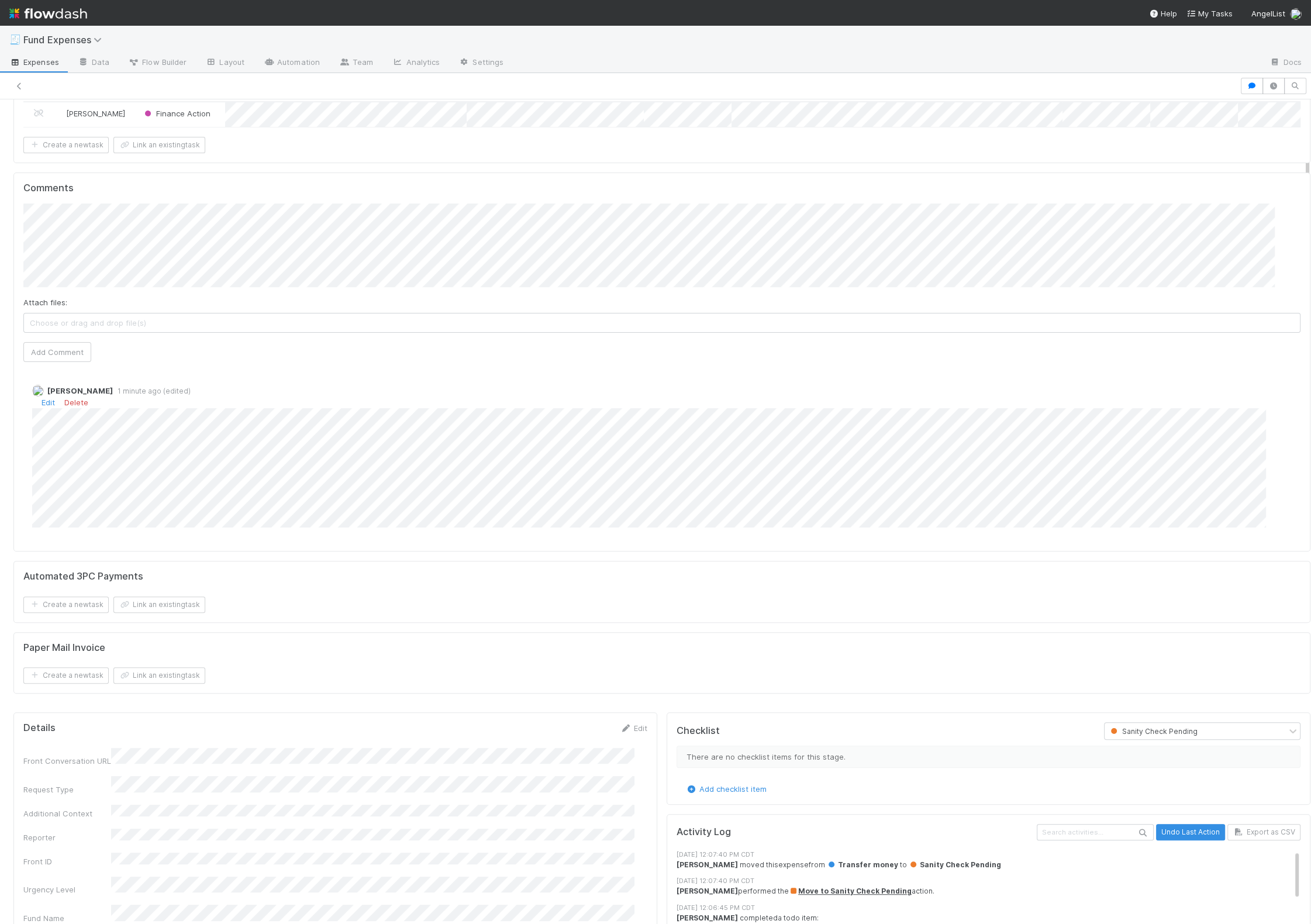
scroll to position [518, 0]
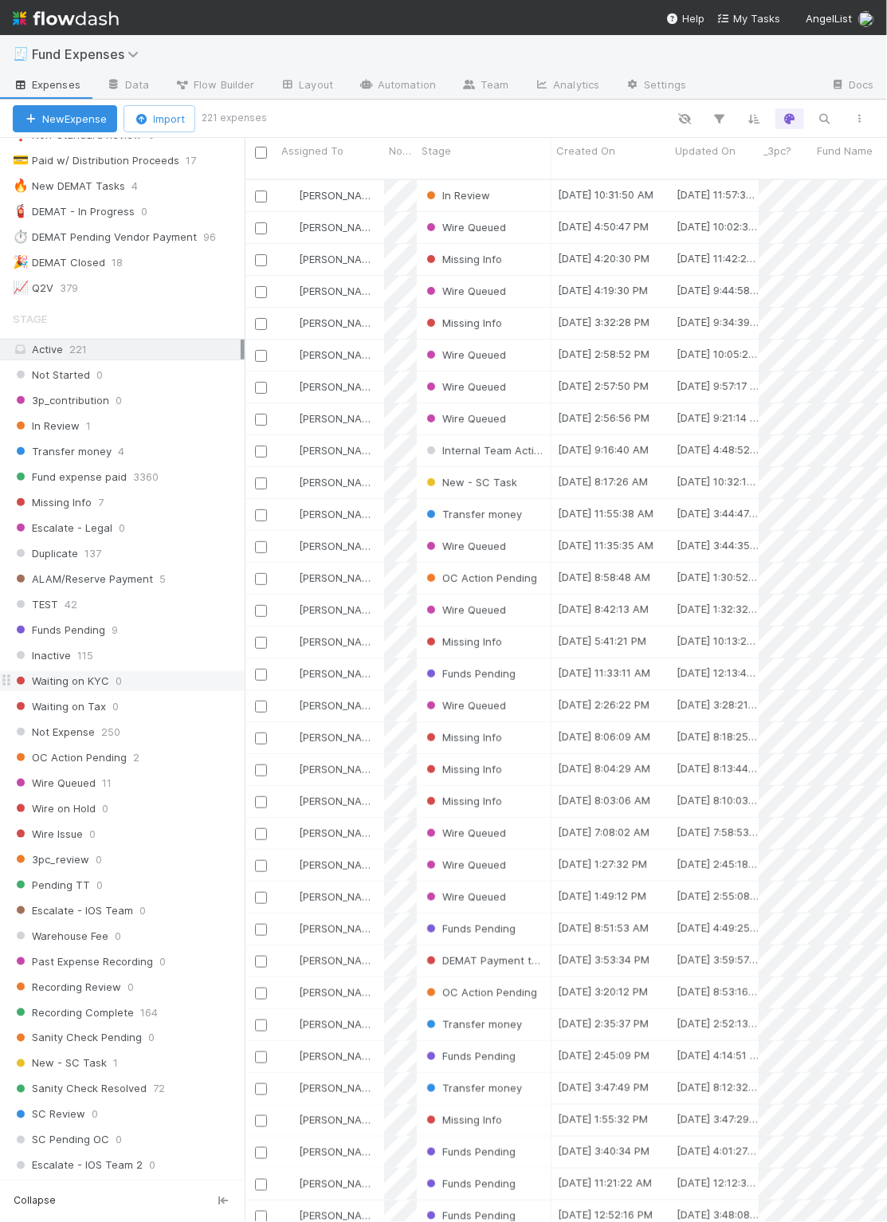
scroll to position [1227, 0]
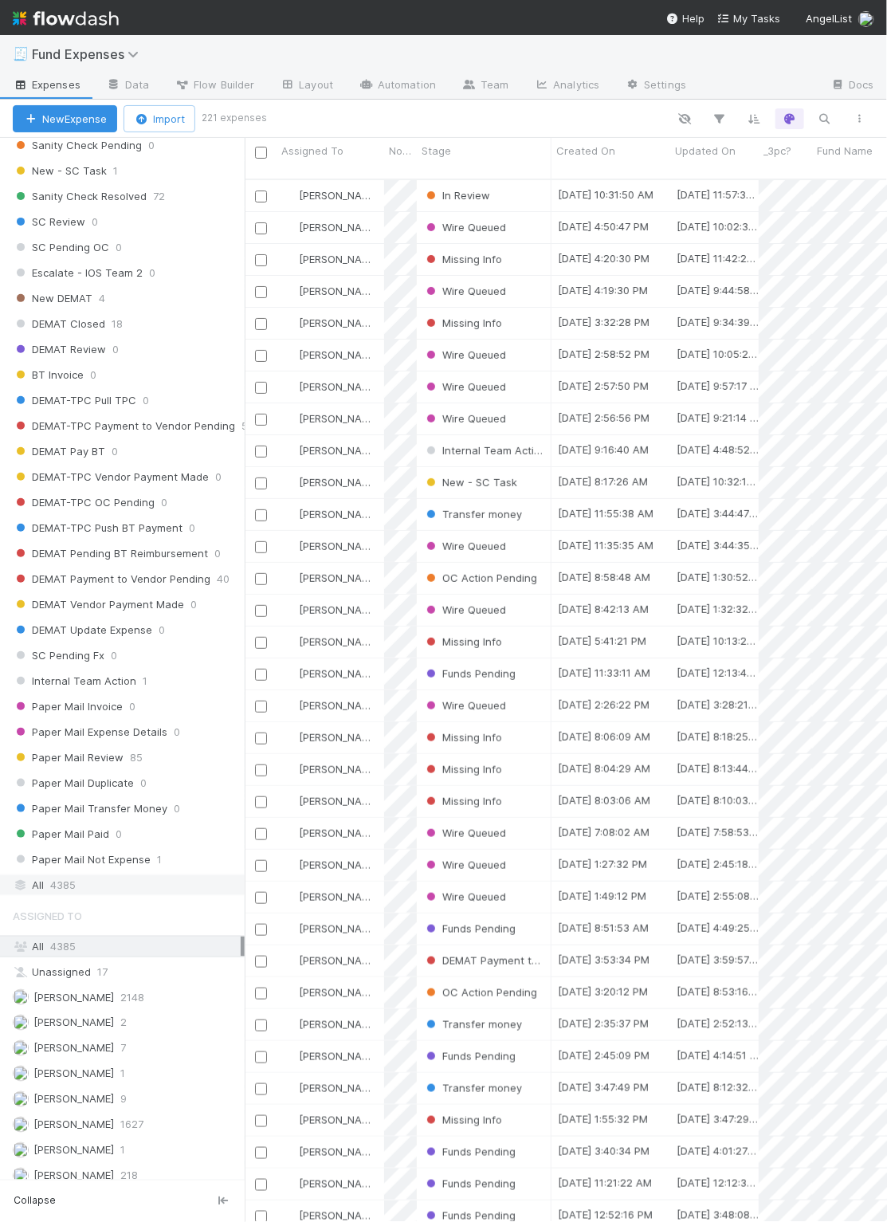
click at [121, 875] on div "All 4385" at bounding box center [127, 885] width 228 height 20
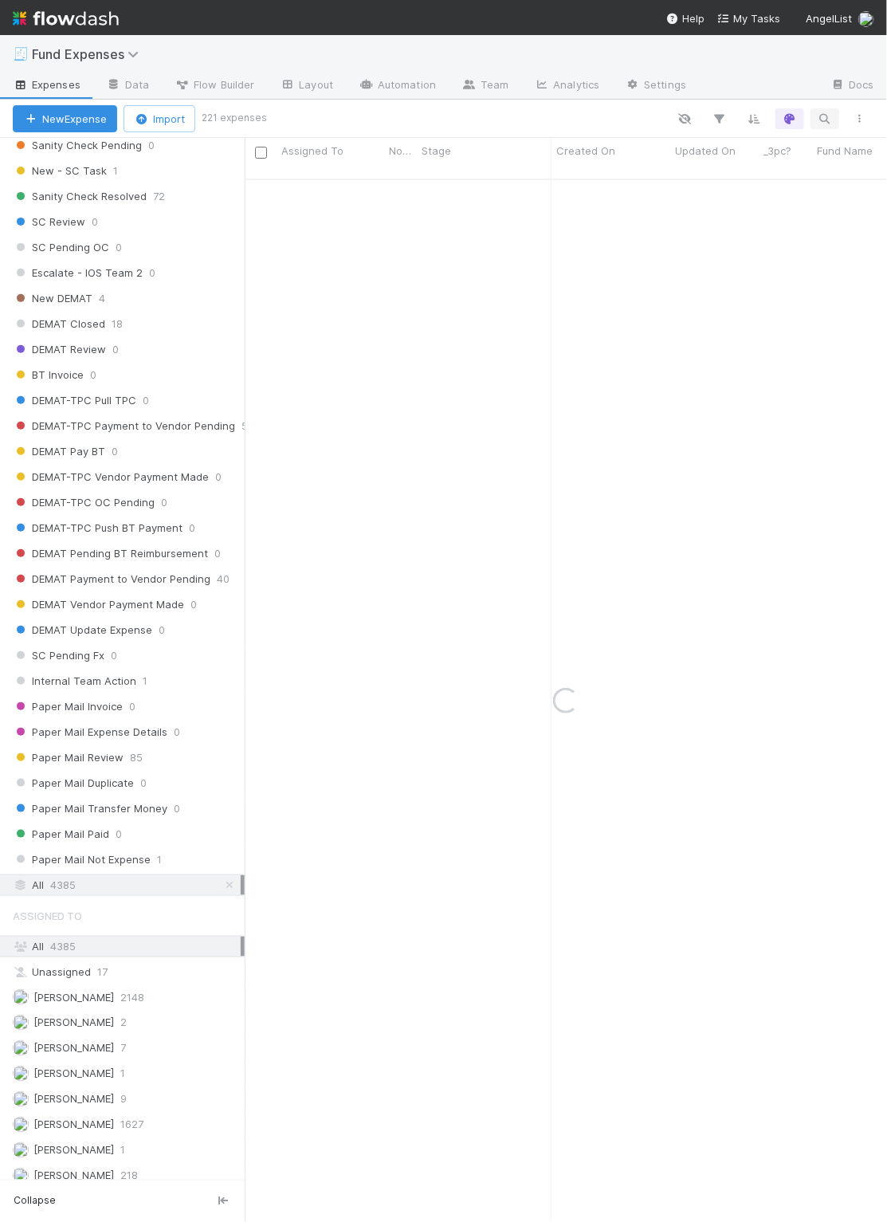
click at [826, 116] on icon "button" at bounding box center [825, 119] width 16 height 14
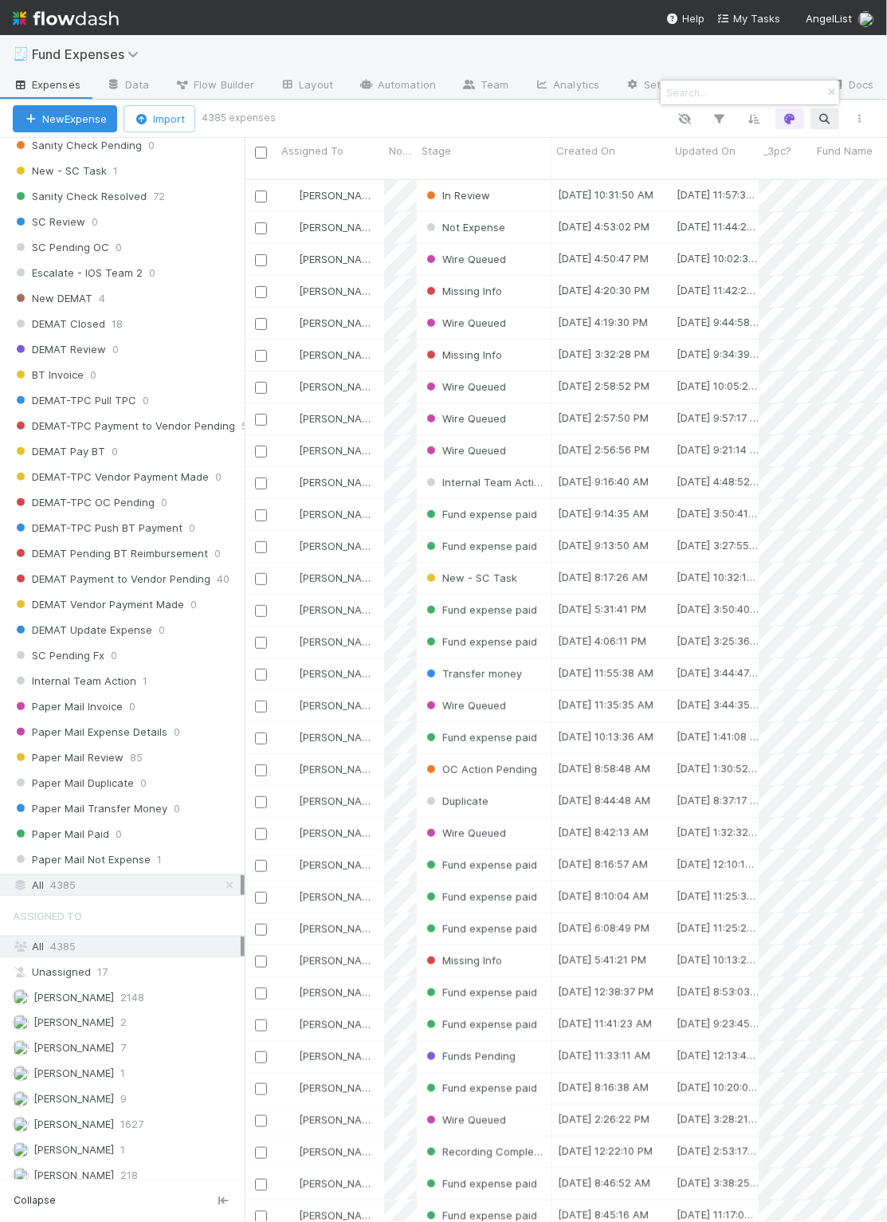
scroll to position [1038, 624]
paste input "EXCEPTIONAL CAPITAL, LLC"
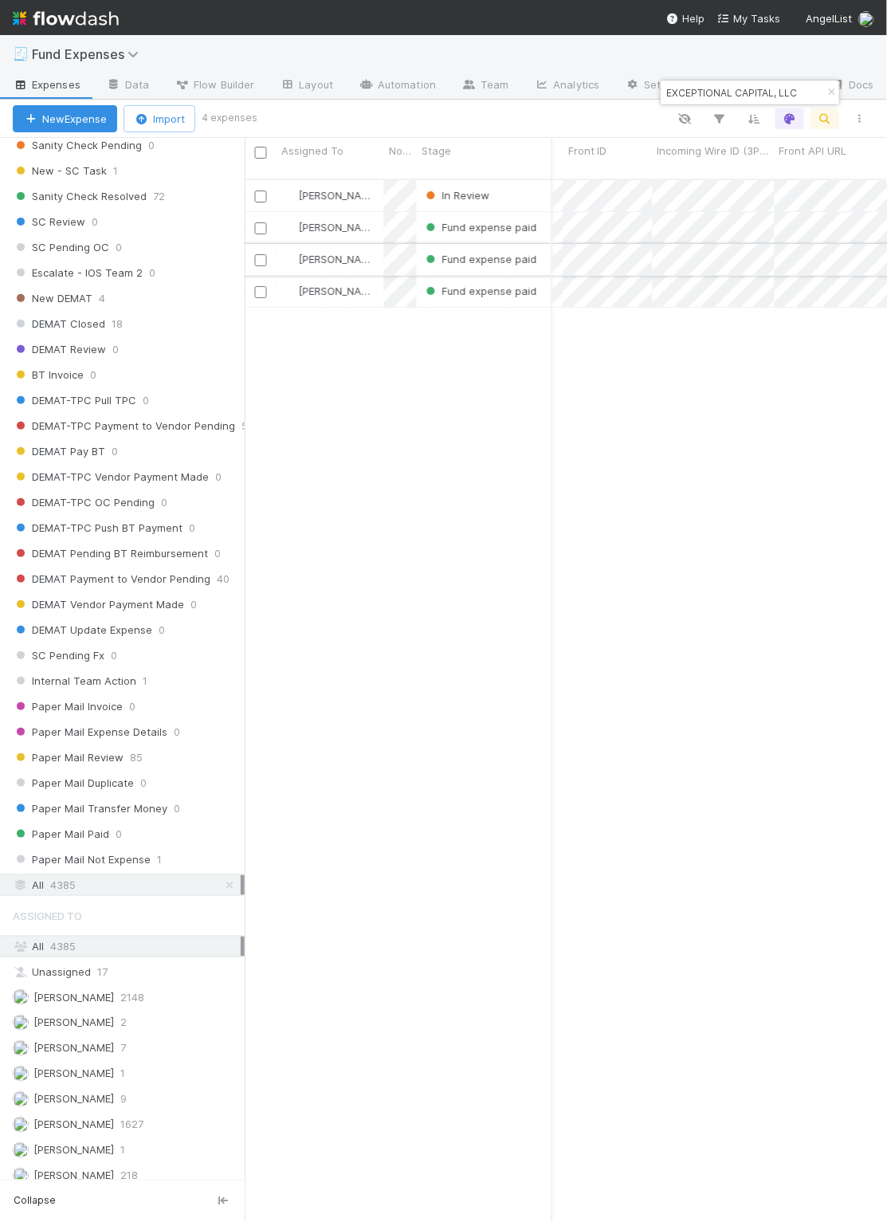
scroll to position [0, 1135]
type input "EXCEPTIONAL CAPITAL, LLC"
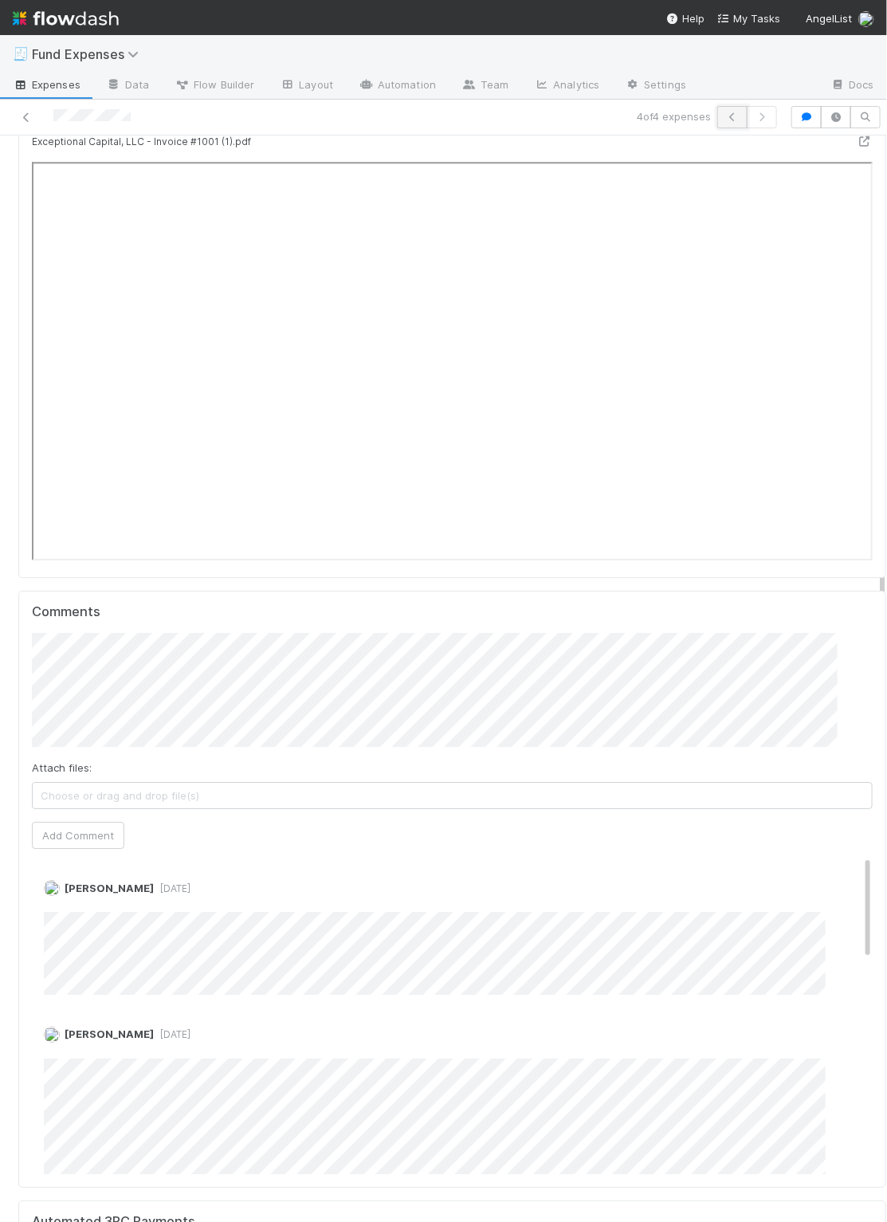
click at [725, 113] on icon "button" at bounding box center [733, 117] width 16 height 10
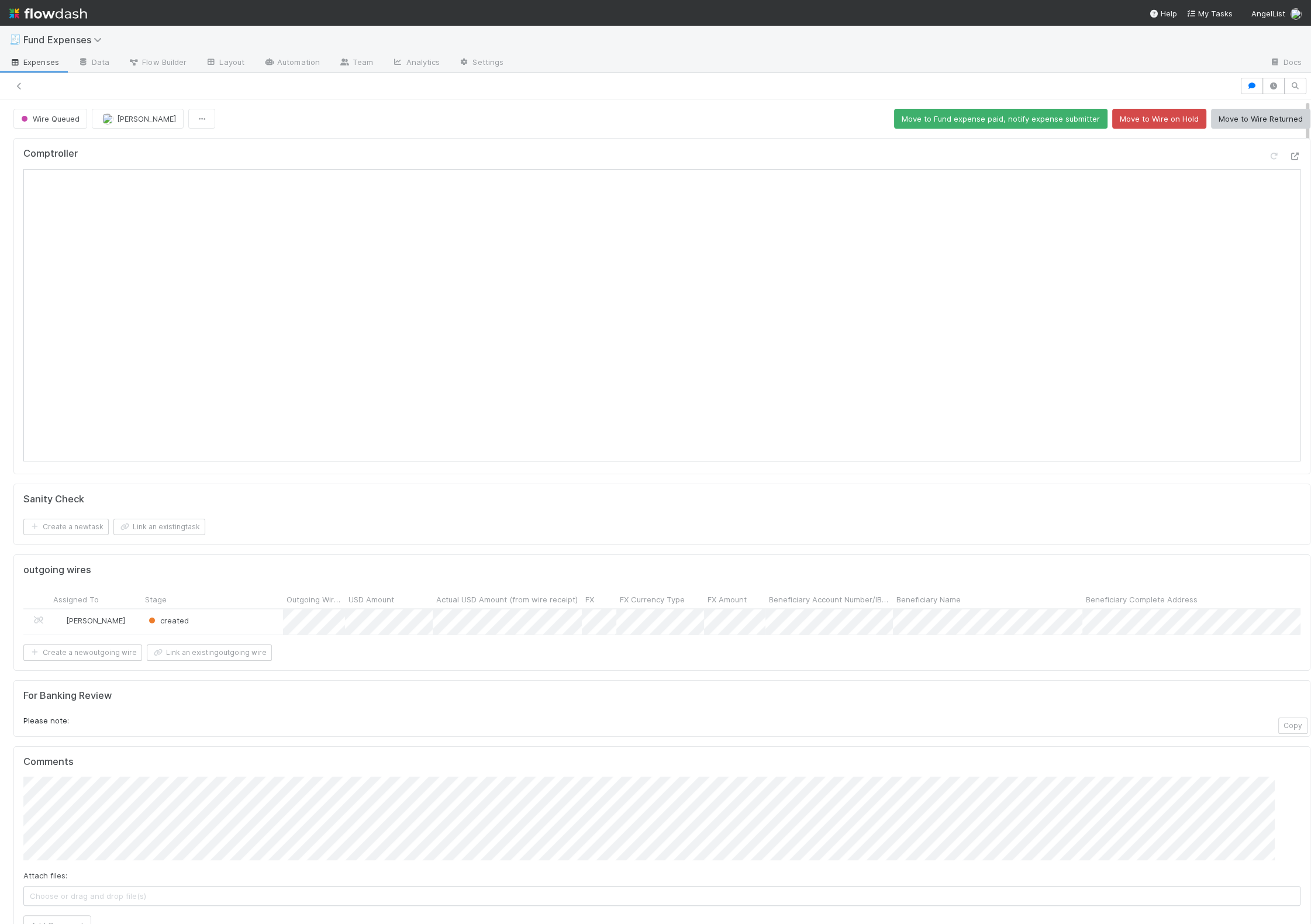
click at [502, 702] on h5 "For Banking Review" at bounding box center [661, 696] width 1277 height 12
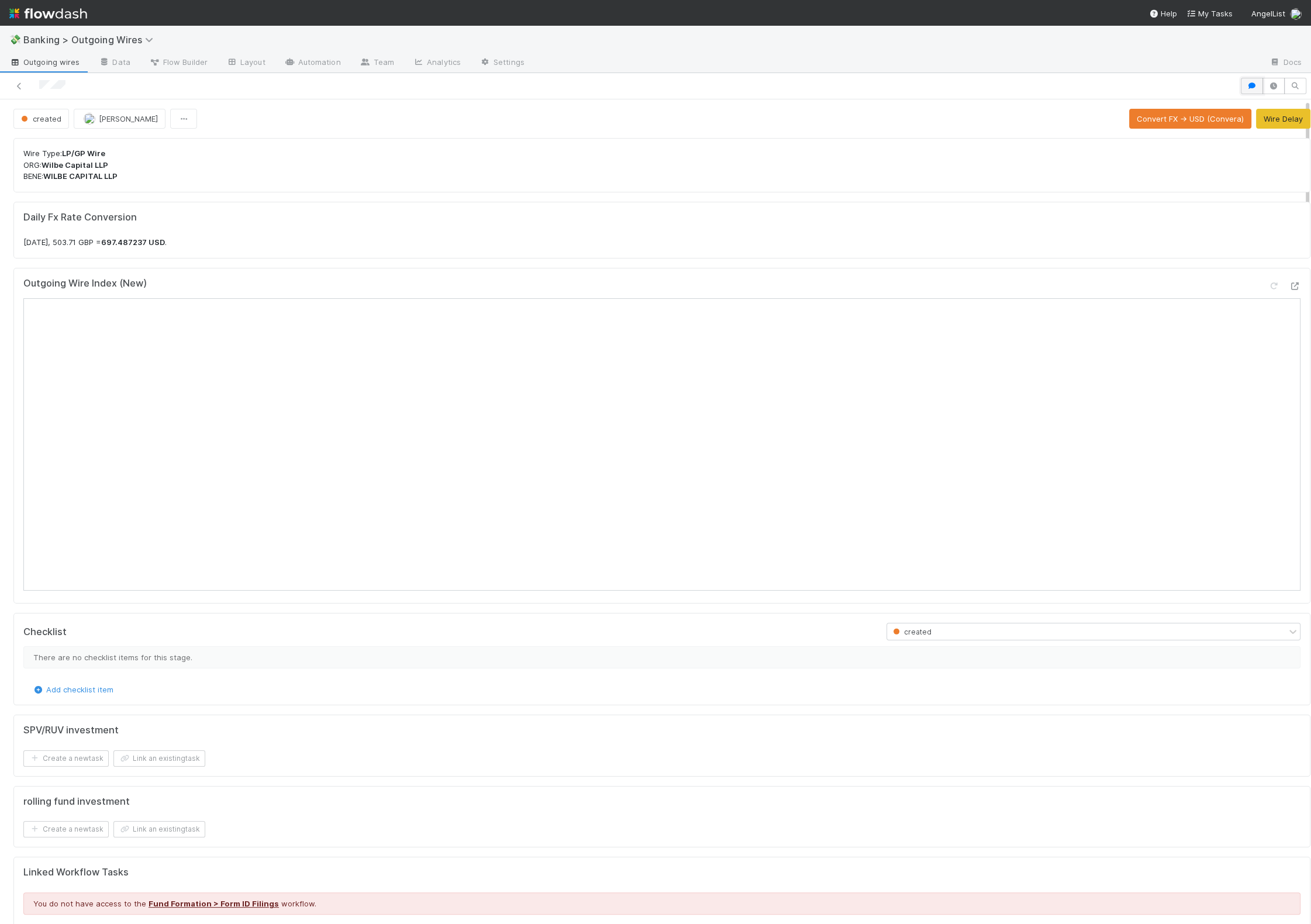
click at [1246, 82] on icon "button" at bounding box center [1252, 86] width 12 height 7
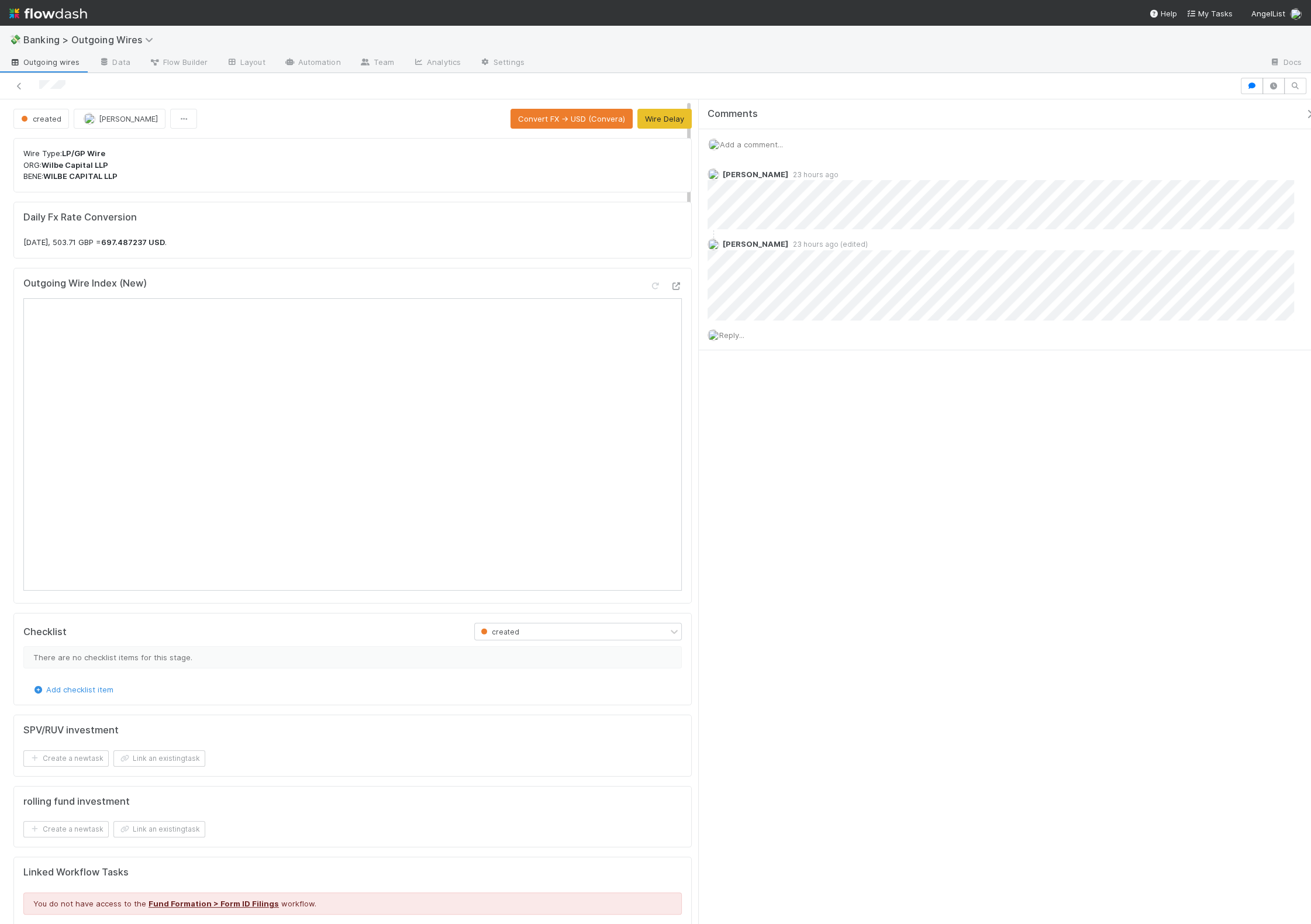
click at [907, 667] on div "Comments Add a comment... Grace Cunnie 23 hours ago Grace Cunnie 23 hours ago (…" at bounding box center [1005, 512] width 612 height 825
click at [746, 143] on span "Add a comment..." at bounding box center [751, 144] width 63 height 10
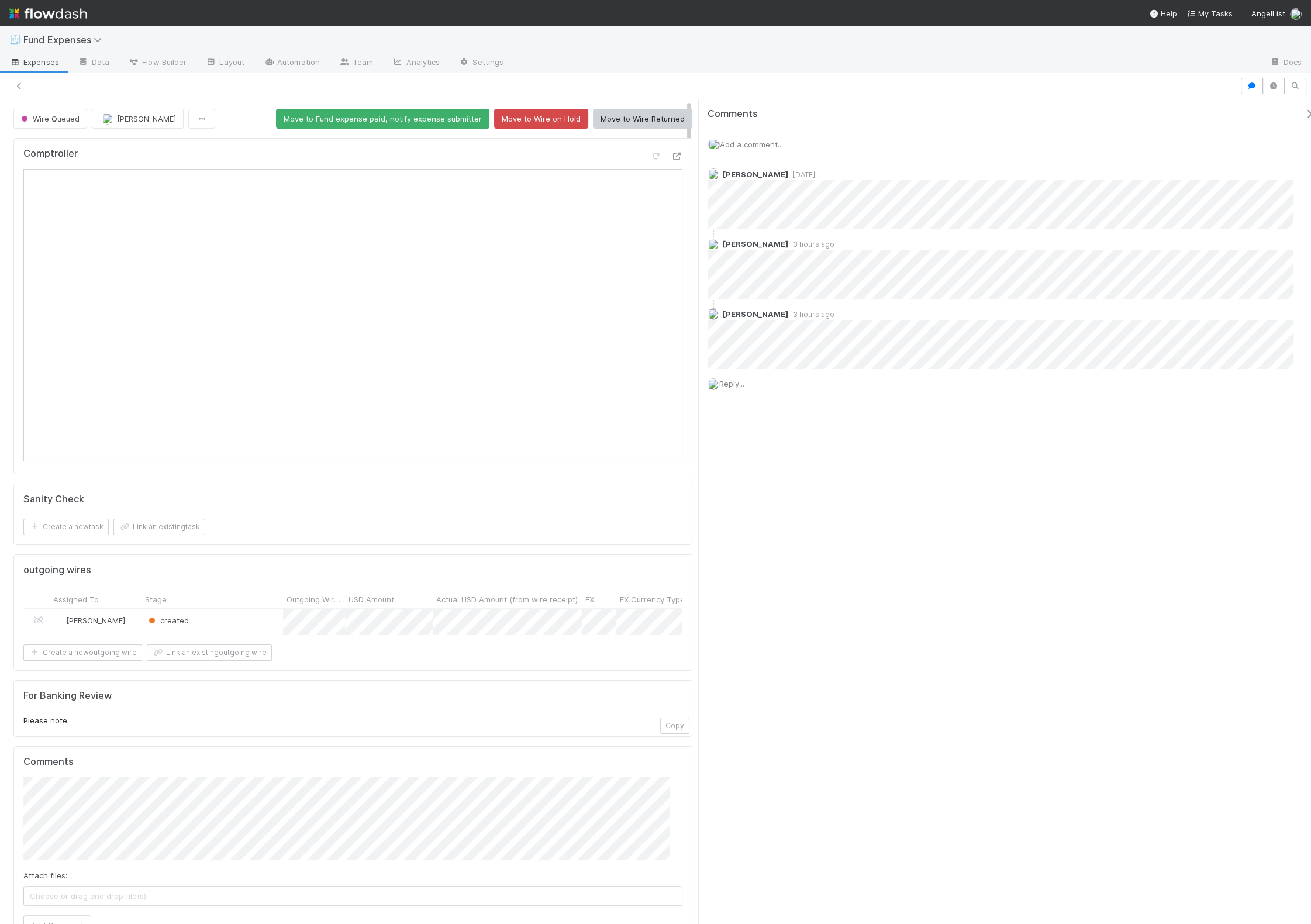
click at [766, 140] on span "Add a comment..." at bounding box center [751, 144] width 63 height 10
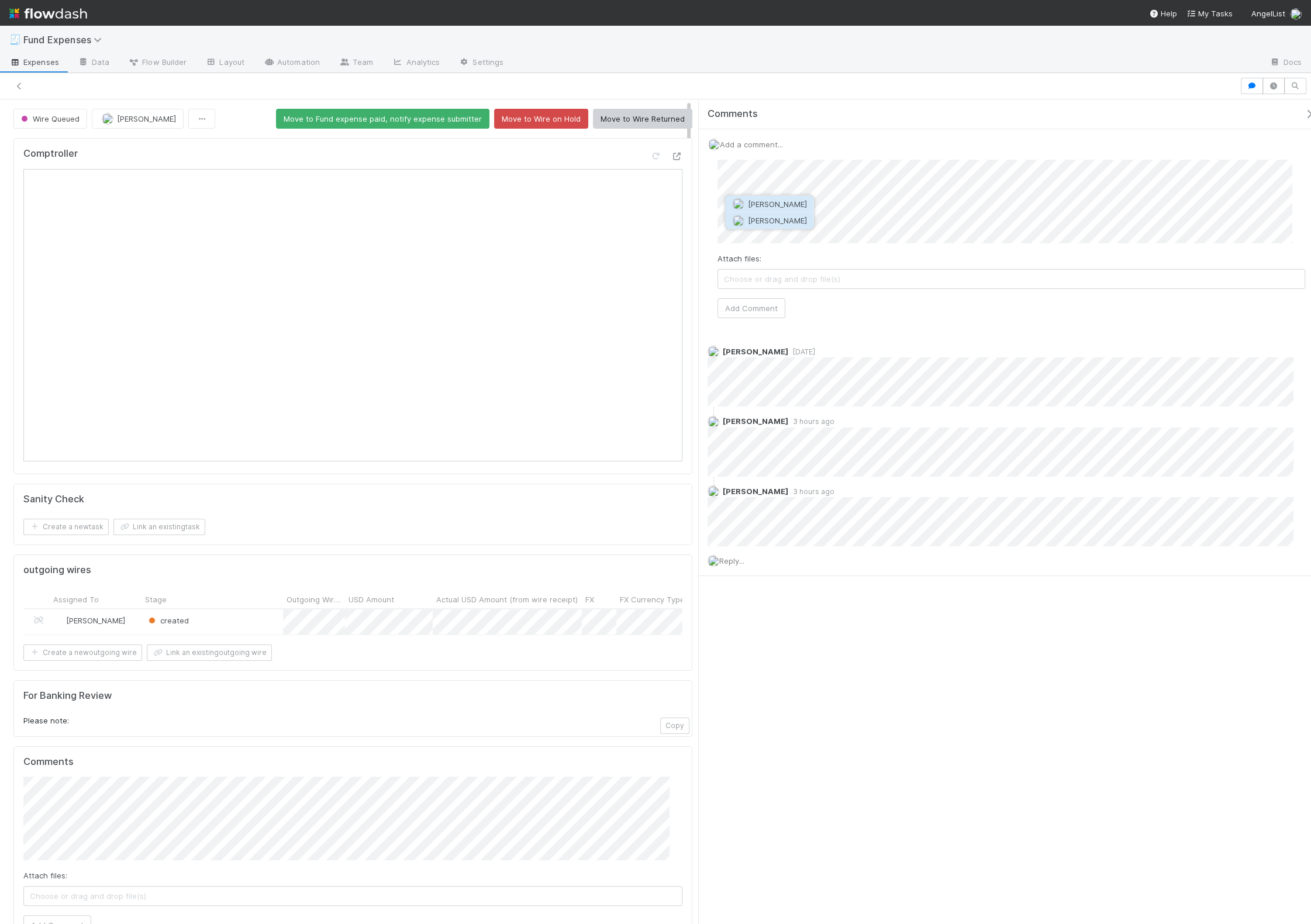
click at [788, 226] on button "[PERSON_NAME]" at bounding box center [769, 220] width 88 height 16
click at [765, 302] on button "Add Comment" at bounding box center [751, 308] width 67 height 20
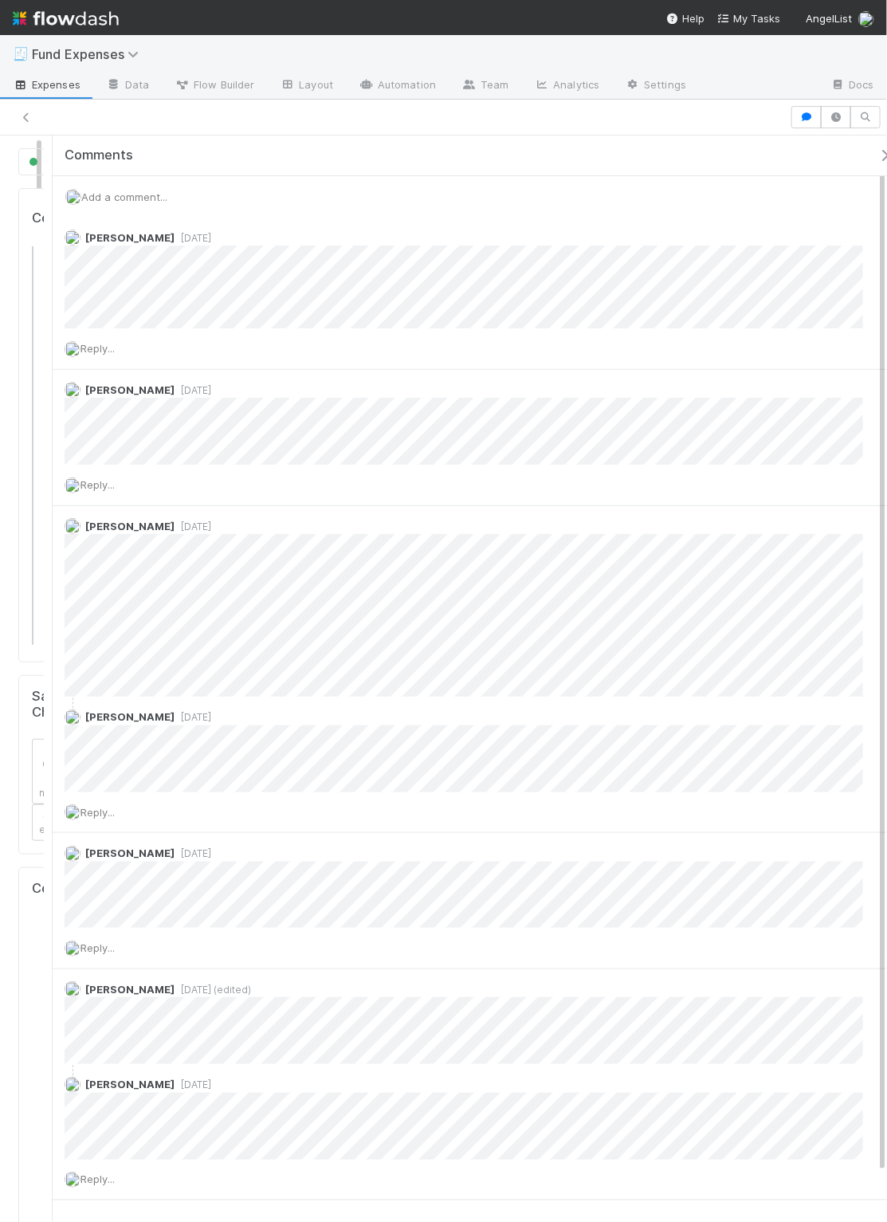
click at [224, 190] on div "Add a comment..." at bounding box center [479, 196] width 852 height 41
click at [135, 194] on span "Add a comment..." at bounding box center [124, 197] width 86 height 13
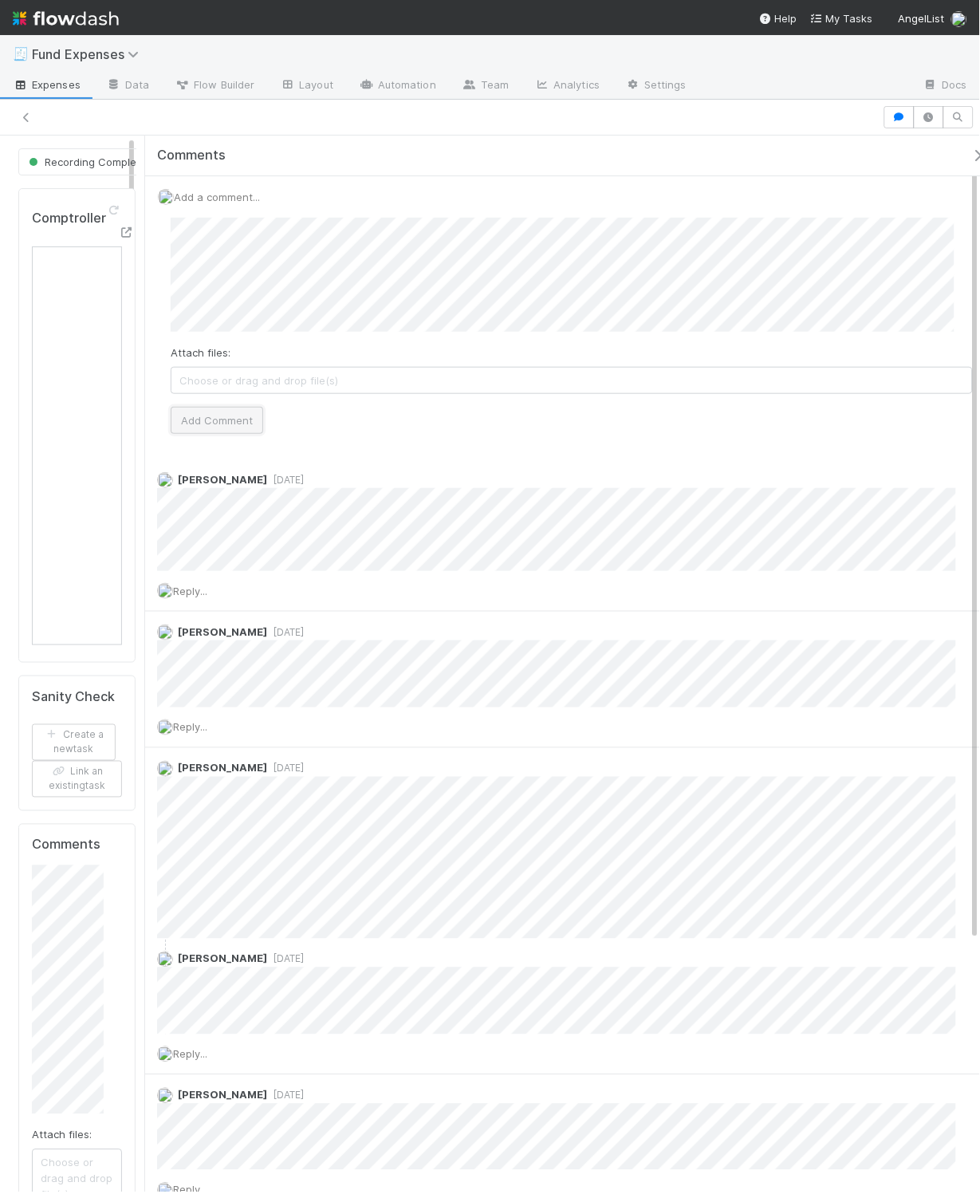
click at [241, 419] on button "Add Comment" at bounding box center [217, 420] width 92 height 27
